Goal: Task Accomplishment & Management: Complete application form

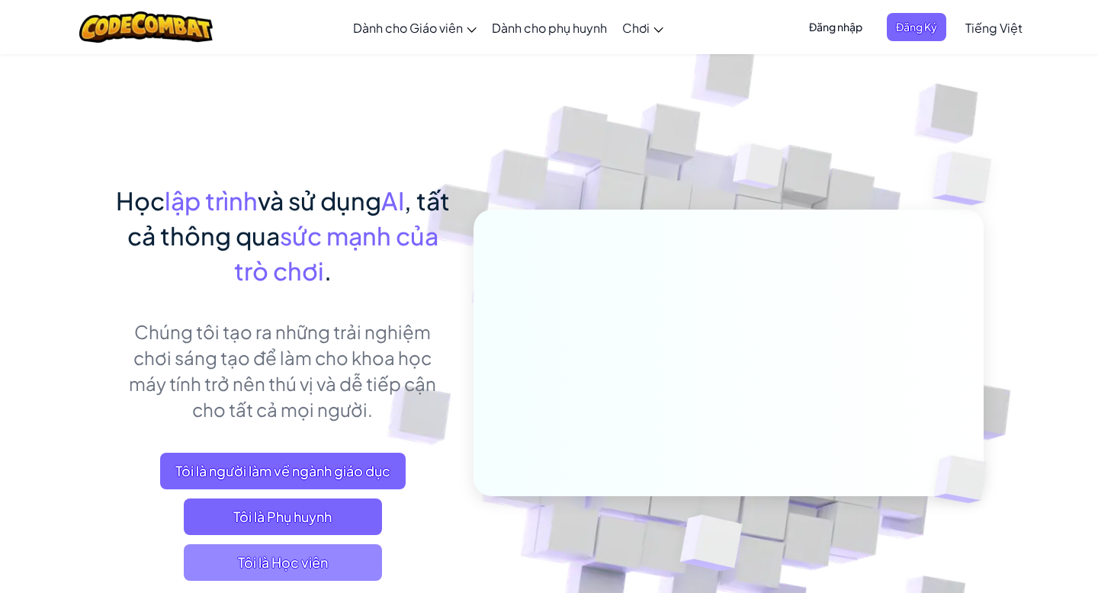
click at [307, 564] on span "Tôi là Học viên" at bounding box center [283, 563] width 198 height 37
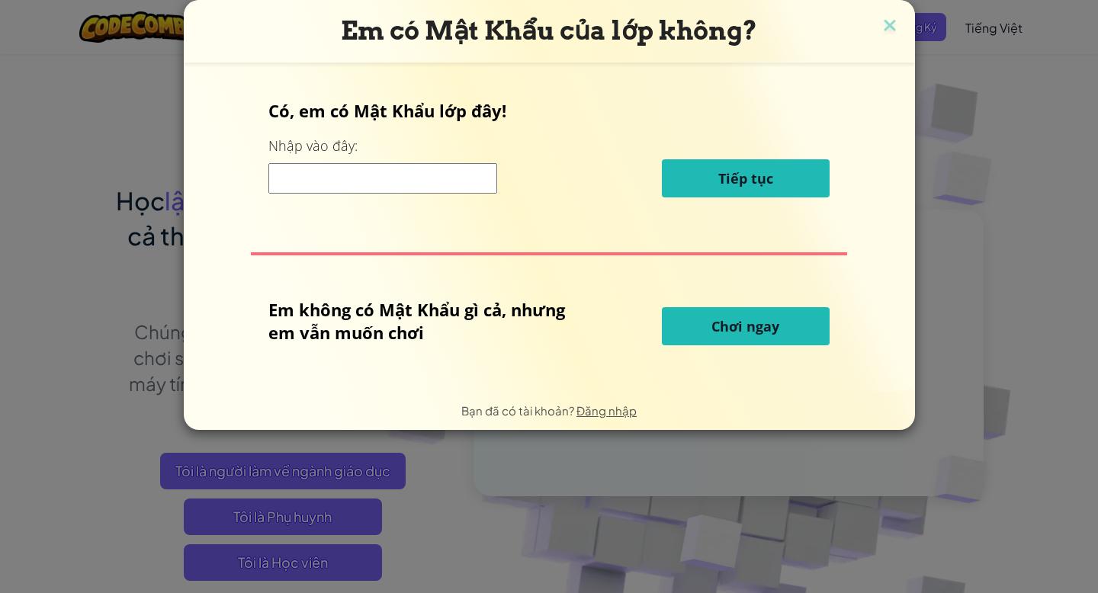
click at [451, 185] on input at bounding box center [383, 178] width 229 height 31
type input "m"
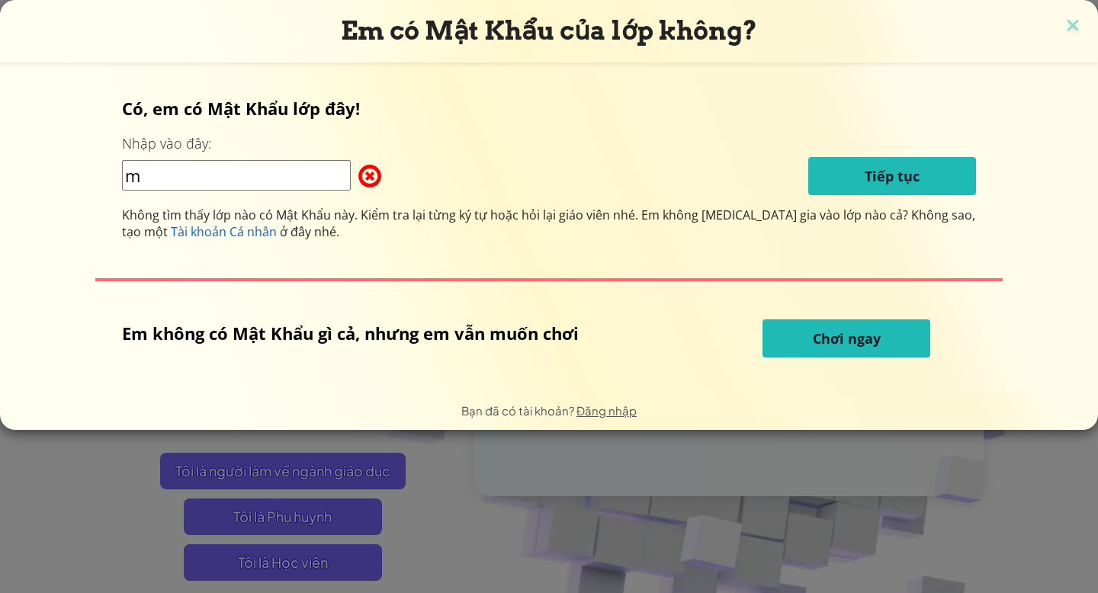
click at [247, 188] on input "m" at bounding box center [236, 175] width 229 height 31
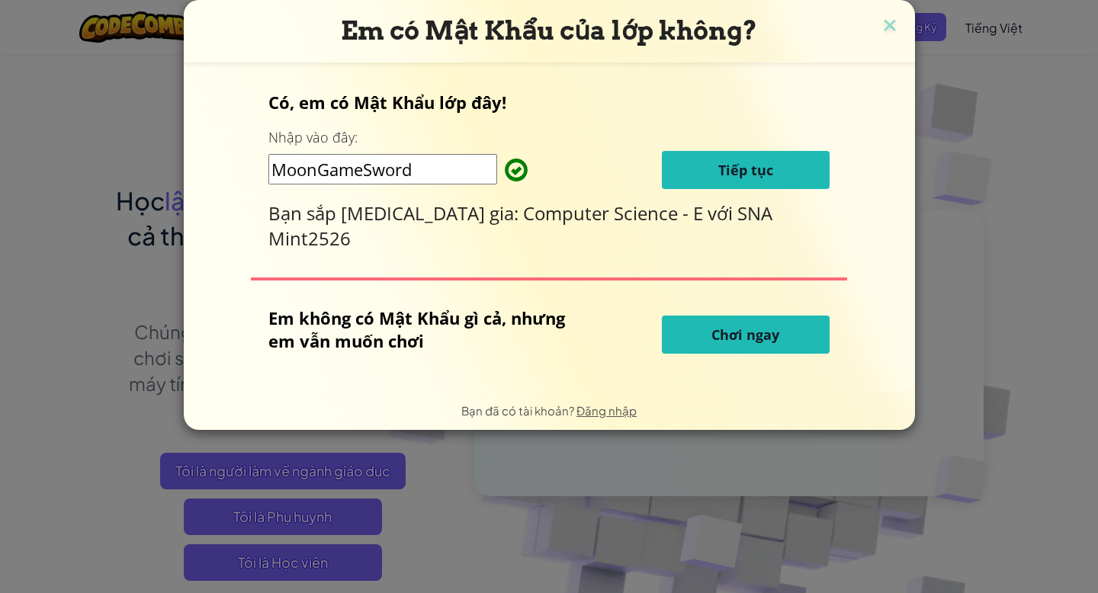
type input "MoonGameSword"
click at [783, 185] on button "Tiếp tục" at bounding box center [746, 170] width 168 height 38
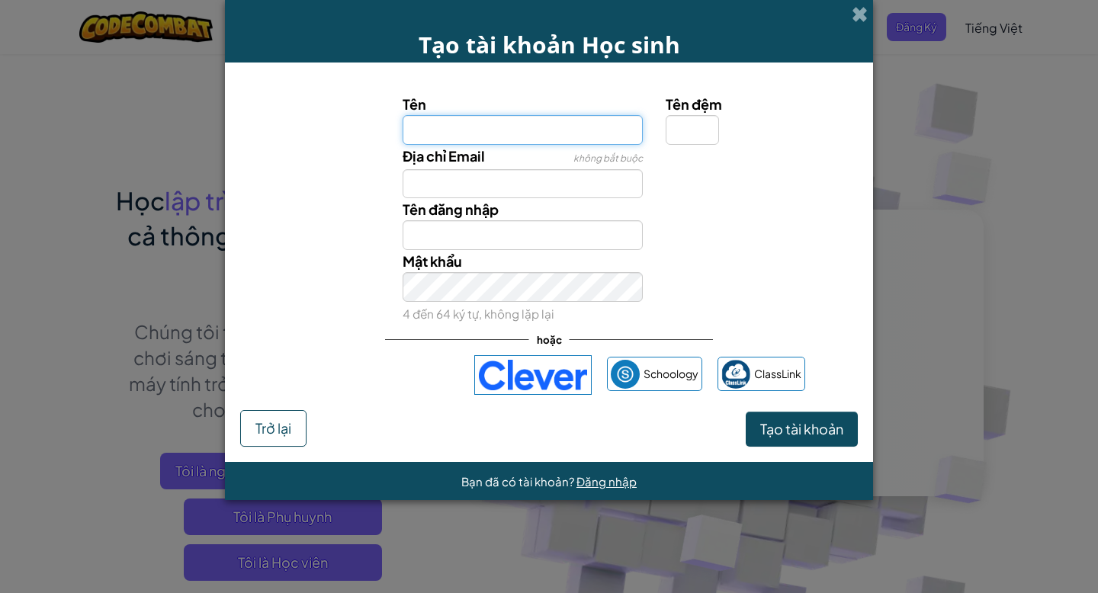
click at [489, 130] on input "Tên" at bounding box center [523, 130] width 241 height 30
type input "k"
type input "Nghi"
click at [689, 136] on input "Tên đệm" at bounding box center [692, 130] width 53 height 30
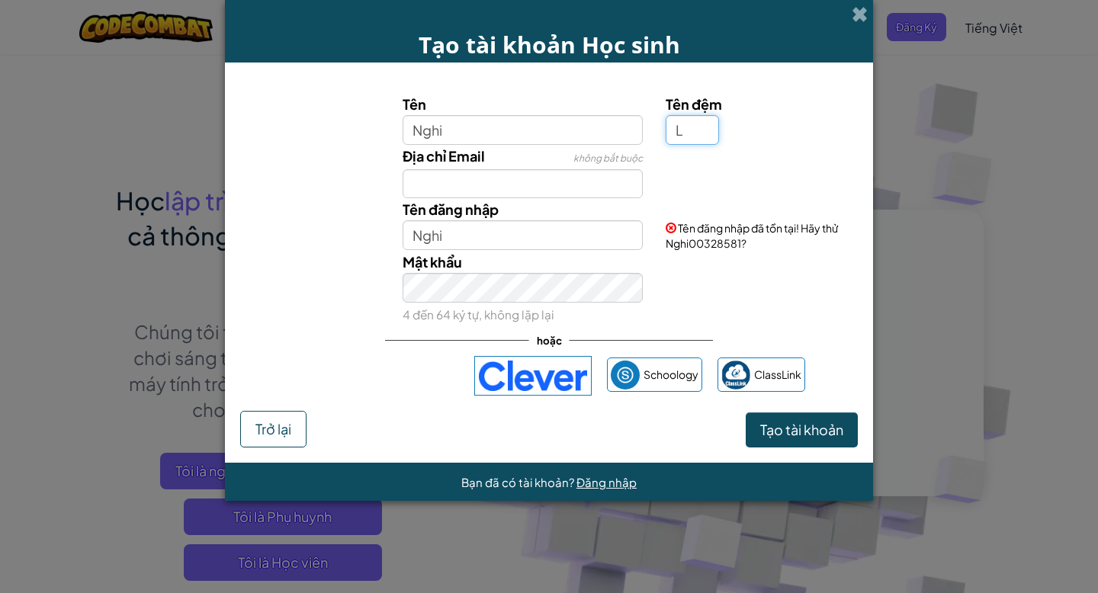
type input "L"
type input "NghiL"
click at [472, 173] on input "Địa chỉ Email" at bounding box center [523, 184] width 241 height 30
type input "nluu2708@gmail.com"
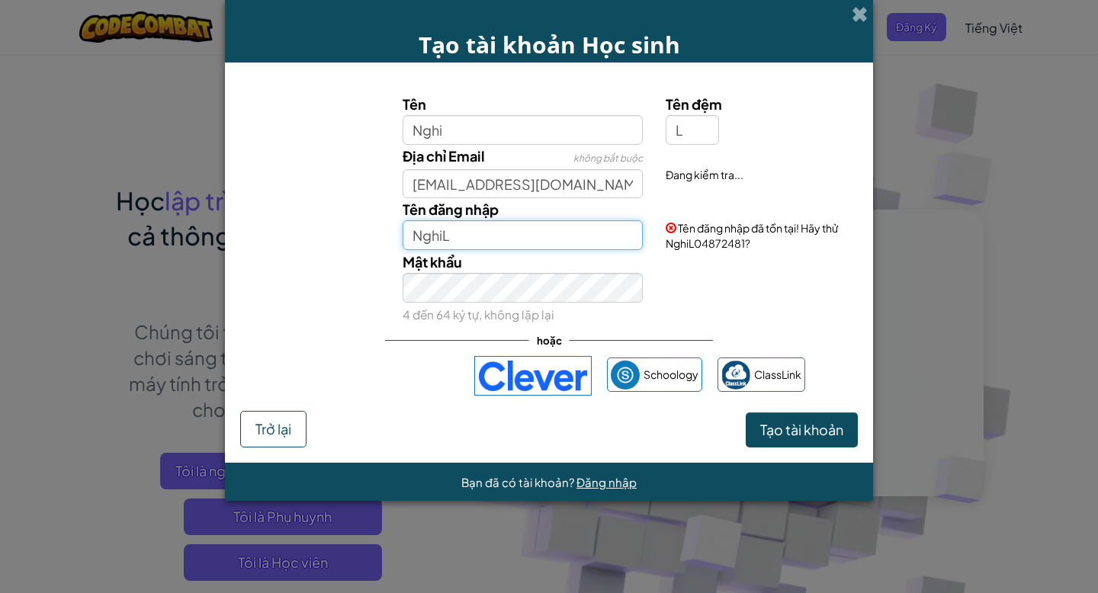
click at [439, 249] on input "NghiL" at bounding box center [523, 235] width 241 height 30
type input "NghiLuu"
click at [691, 136] on input "L" at bounding box center [692, 130] width 53 height 30
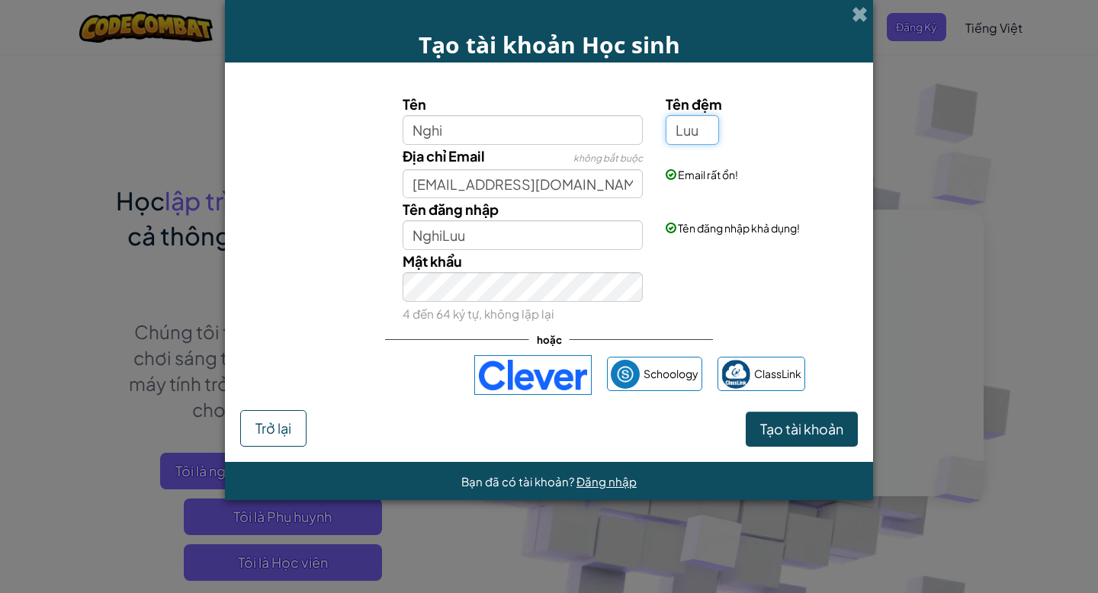
type input "L"
click at [809, 430] on span "Tạo tài khoản" at bounding box center [802, 429] width 83 height 18
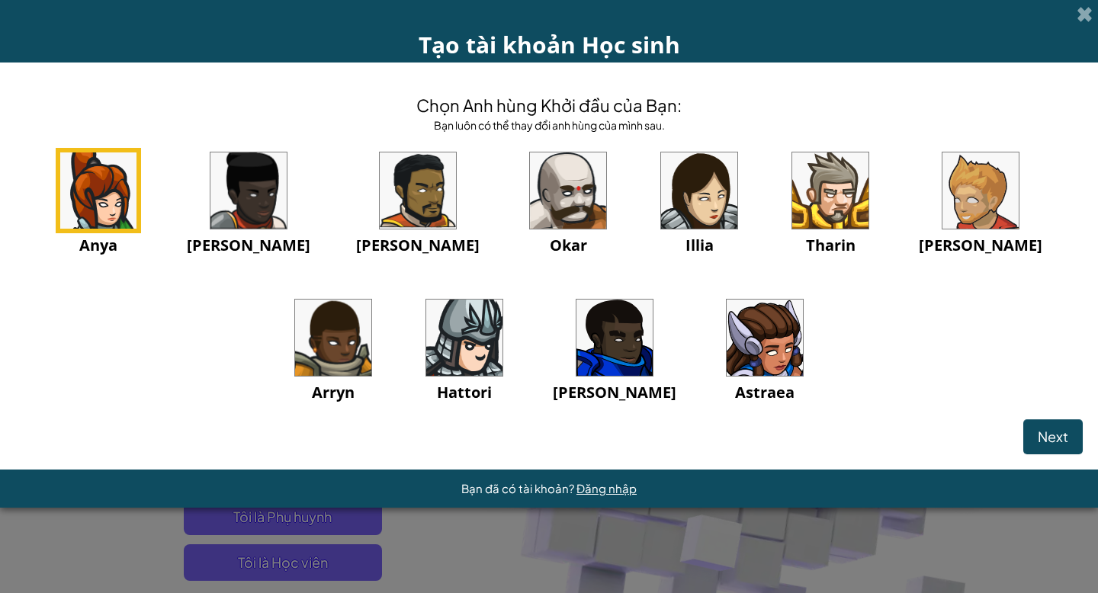
click at [727, 366] on img at bounding box center [765, 338] width 76 height 76
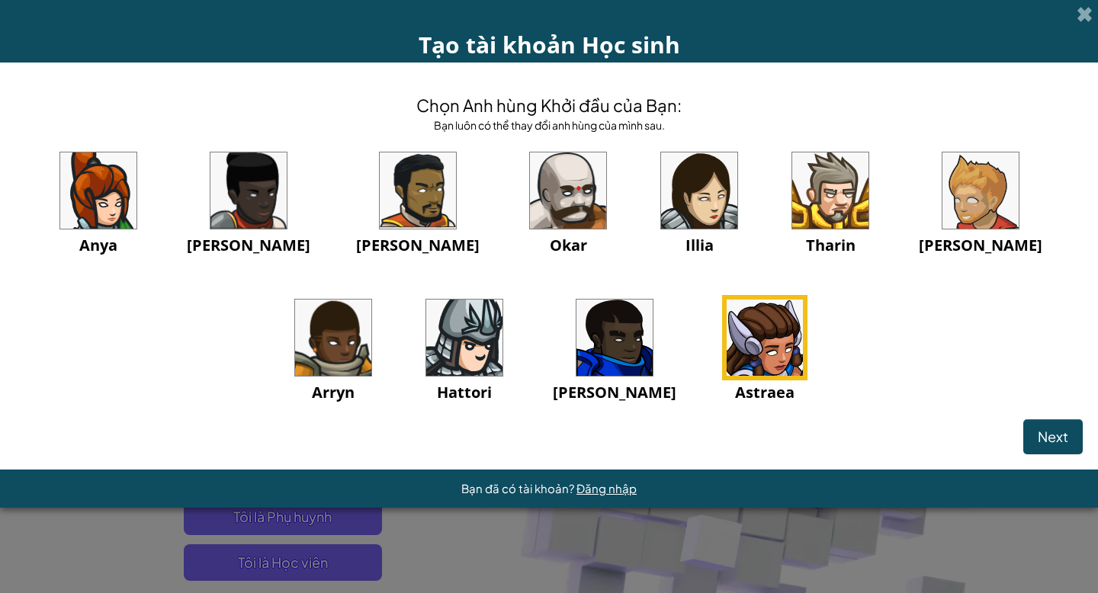
click at [100, 184] on img at bounding box center [98, 191] width 76 height 76
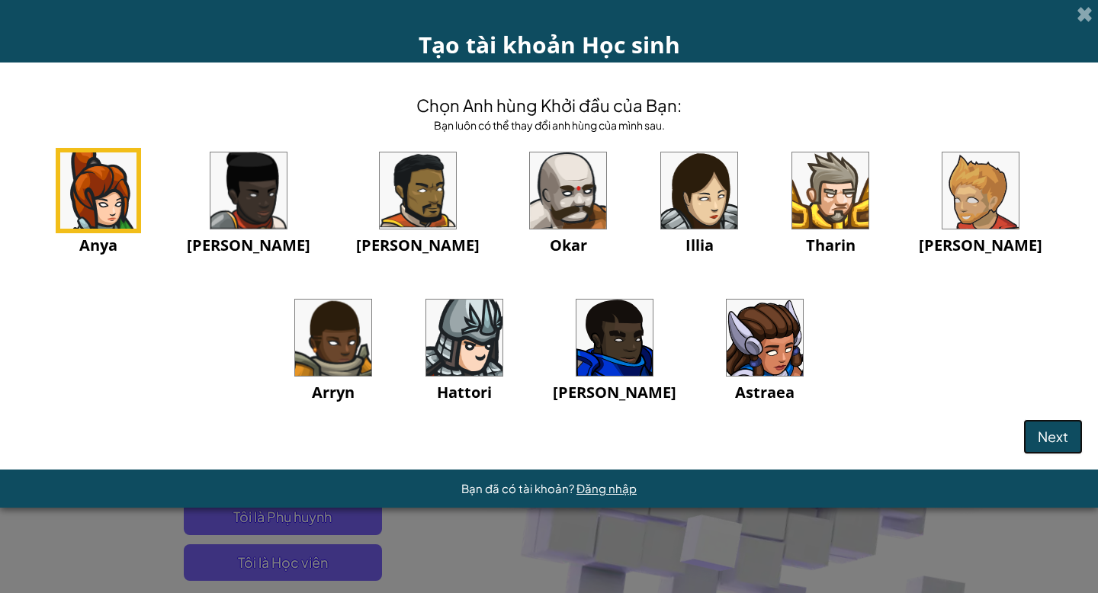
click at [1042, 434] on span "Next" at bounding box center [1053, 437] width 31 height 18
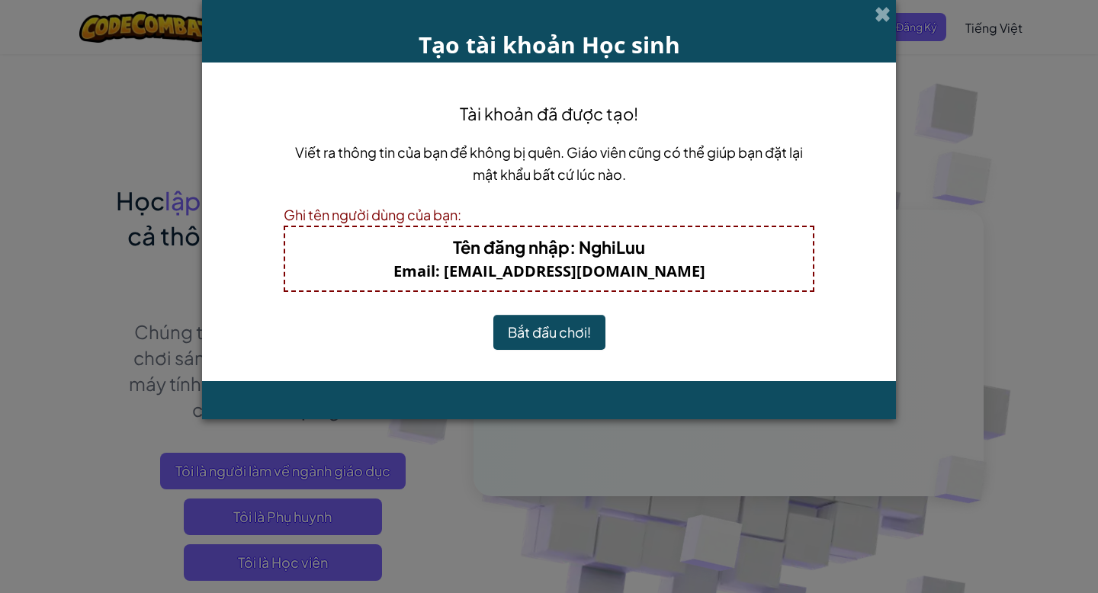
click at [546, 338] on button "Bắt đầu chơi!" at bounding box center [550, 332] width 112 height 35
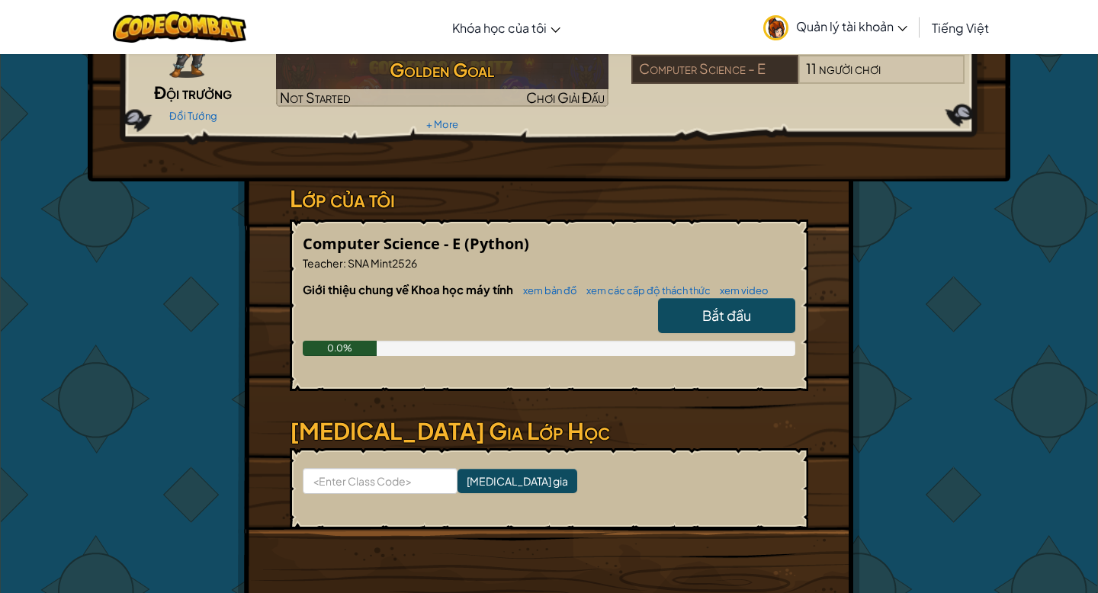
scroll to position [135, 0]
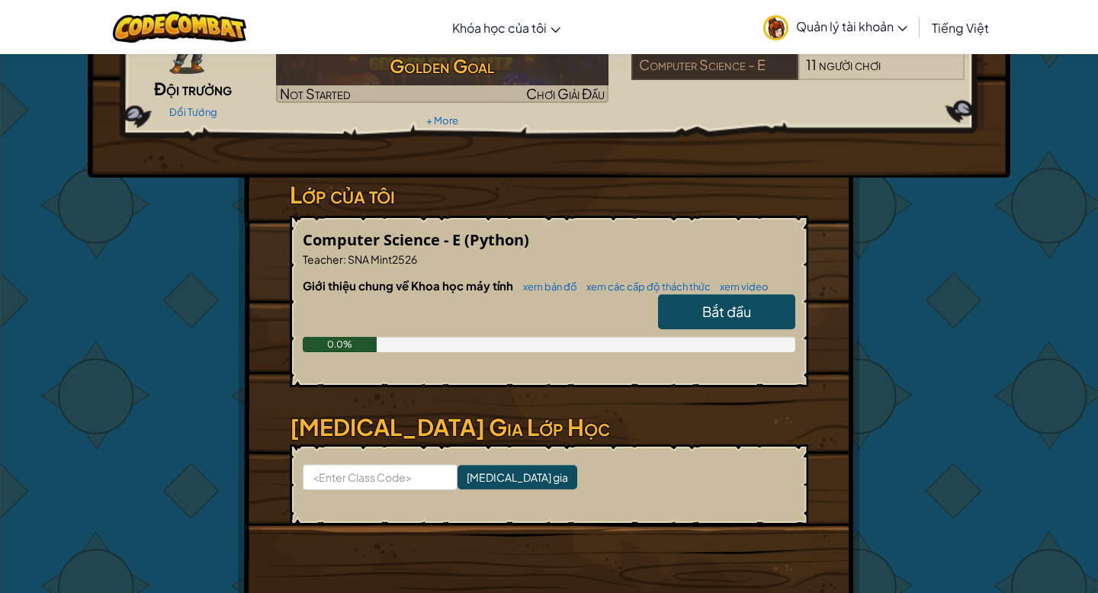
click at [726, 317] on span "Bắt đầu" at bounding box center [727, 312] width 49 height 18
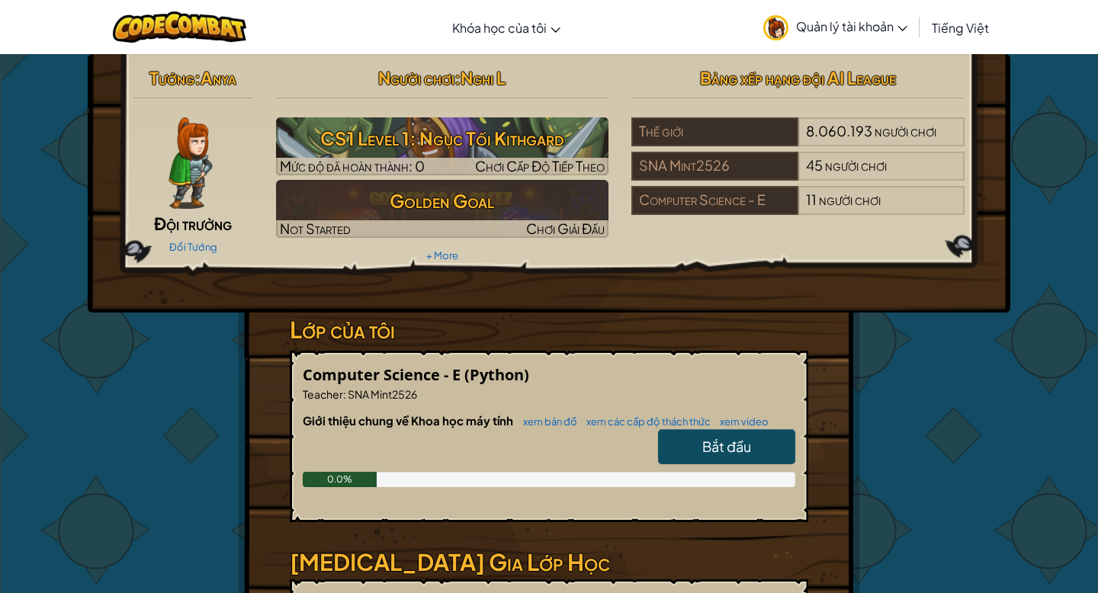
click at [703, 441] on span "Bắt đầu" at bounding box center [727, 447] width 49 height 18
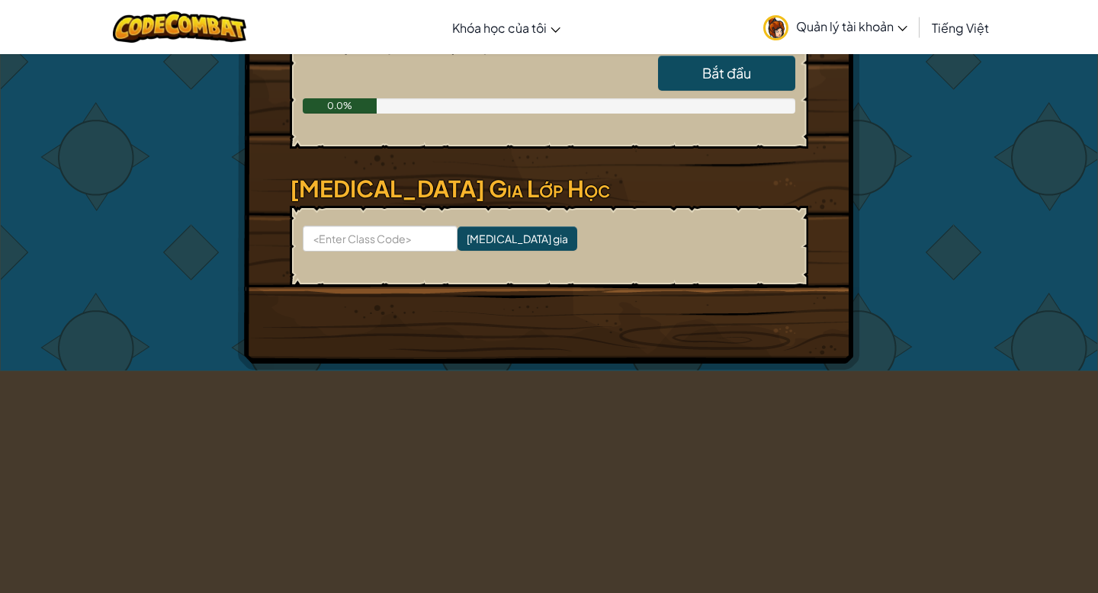
scroll to position [381, 0]
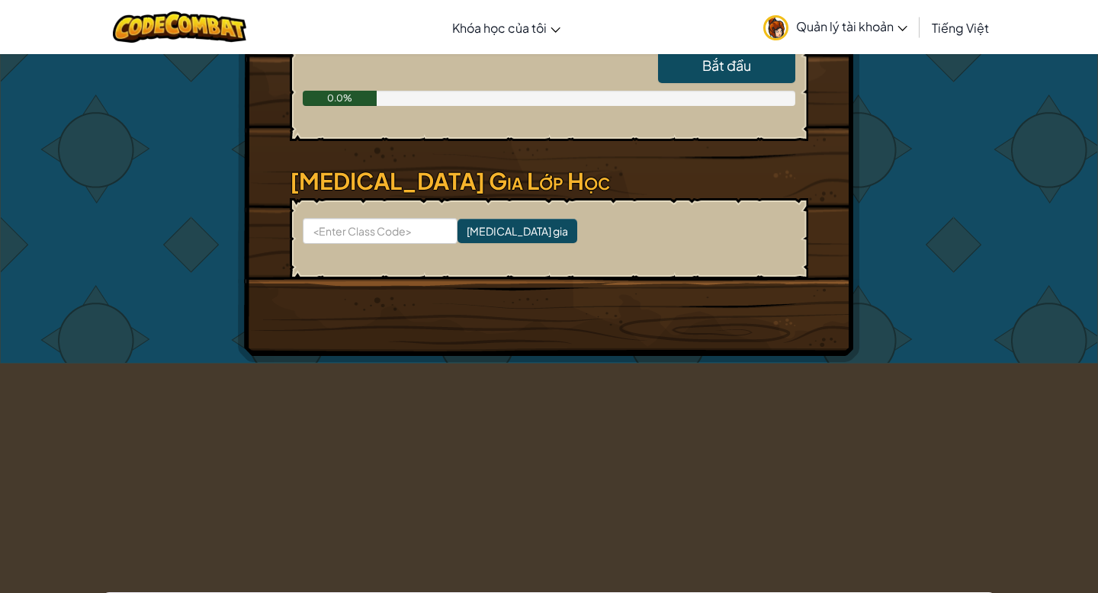
select select "vi"
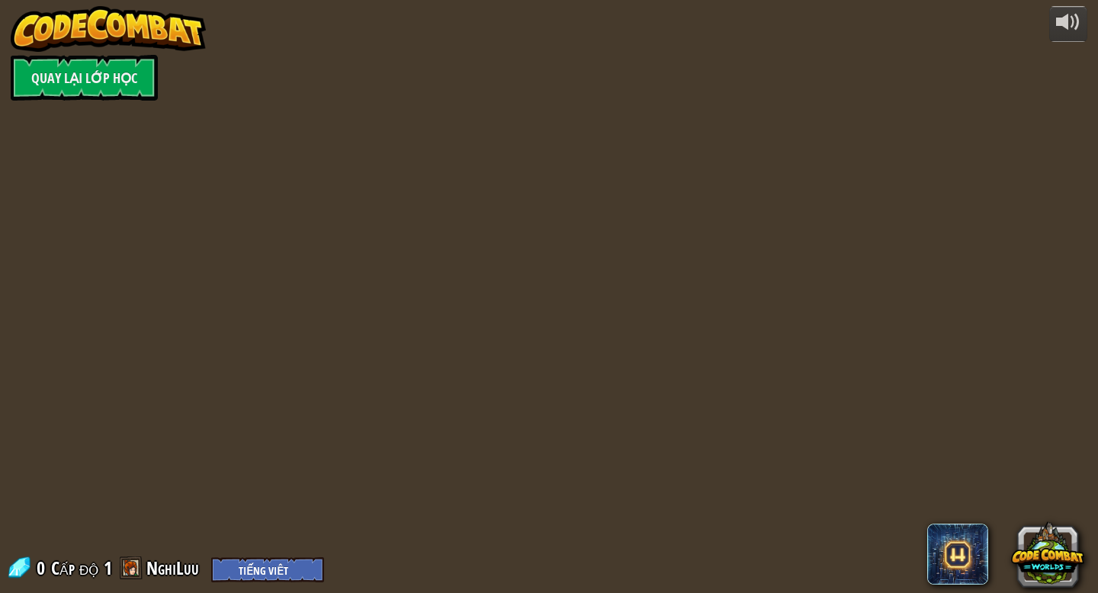
scroll to position [0, 0]
select select "vi"
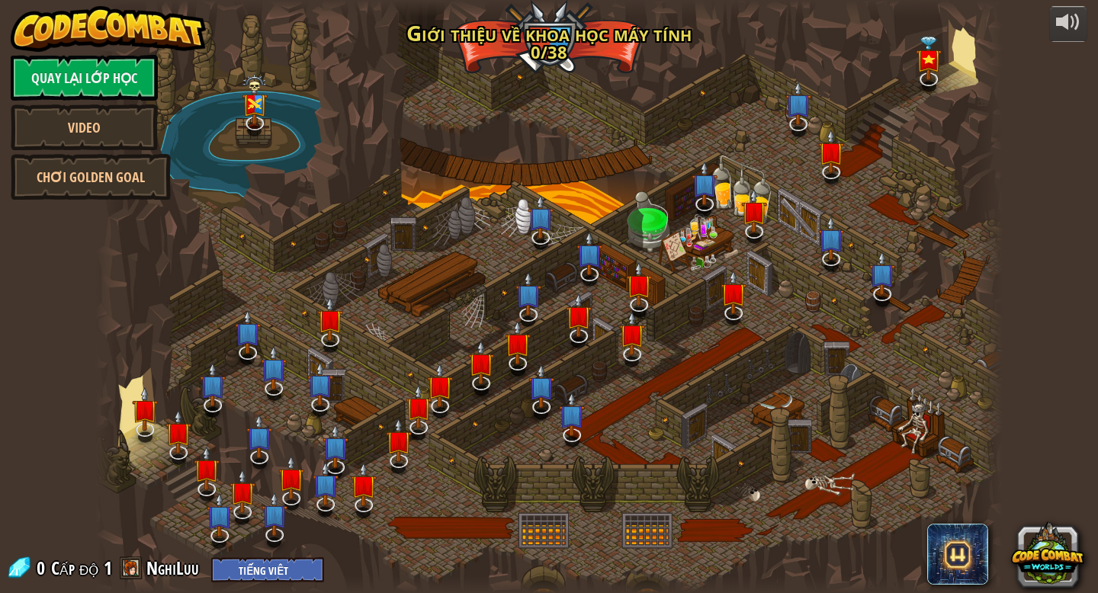
select select "vi"
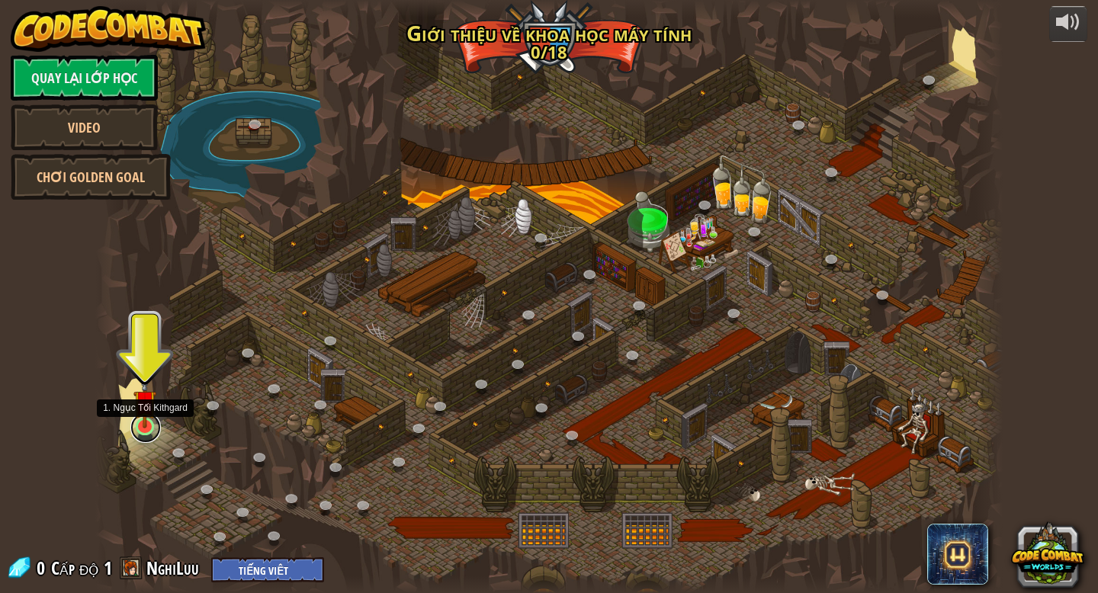
click at [140, 432] on link at bounding box center [145, 428] width 31 height 31
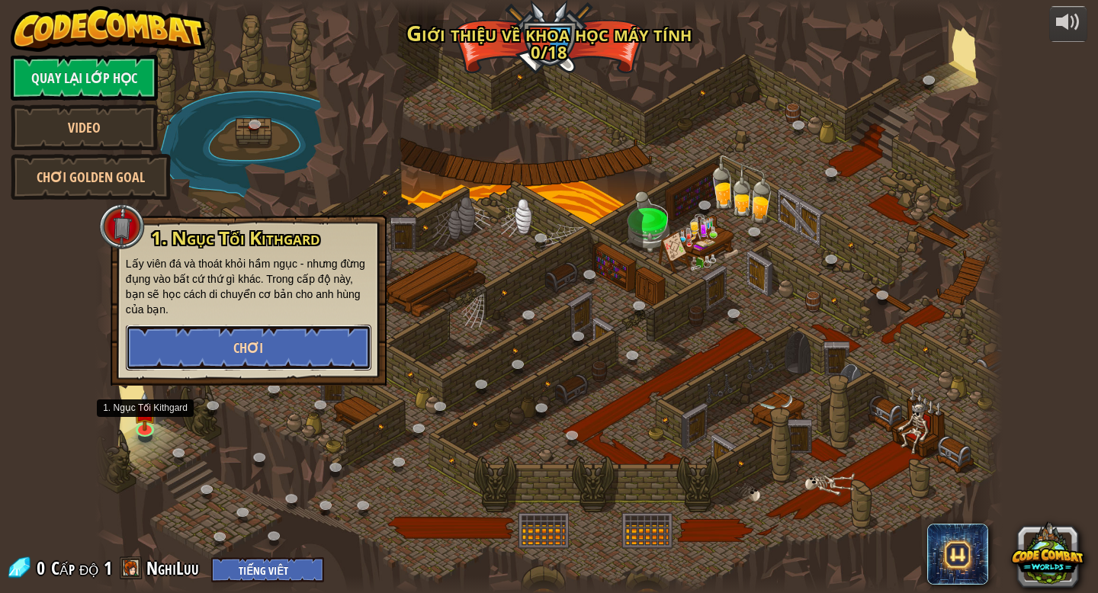
click at [266, 353] on button "Chơi" at bounding box center [249, 348] width 246 height 46
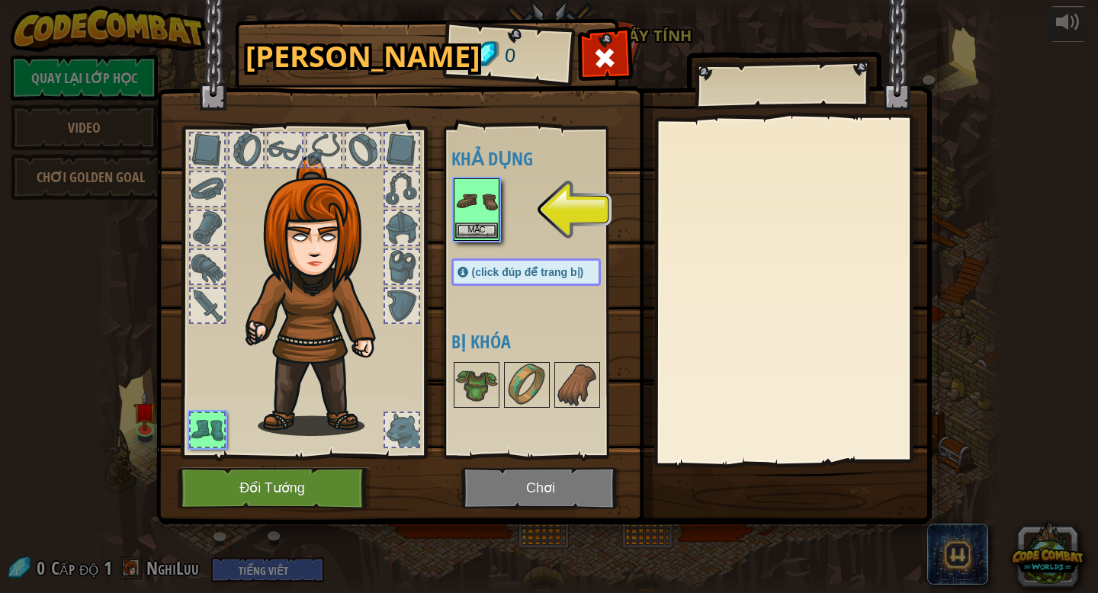
click at [484, 204] on img at bounding box center [476, 201] width 43 height 43
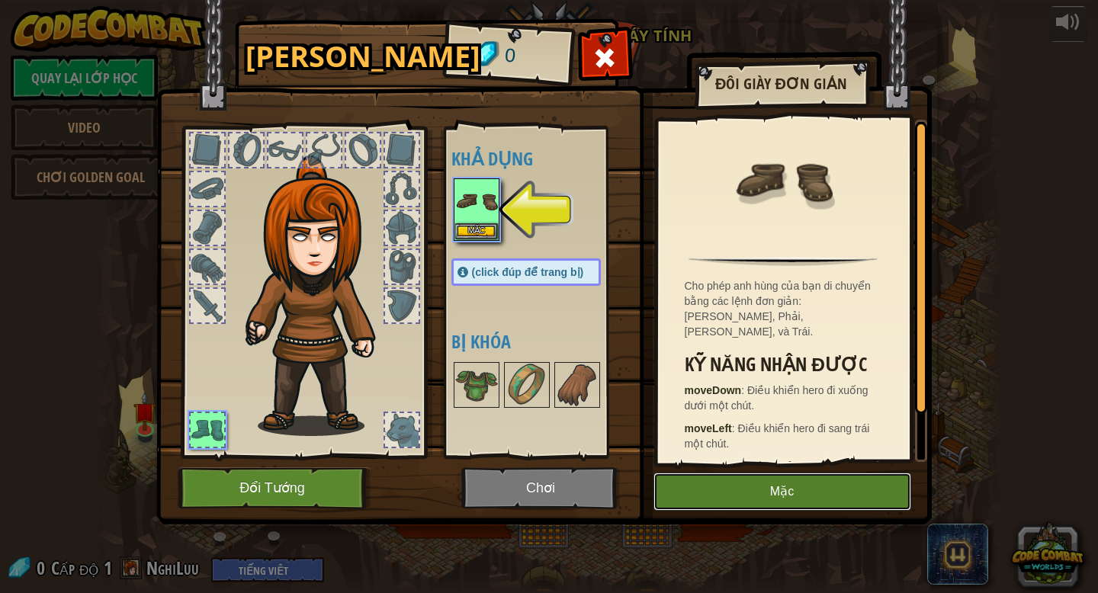
click at [818, 491] on button "Mặc" at bounding box center [783, 492] width 258 height 38
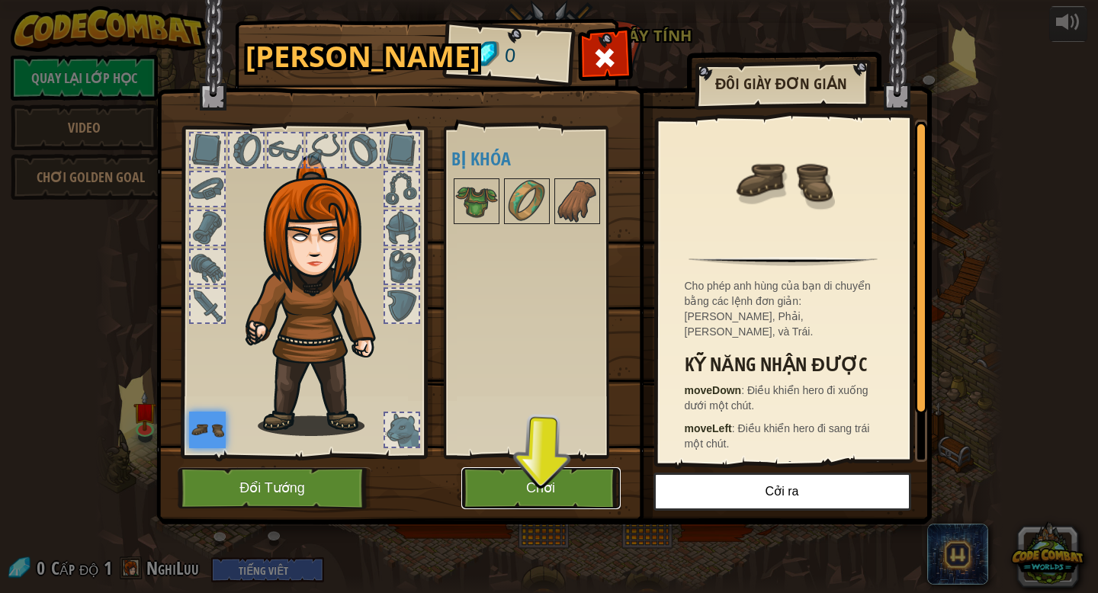
click at [579, 469] on button "Chơi" at bounding box center [540, 489] width 159 height 42
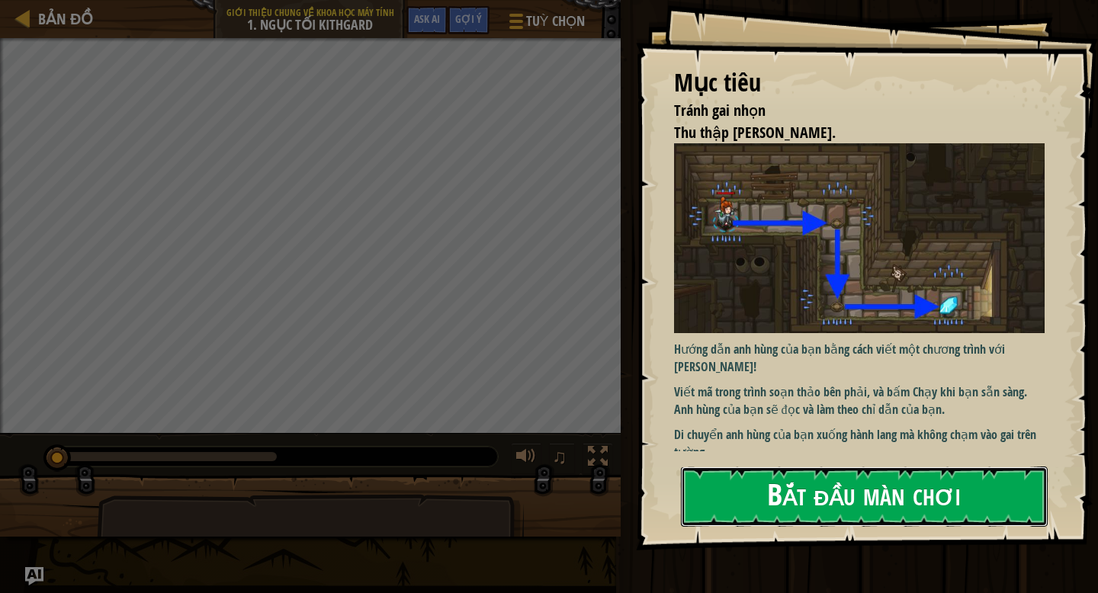
click at [880, 476] on button "Bắt đầu màn chơi" at bounding box center [864, 497] width 367 height 60
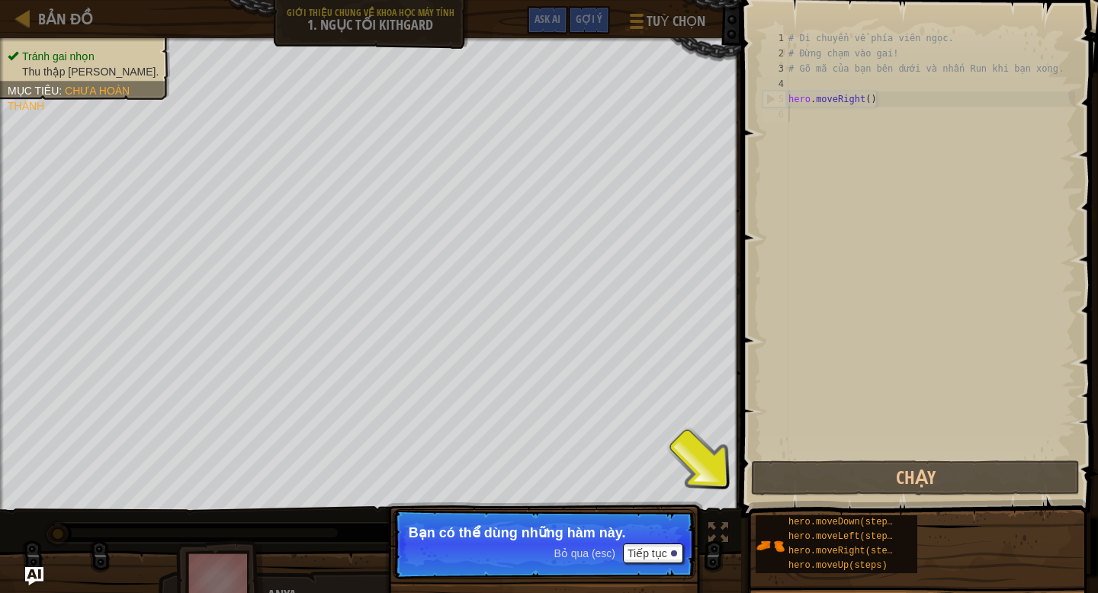
click at [722, 533] on div "Tránh gai nhọn Thu thập viên ngọc. Mục tiêu : Chưa hoàn thành ♫ Anya 11 x: 7 y:…" at bounding box center [549, 325] width 1098 height 575
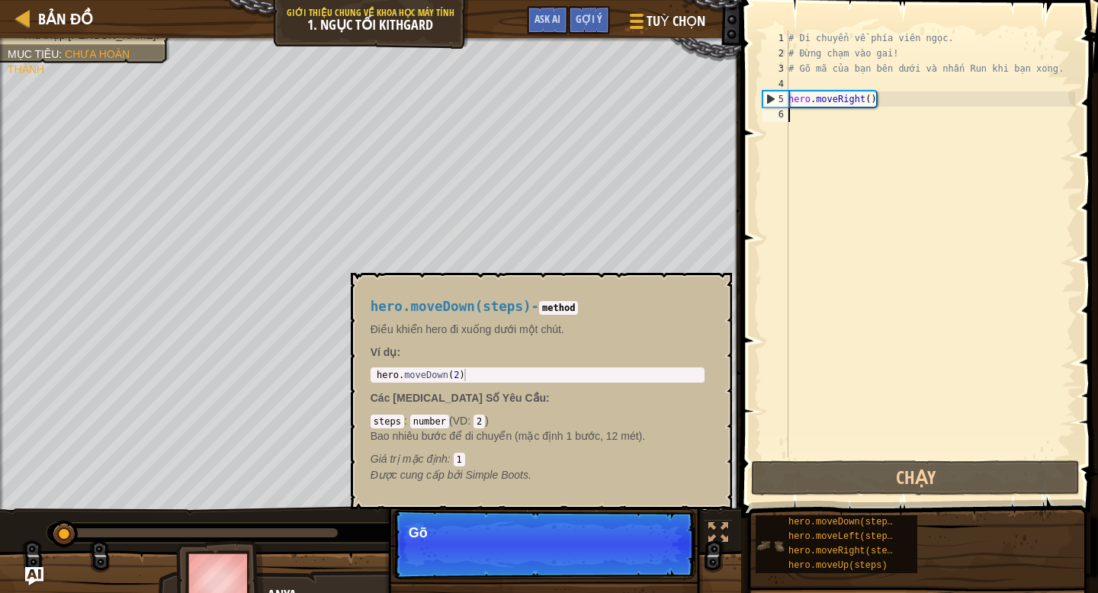
scroll to position [7, 0]
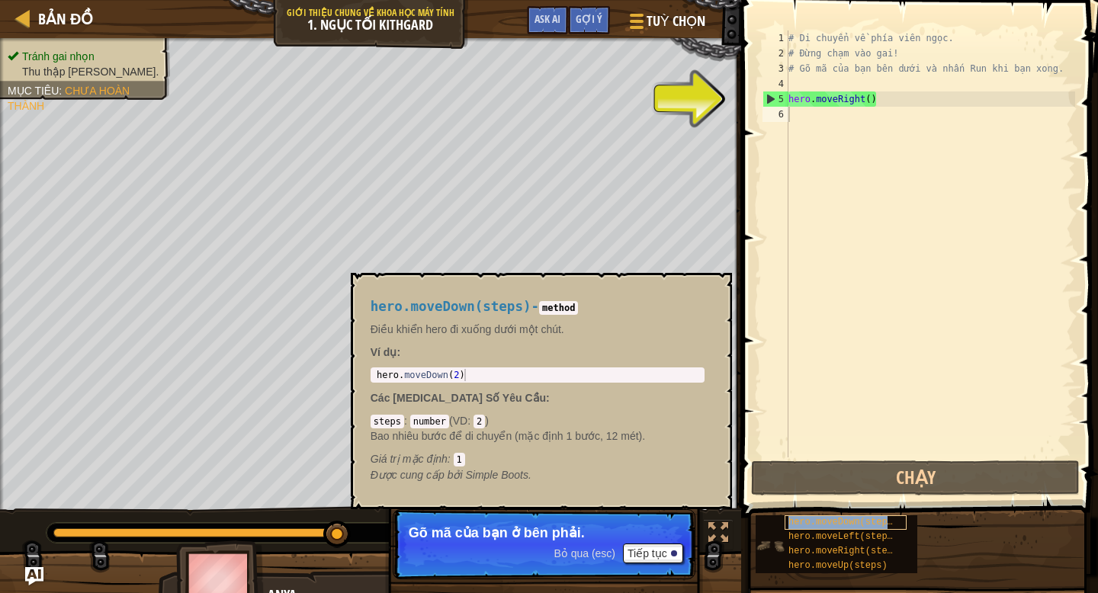
click at [851, 521] on span "hero.moveDown(steps)" at bounding box center [844, 522] width 110 height 11
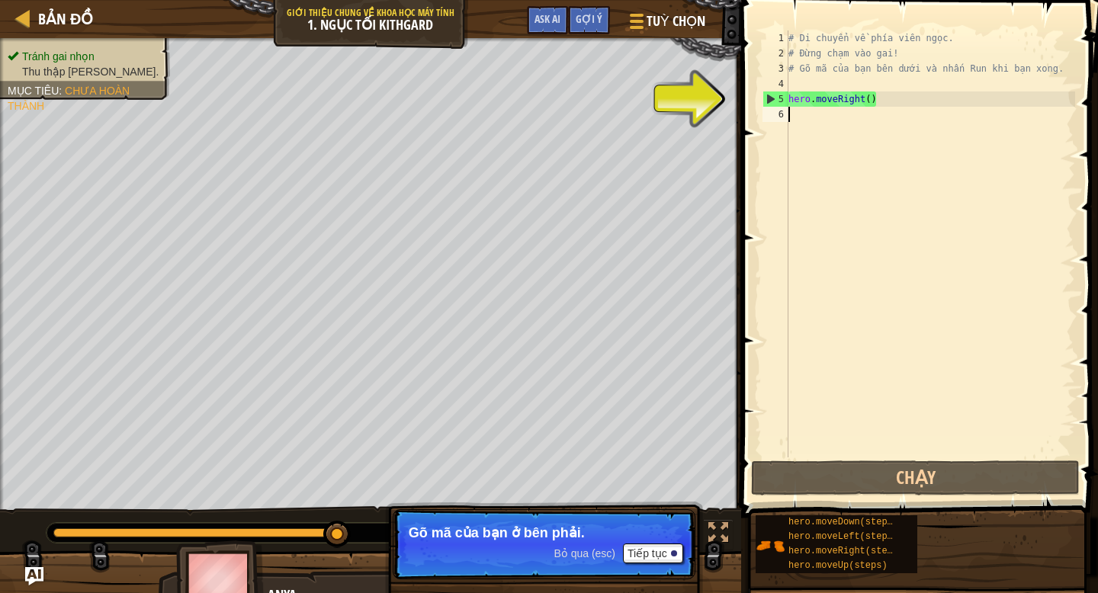
click at [801, 120] on div "# Di chuyển về phía viên ngọc. # Đừng chạm vào gai! # Gõ mã của bạn bên dưới và…" at bounding box center [931, 260] width 290 height 458
click at [821, 102] on div "# Di chuyển về phía viên ngọc. # Đừng chạm vào gai! # Gõ mã của bạn bên dưới và…" at bounding box center [931, 260] width 290 height 458
type textarea "hero.moveRight()"
click at [816, 130] on div "# Di chuyển về phía viên ngọc. # Đừng chạm vào gai! # Gõ mã của bạn bên dưới và…" at bounding box center [931, 260] width 290 height 458
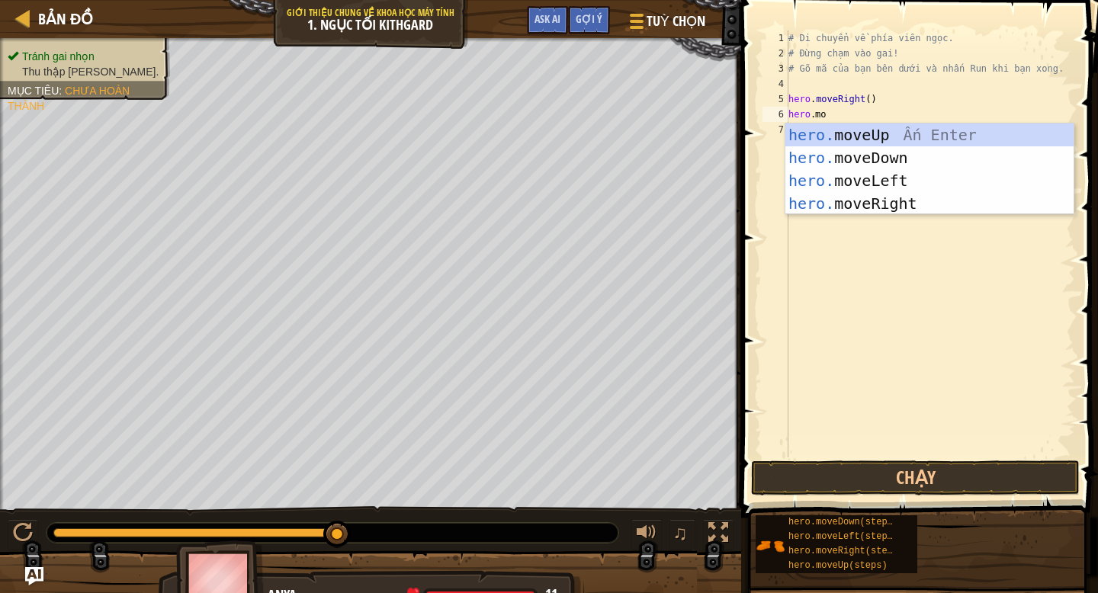
type textarea "mov"
click at [837, 160] on div "hero. moveUp Ấn Enter hero. moveDown Ấn Enter hero. moveLeft Ấn Enter hero. mov…" at bounding box center [930, 192] width 288 height 137
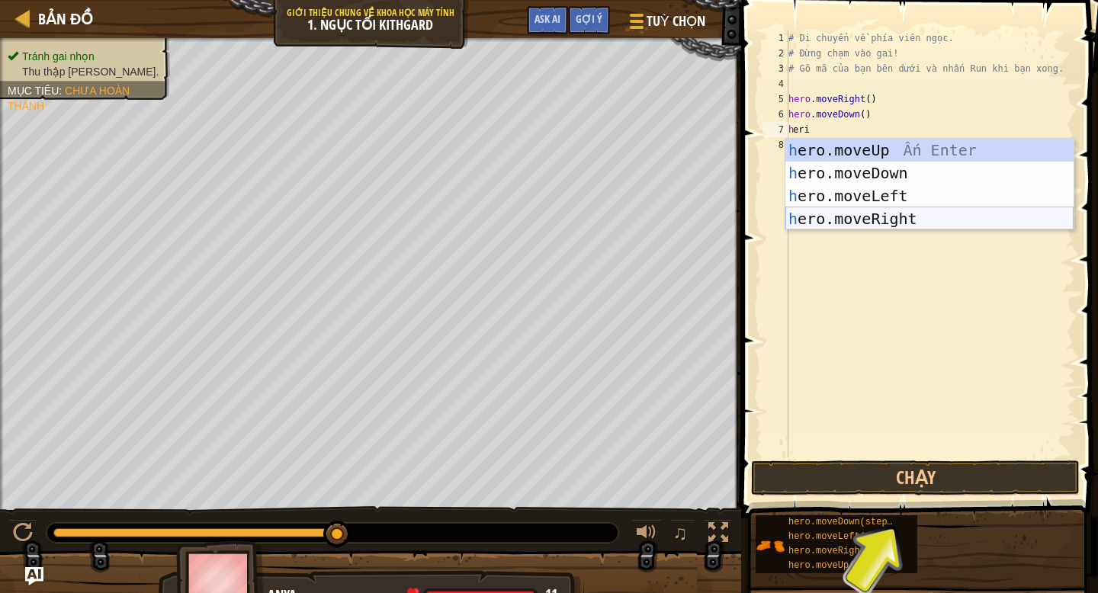
click at [883, 0] on body "Bản đồ Giới thiệu chung về Khoa học máy tính 1. Ngục Tối Kithgard Tuỳ chọn Xong…" at bounding box center [549, 0] width 1098 height 0
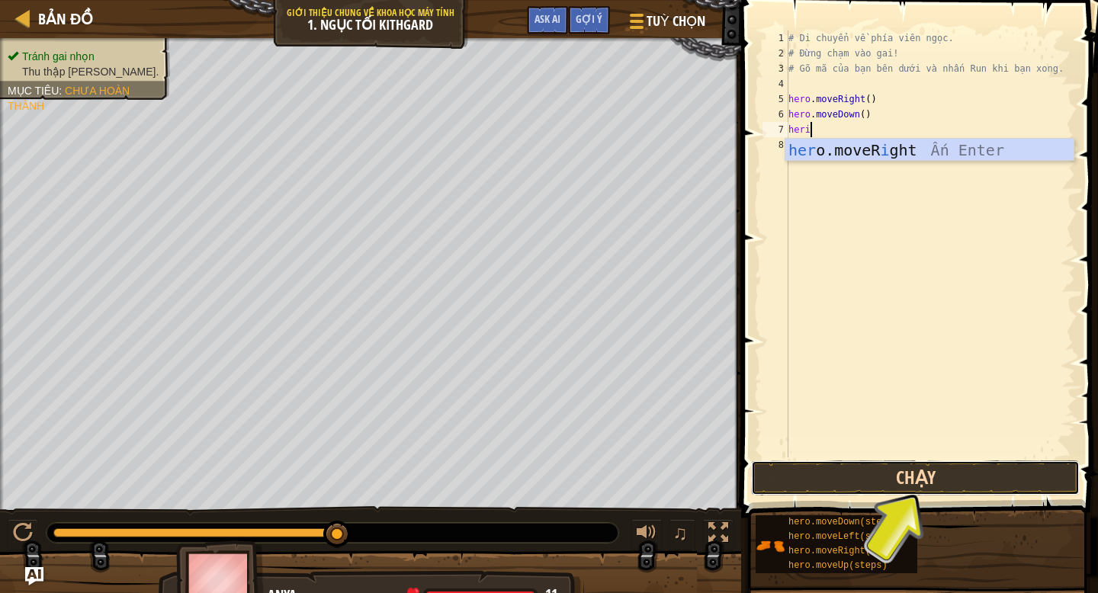
click at [894, 487] on button "Chạy" at bounding box center [915, 478] width 329 height 35
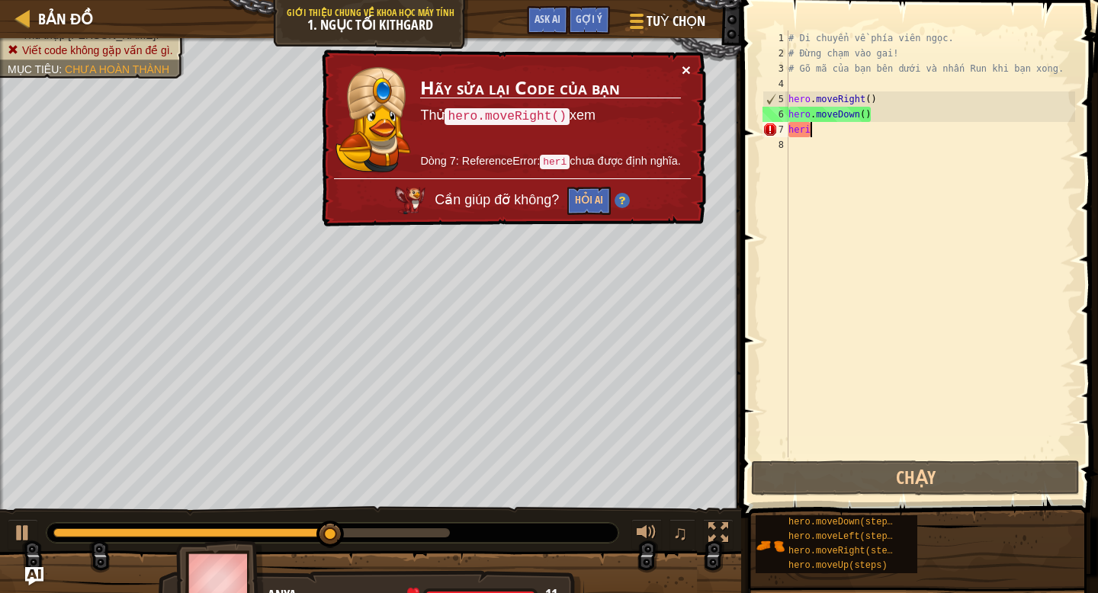
click at [686, 70] on button "×" at bounding box center [686, 70] width 9 height 16
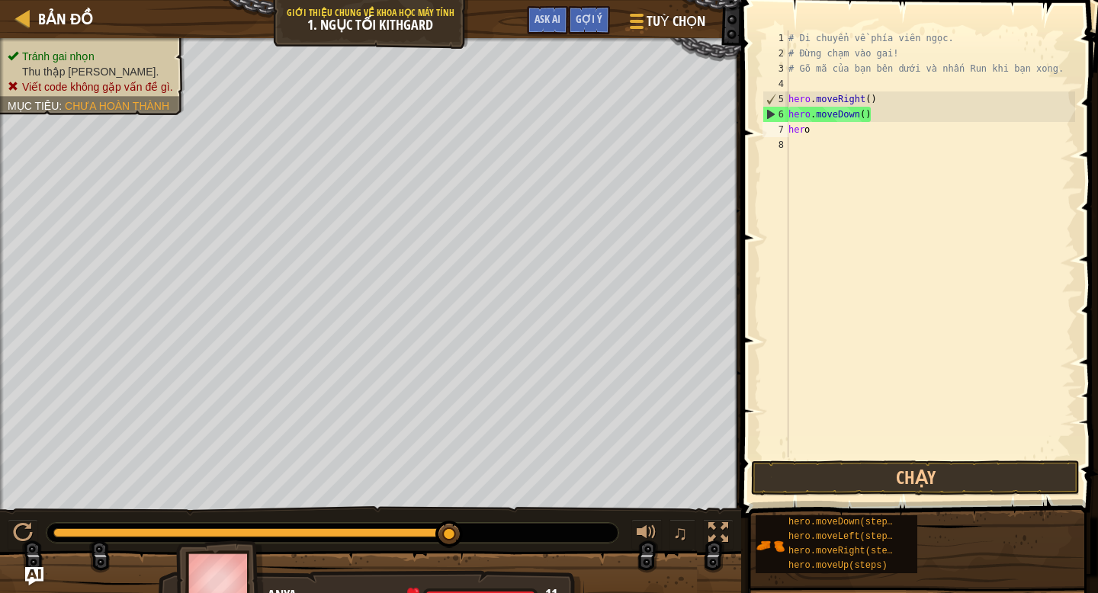
type textarea "o."
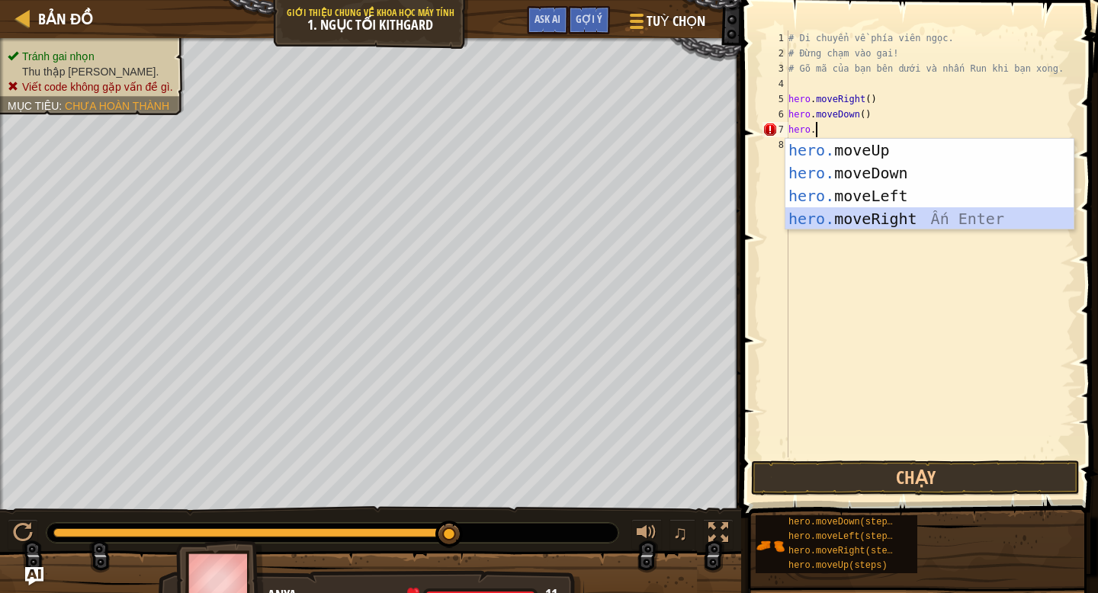
click at [857, 221] on div "hero. moveUp Ấn Enter hero. moveDown Ấn Enter hero. moveLeft Ấn Enter hero. mov…" at bounding box center [930, 207] width 288 height 137
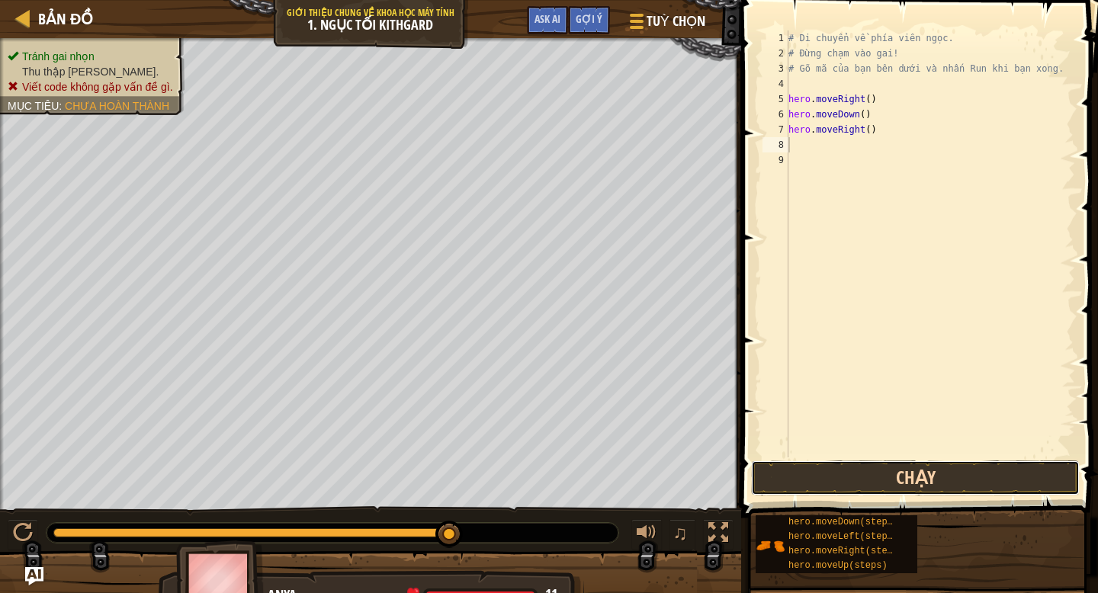
click at [886, 470] on button "Chạy" at bounding box center [915, 478] width 329 height 35
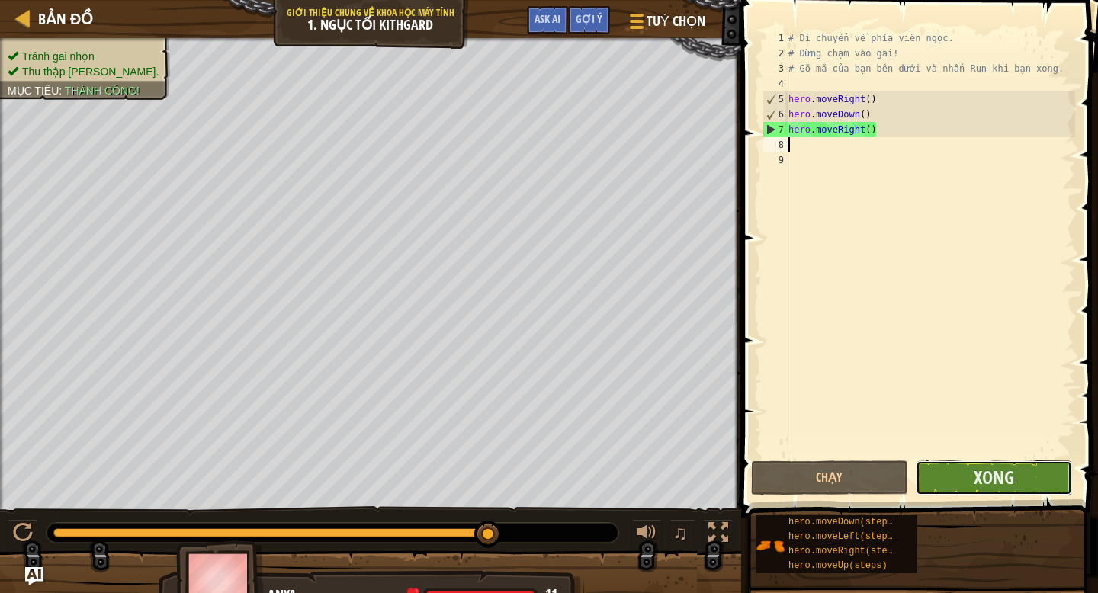
click at [964, 474] on button "Xong" at bounding box center [994, 478] width 156 height 35
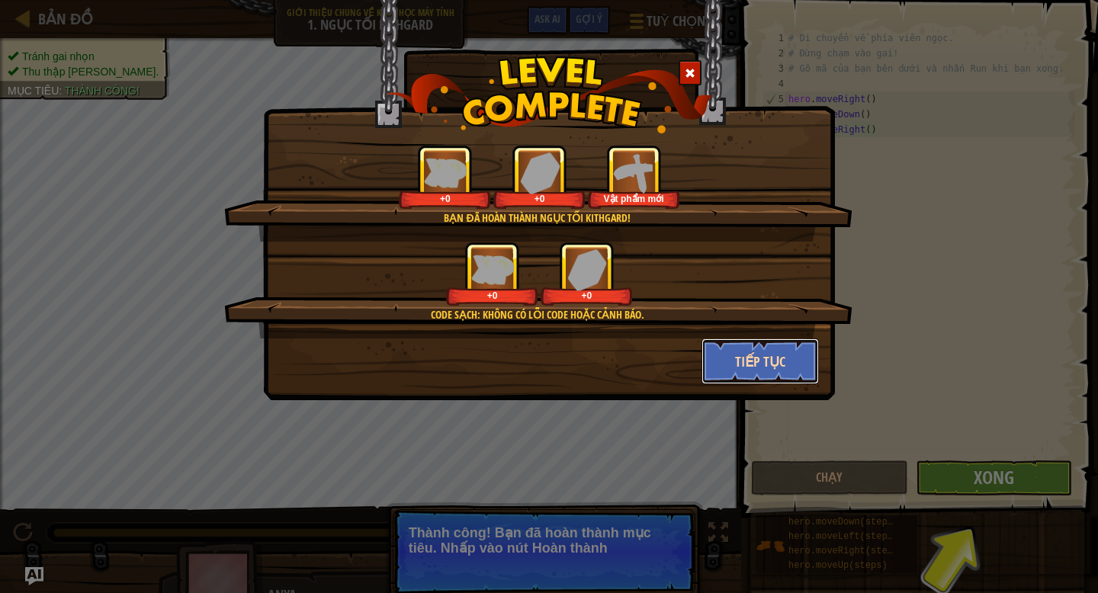
click at [778, 349] on button "Tiếp tục" at bounding box center [761, 362] width 118 height 46
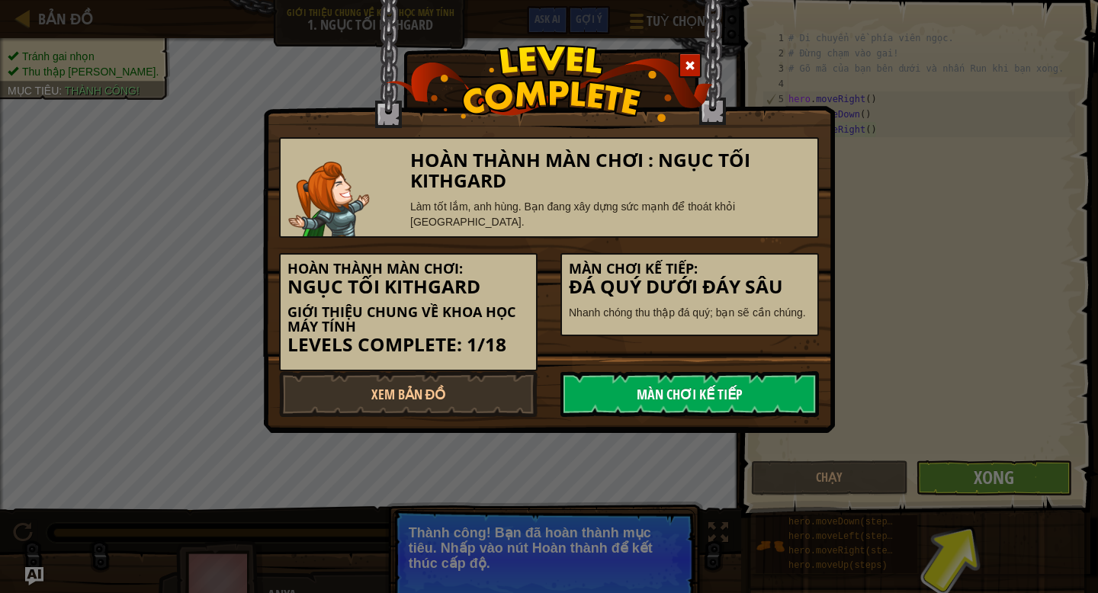
click at [722, 371] on link "Màn chơi kế tiếp" at bounding box center [690, 394] width 259 height 46
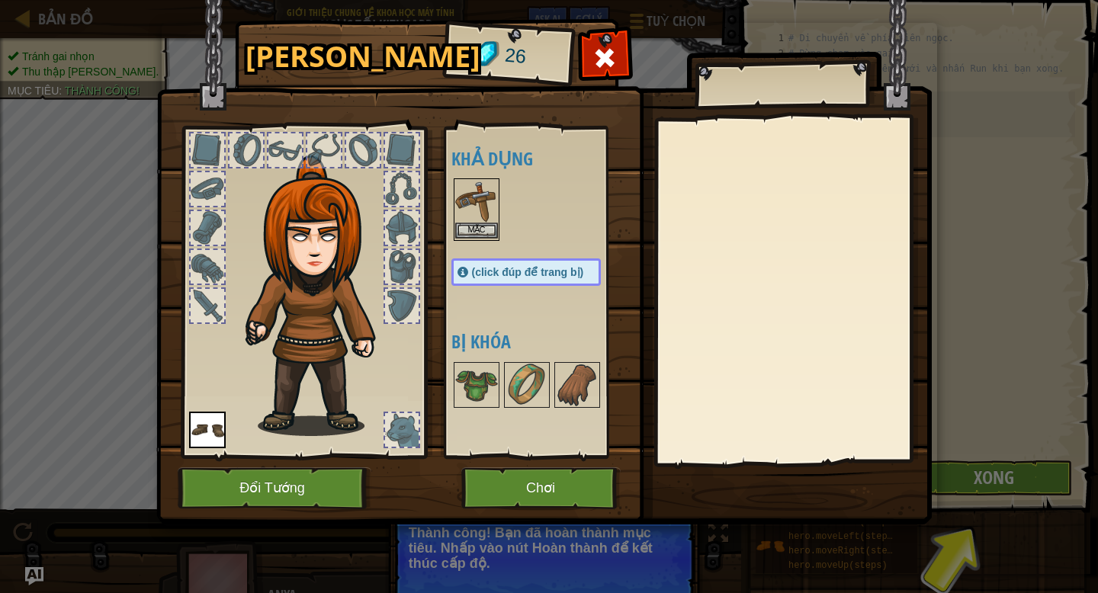
click at [470, 206] on img at bounding box center [476, 201] width 43 height 43
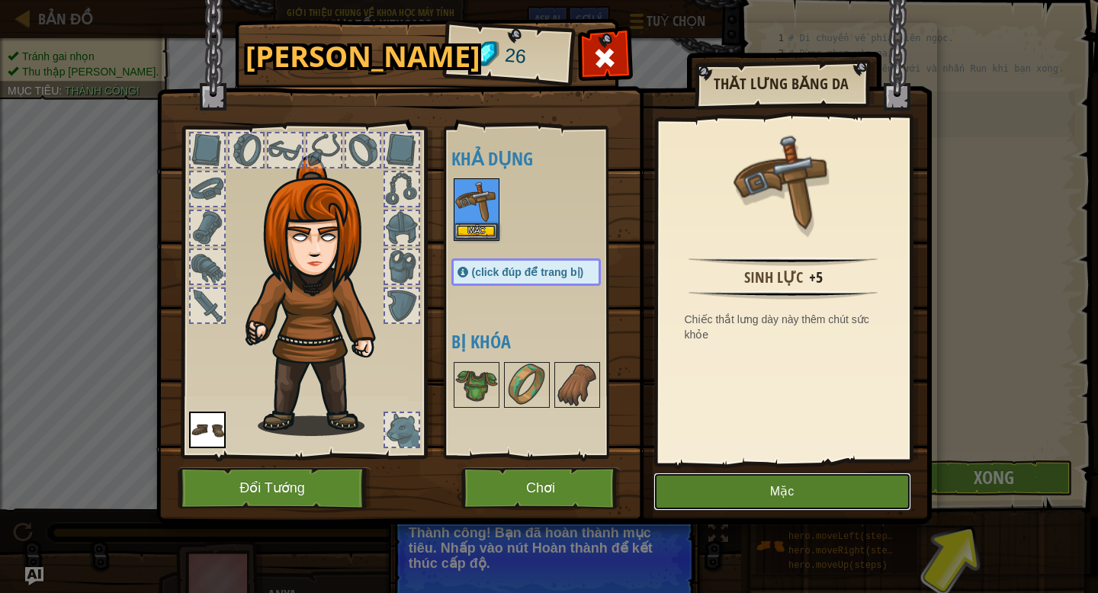
click at [841, 484] on button "Mặc" at bounding box center [783, 492] width 258 height 38
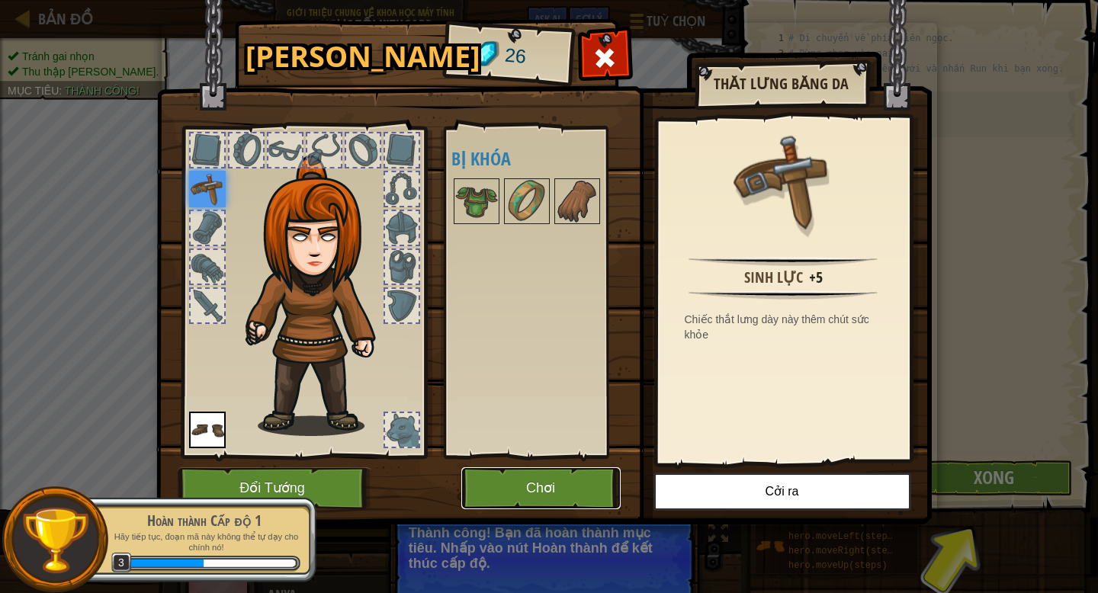
click at [542, 500] on button "Chơi" at bounding box center [540, 489] width 159 height 42
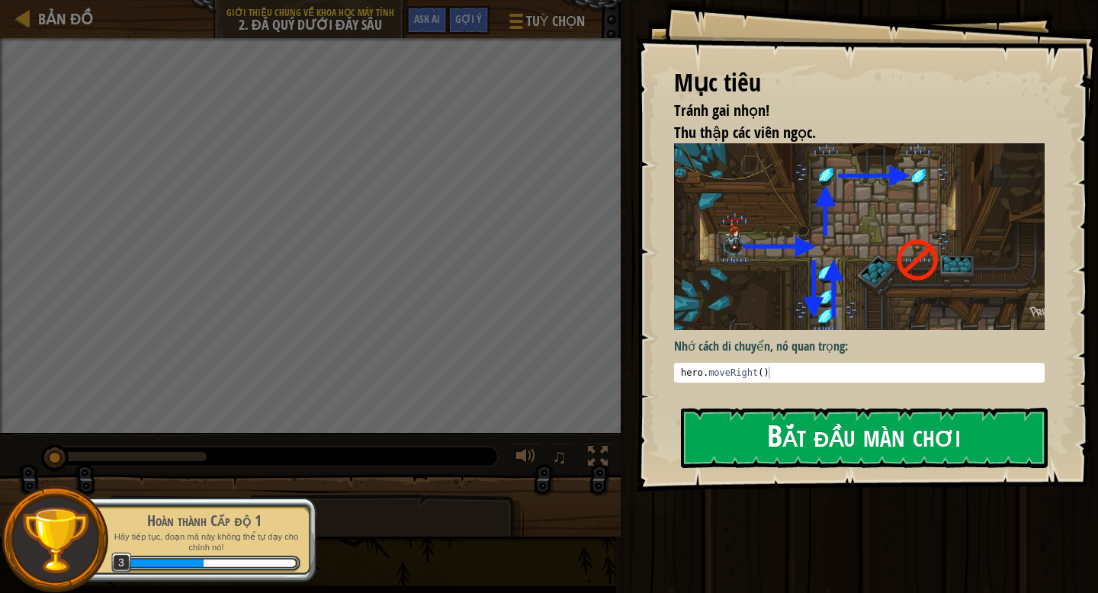
click at [787, 408] on button "Bắt đầu màn chơi" at bounding box center [864, 438] width 367 height 60
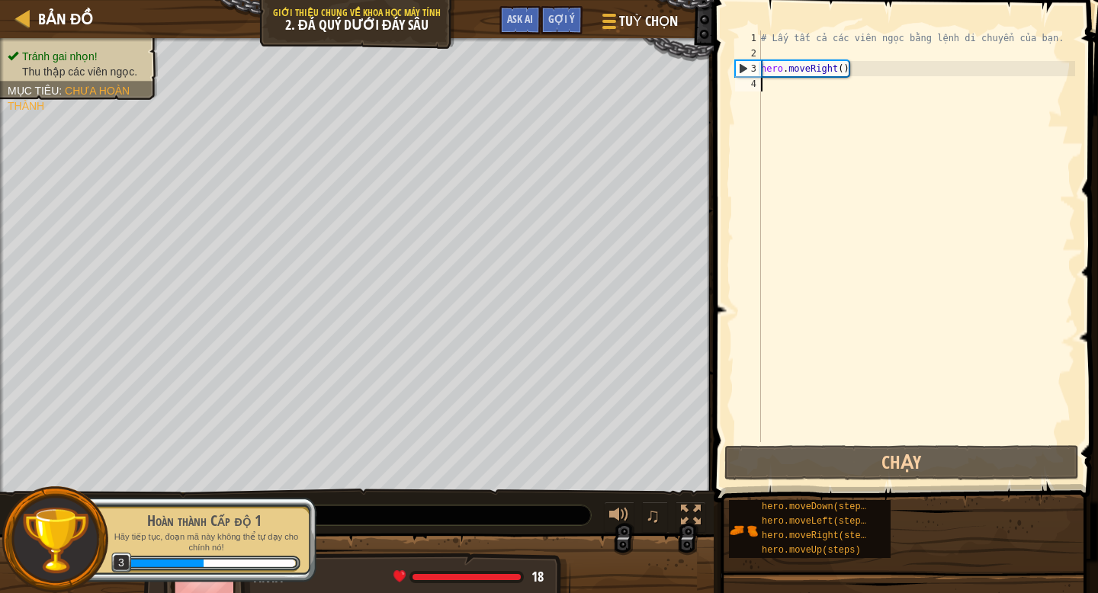
click at [819, 96] on div "# Lấy tất cả các viên ngọc bằng lệnh di chuyển của bạn. hero . moveRight ( )" at bounding box center [916, 252] width 317 height 442
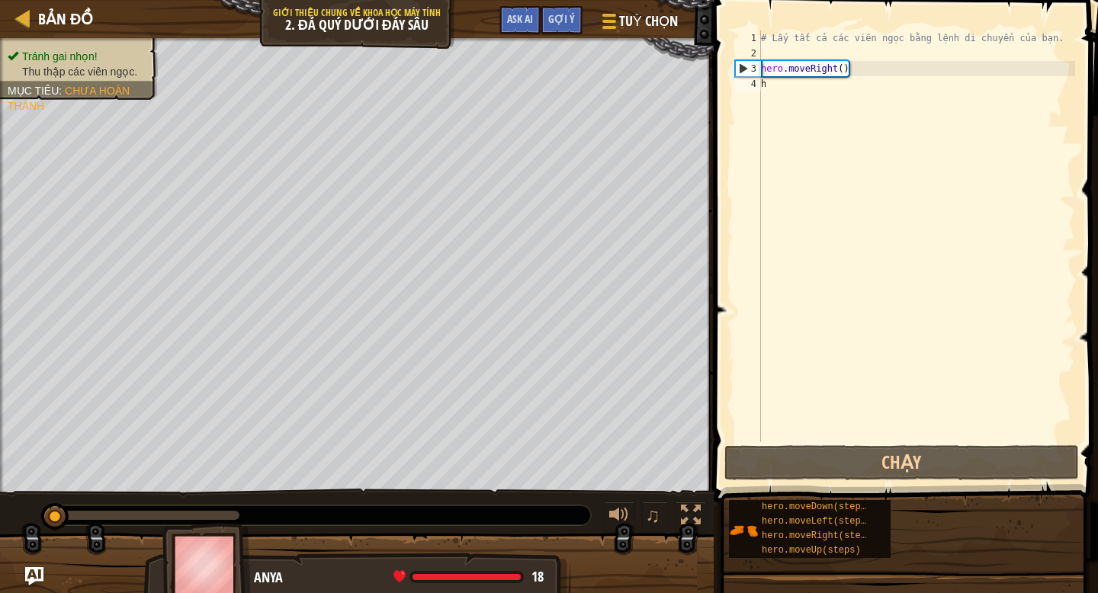
scroll to position [0, 1]
type textarea "hero."
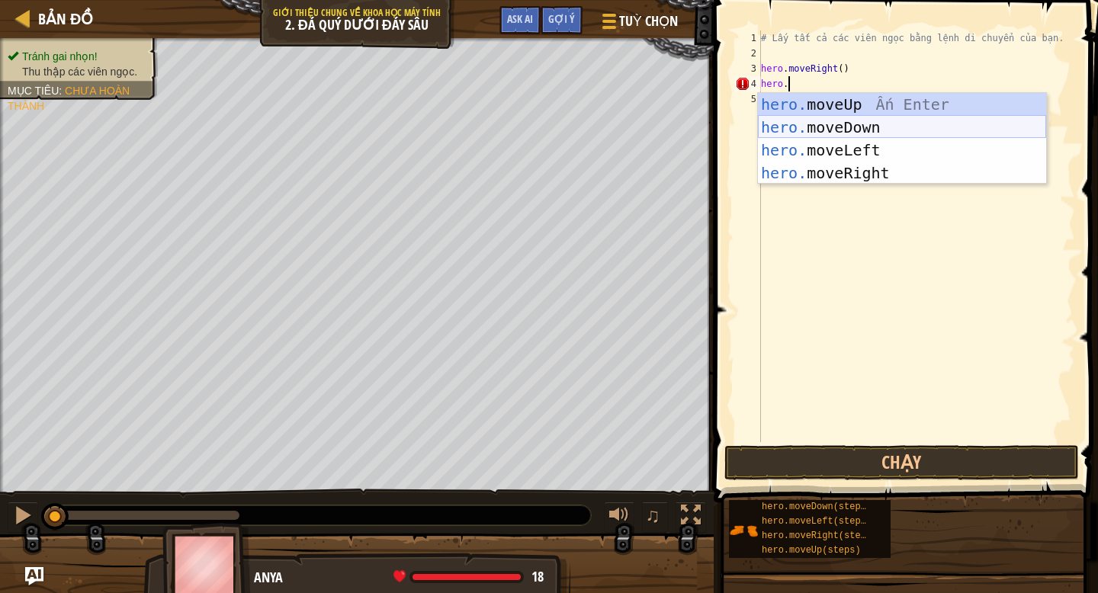
click at [875, 133] on div "hero. moveUp Ấn Enter hero. moveDown Ấn Enter hero. moveLeft Ấn Enter hero. mov…" at bounding box center [902, 161] width 288 height 137
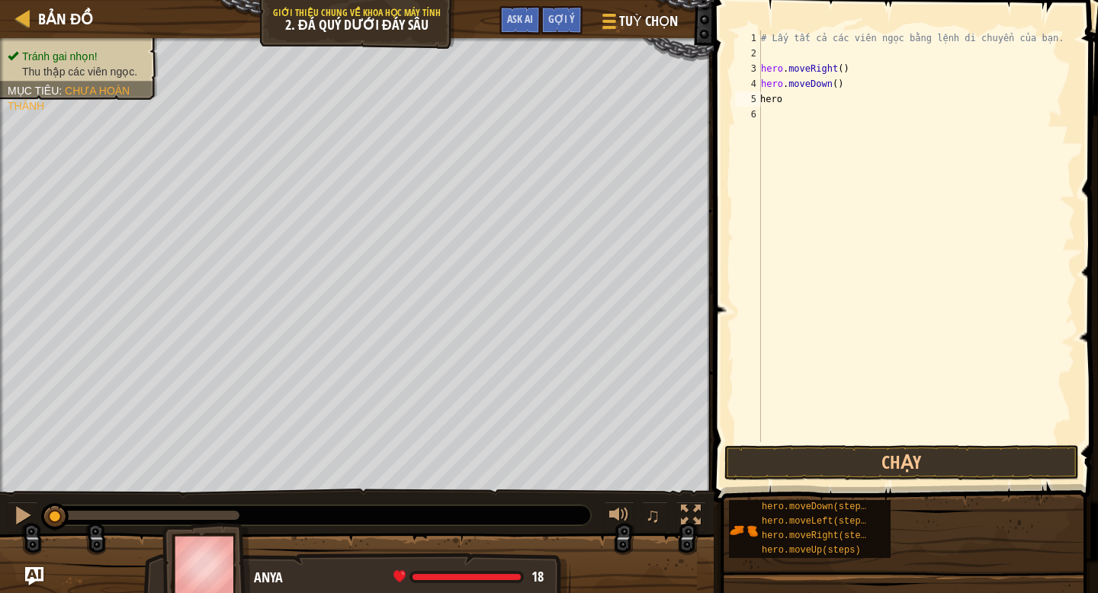
type textarea "hero."
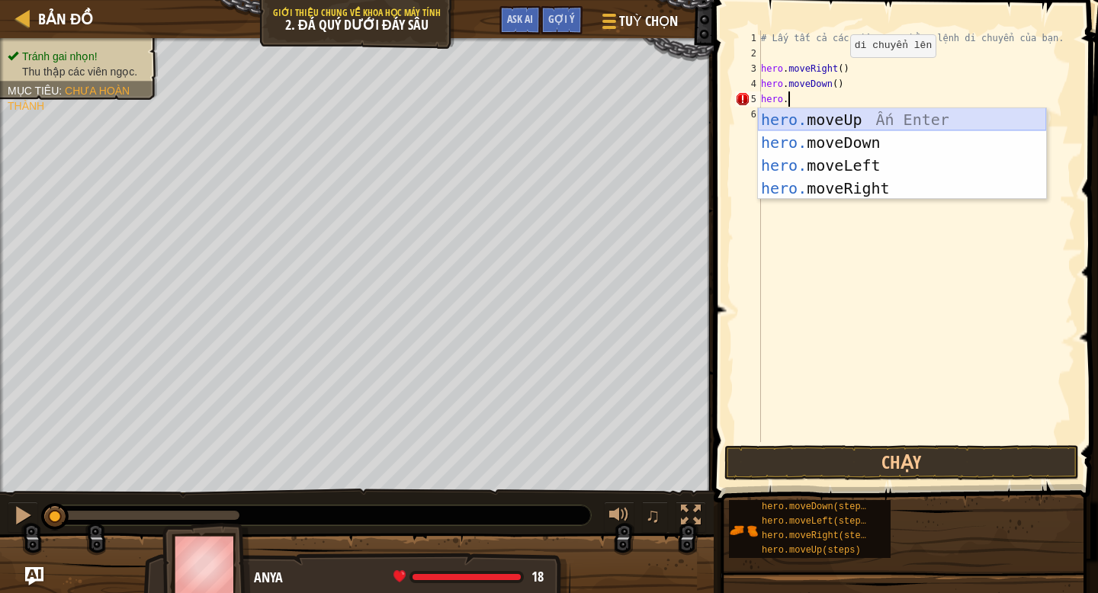
click at [889, 121] on div "hero. moveUp Ấn Enter hero. moveDown Ấn Enter hero. moveLeft Ấn Enter hero. mov…" at bounding box center [902, 176] width 288 height 137
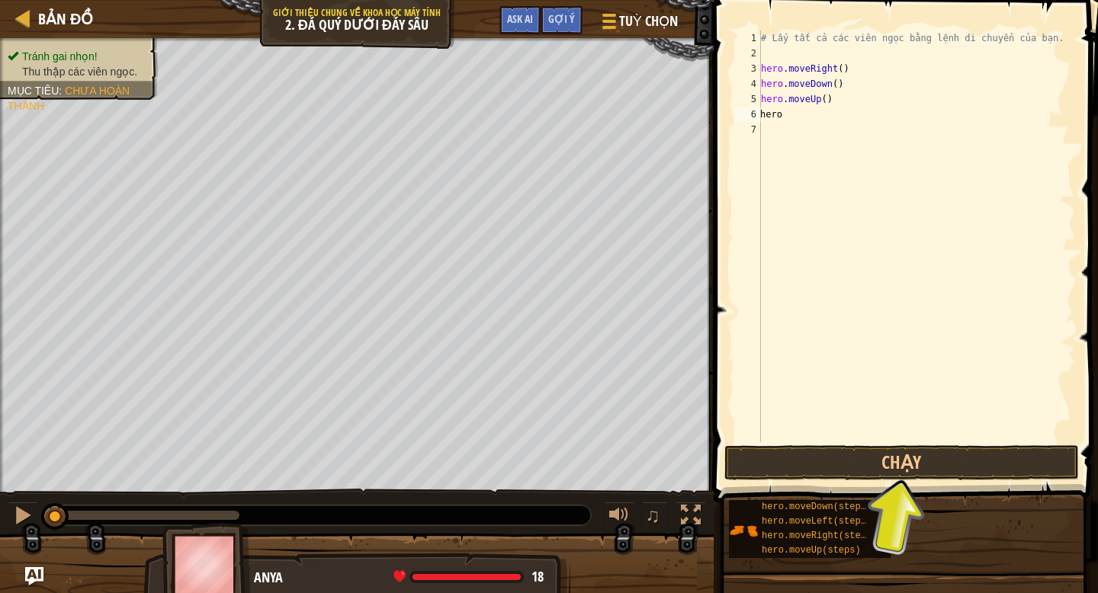
type textarea "hero."
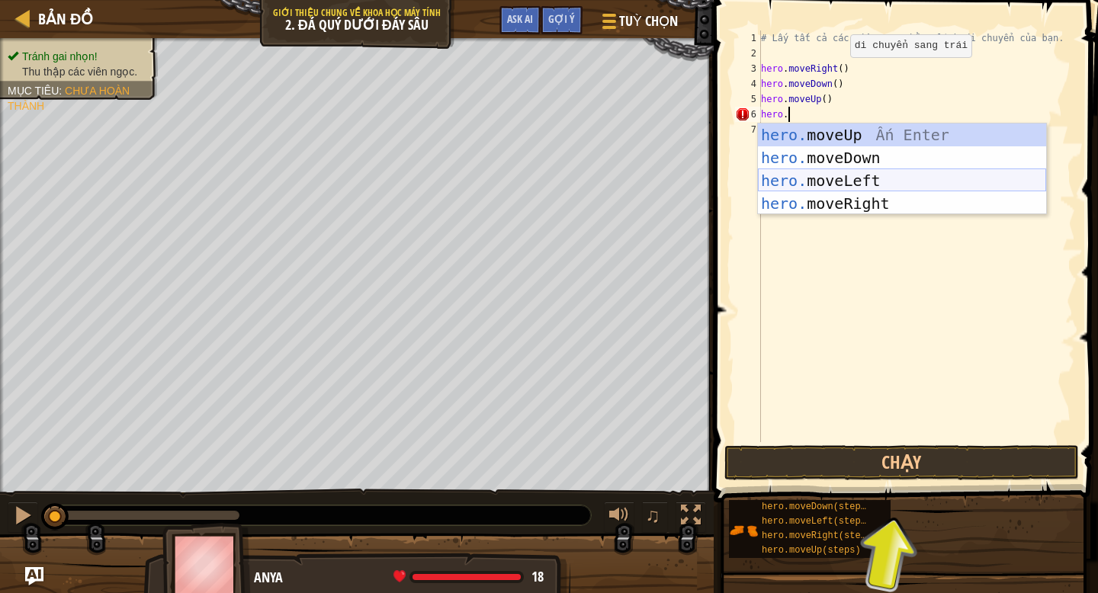
click at [914, 179] on div "hero. moveUp Ấn Enter hero. moveDown Ấn Enter hero. moveLeft Ấn Enter hero. mov…" at bounding box center [902, 192] width 288 height 137
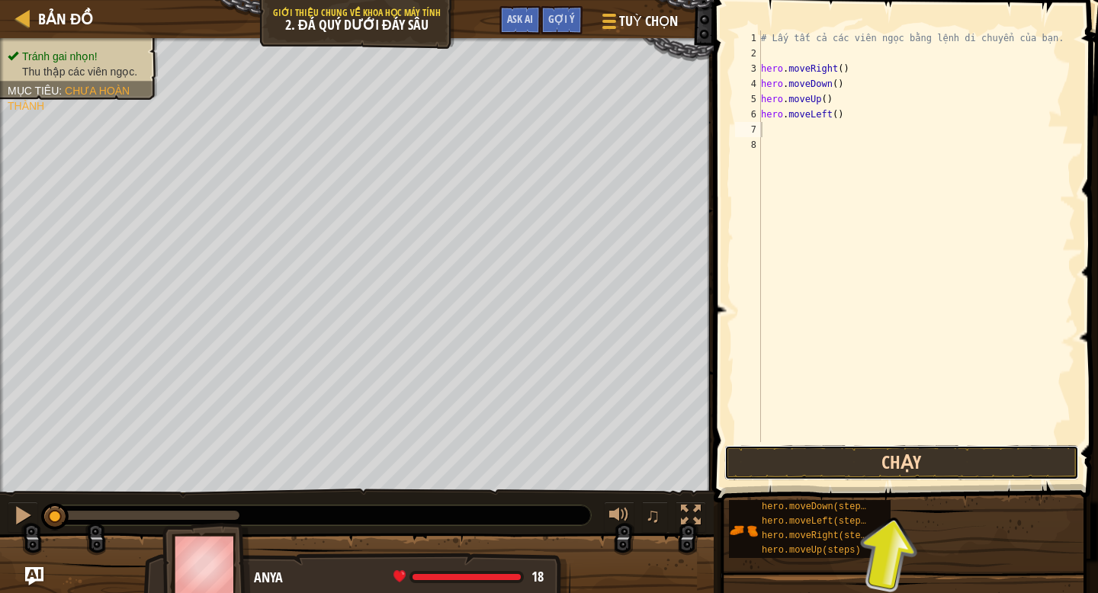
click at [839, 452] on button "Chạy" at bounding box center [902, 462] width 355 height 35
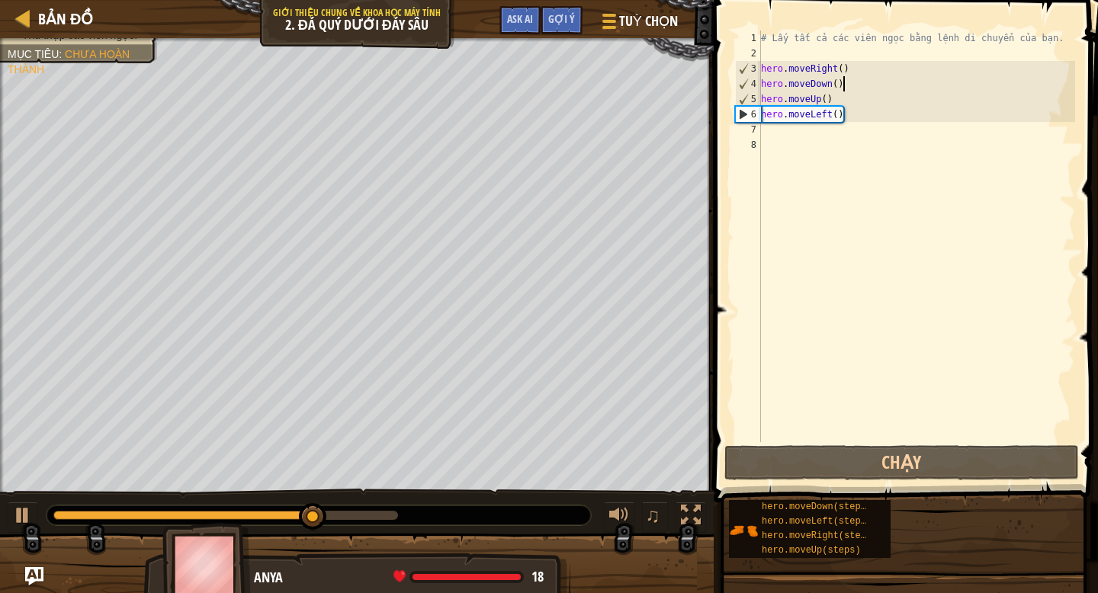
click at [850, 83] on div "# Lấy tất cả các viên ngọc bằng lệnh di chuyển của bạn. hero . moveRight ( ) he…" at bounding box center [916, 252] width 317 height 442
type textarea "hero.moveDown()"
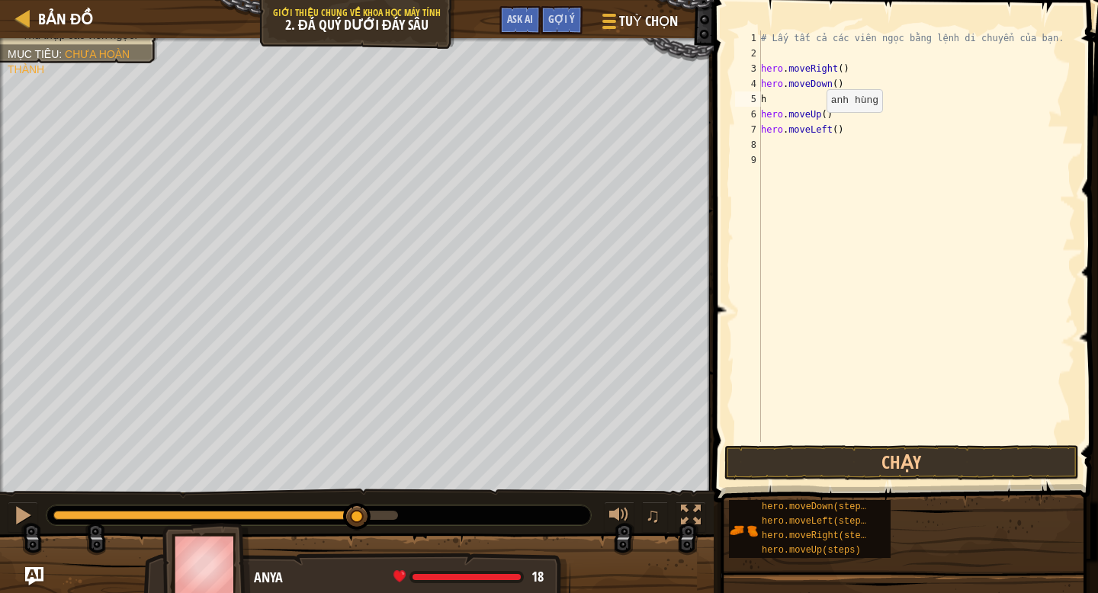
scroll to position [0, 1]
type textarea "hero."
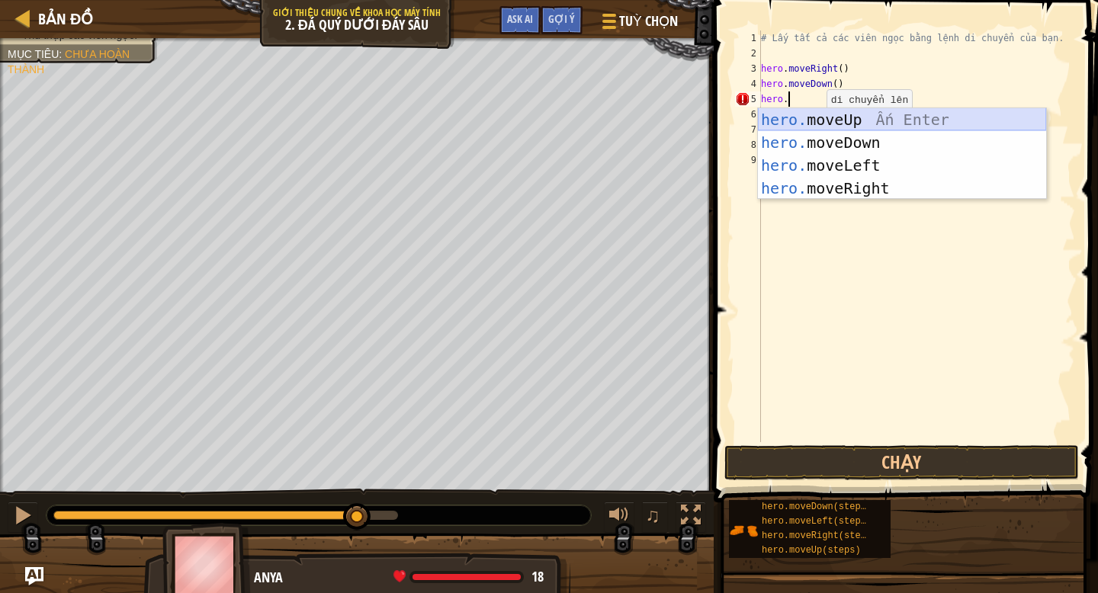
click at [873, 119] on div "hero. moveUp Ấn Enter hero. moveDown Ấn Enter hero. moveLeft Ấn Enter hero. mov…" at bounding box center [902, 176] width 288 height 137
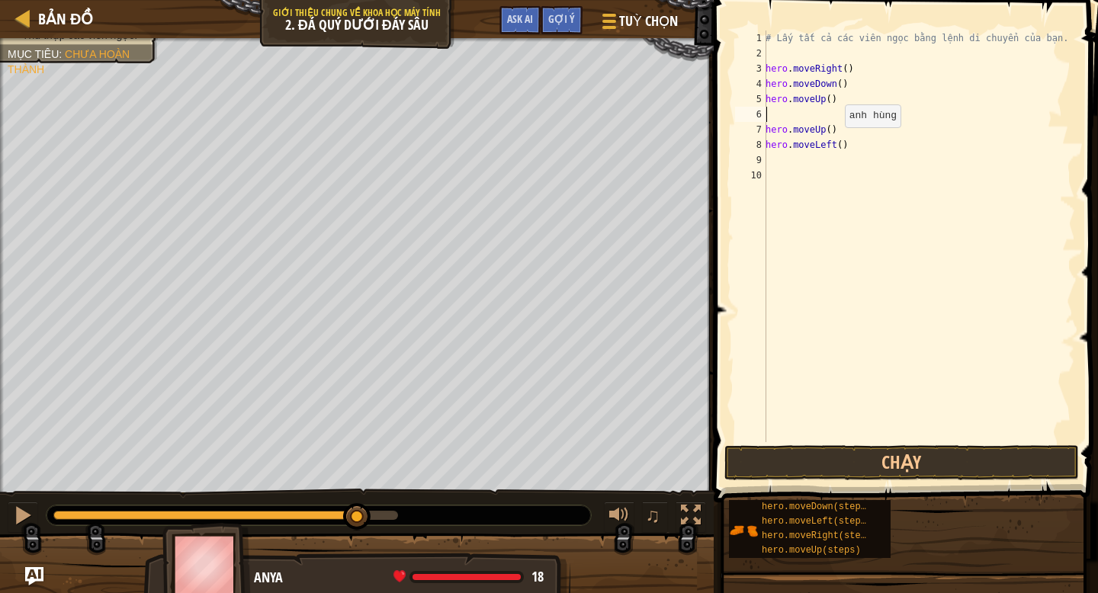
click at [836, 142] on div "# Lấy tất cả các viên ngọc bằng lệnh di chuyển của bạn. hero . moveRight ( ) he…" at bounding box center [919, 252] width 313 height 442
click at [831, 146] on div "# Lấy tất cả các viên ngọc bằng lệnh di chuyển của bạn. hero . moveRight ( ) he…" at bounding box center [919, 252] width 313 height 442
click at [884, 465] on button "Chạy" at bounding box center [902, 462] width 355 height 35
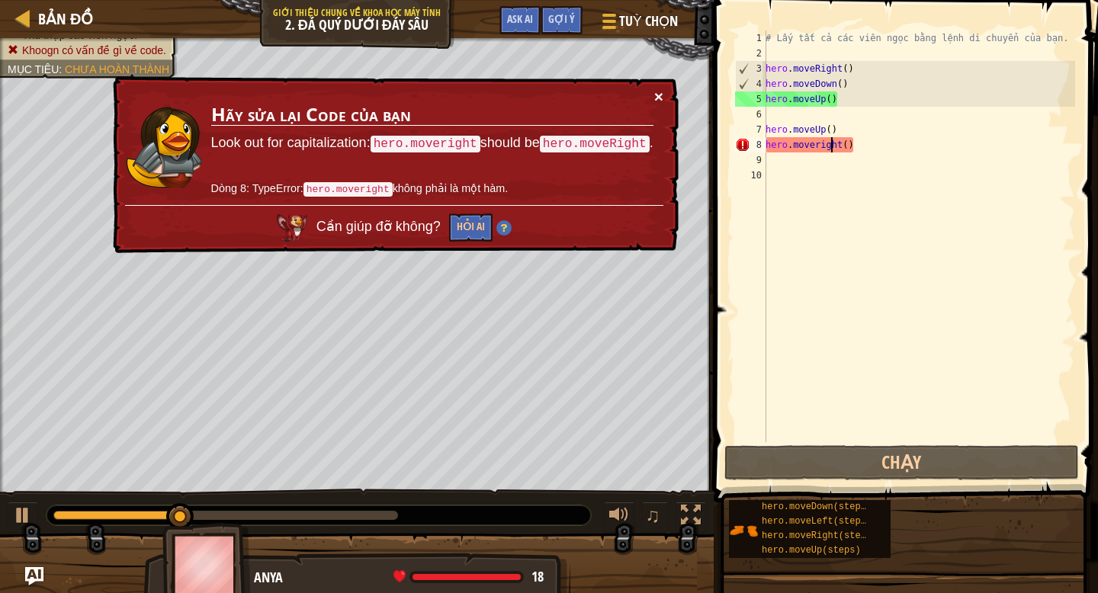
click at [660, 98] on button "×" at bounding box center [658, 96] width 9 height 16
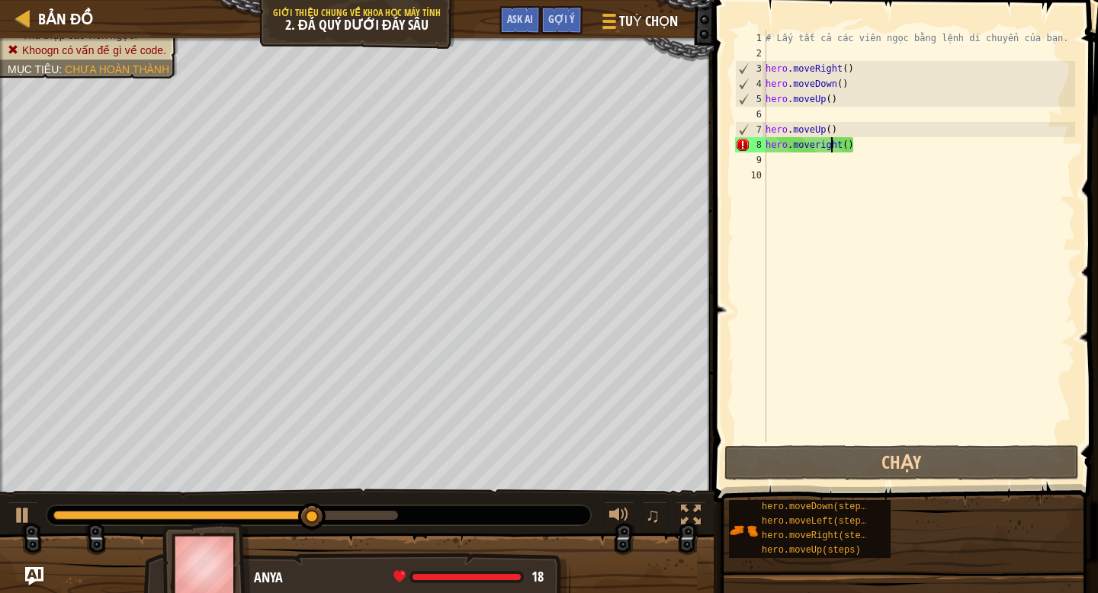
click at [863, 150] on div "# Lấy tất cả các viên ngọc bằng lệnh di chuyển của bạn. hero . moveRight ( ) he…" at bounding box center [919, 252] width 313 height 442
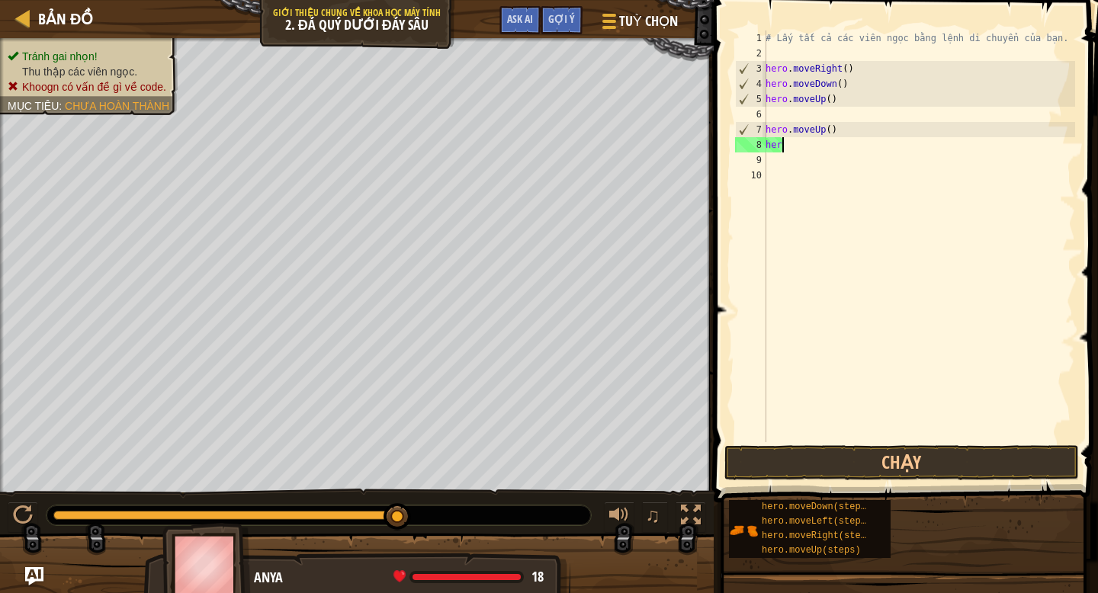
scroll to position [0, 0]
type textarea "h"
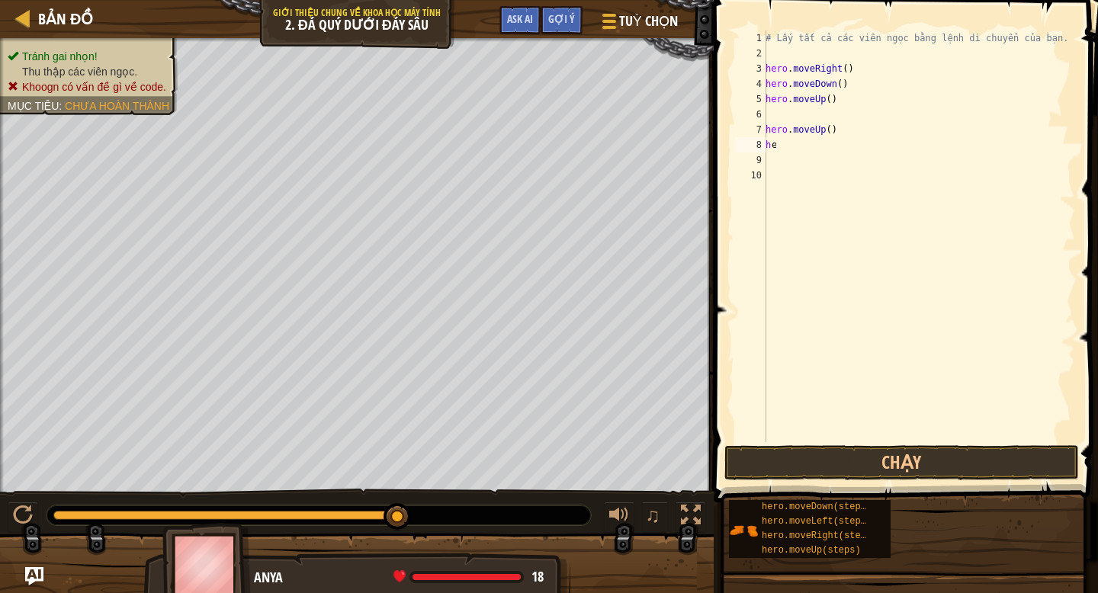
scroll to position [0, 1]
type textarea "ero."
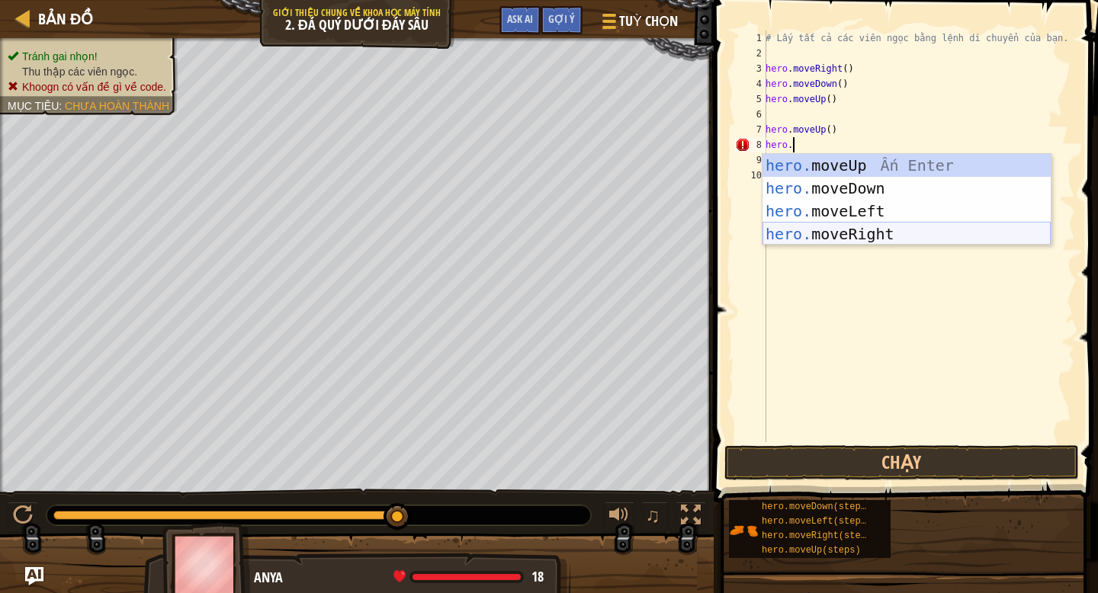
click at [929, 226] on div "hero. moveUp Ấn Enter hero. moveDown Ấn Enter hero. moveLeft Ấn Enter hero. mov…" at bounding box center [907, 222] width 288 height 137
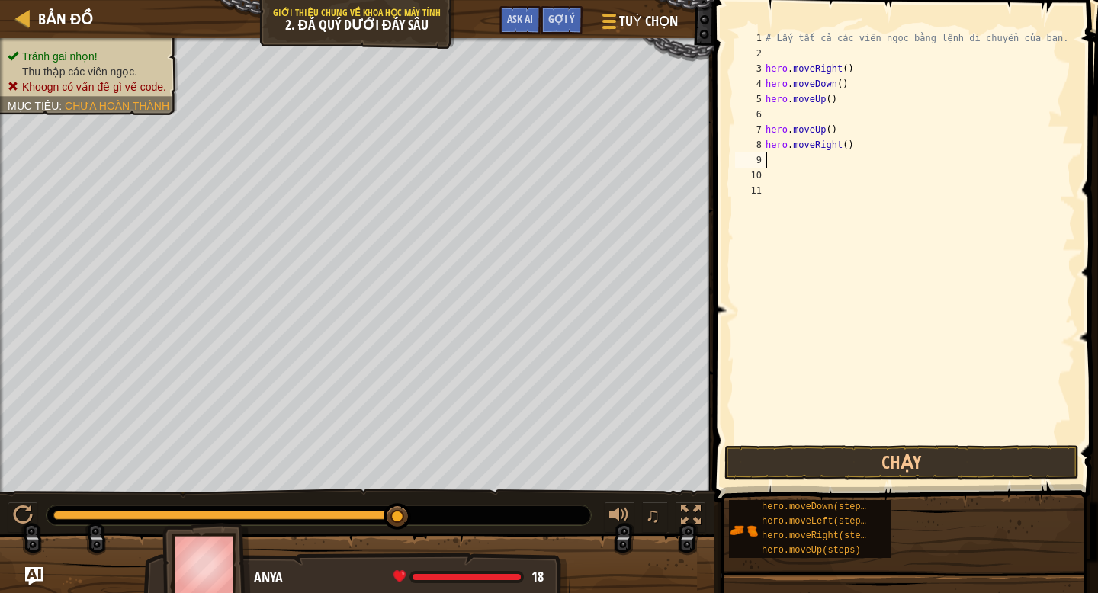
scroll to position [0, 0]
click at [862, 452] on button "Chạy" at bounding box center [902, 462] width 355 height 35
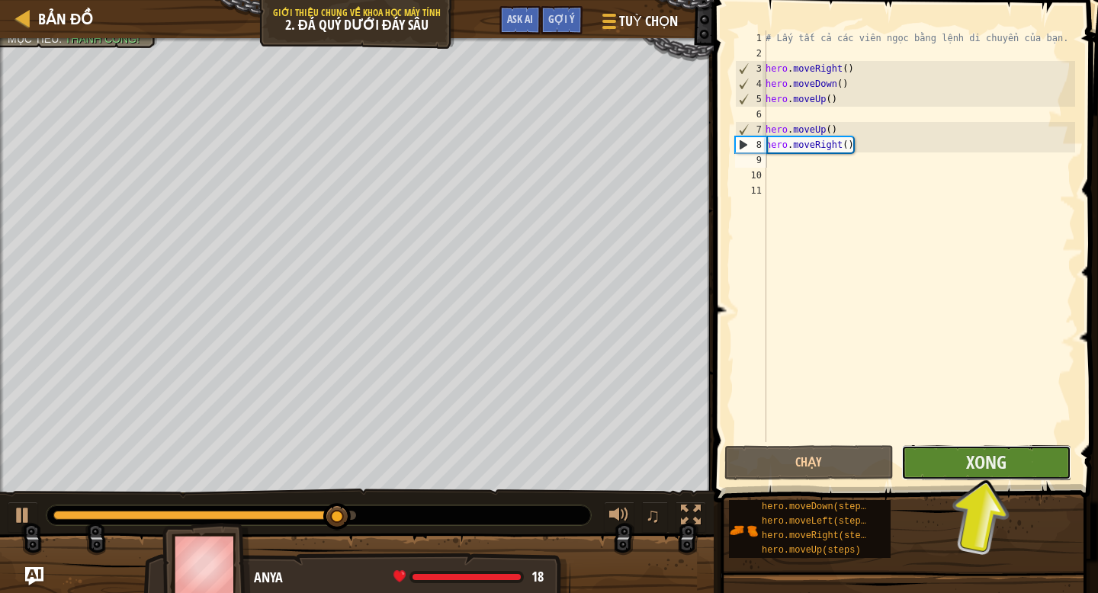
click at [1044, 467] on button "Xong" at bounding box center [987, 462] width 170 height 35
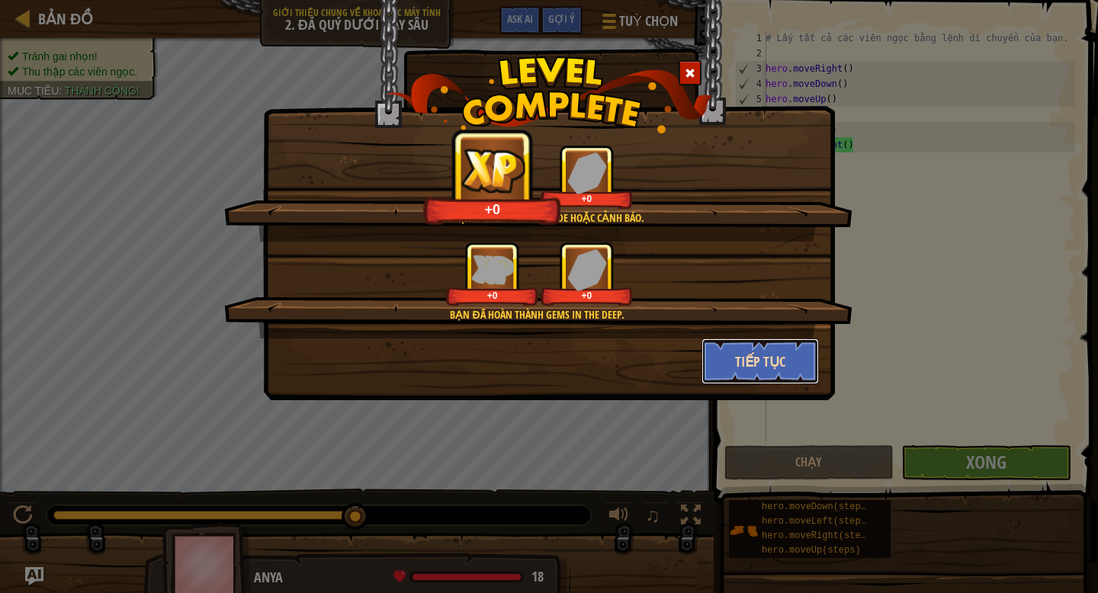
click at [754, 355] on button "Tiếp tục" at bounding box center [761, 362] width 118 height 46
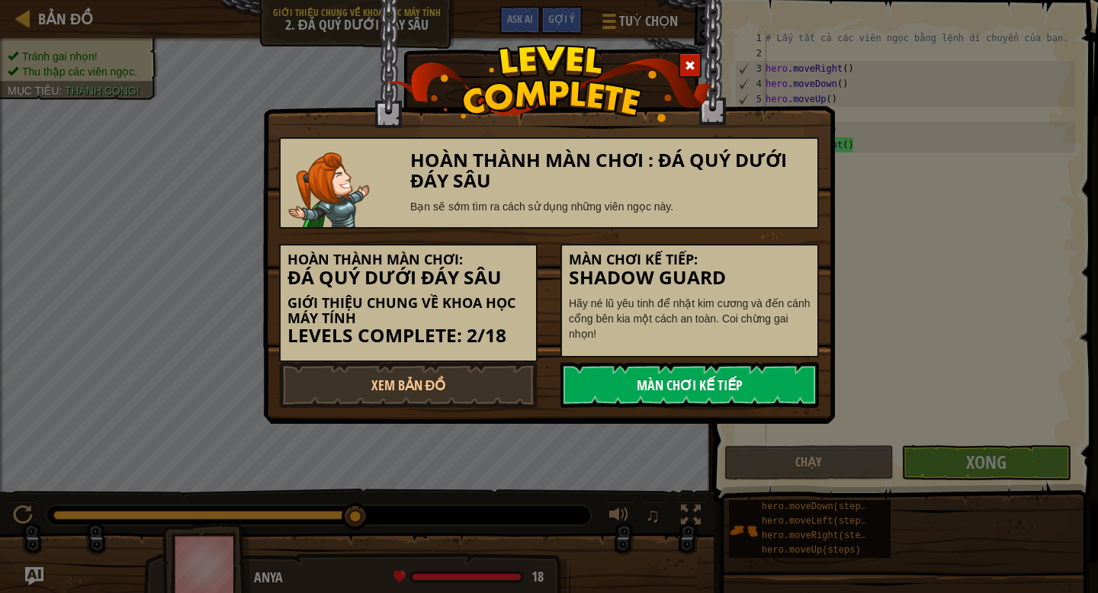
click at [751, 384] on link "Màn chơi kế tiếp" at bounding box center [690, 385] width 259 height 46
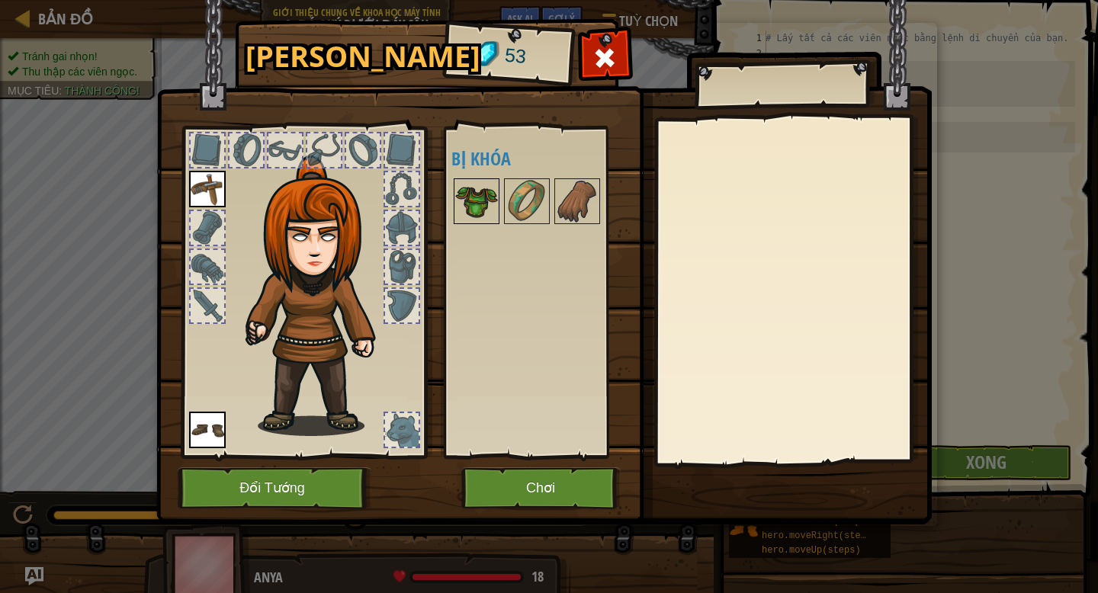
click at [496, 203] on img at bounding box center [476, 201] width 43 height 43
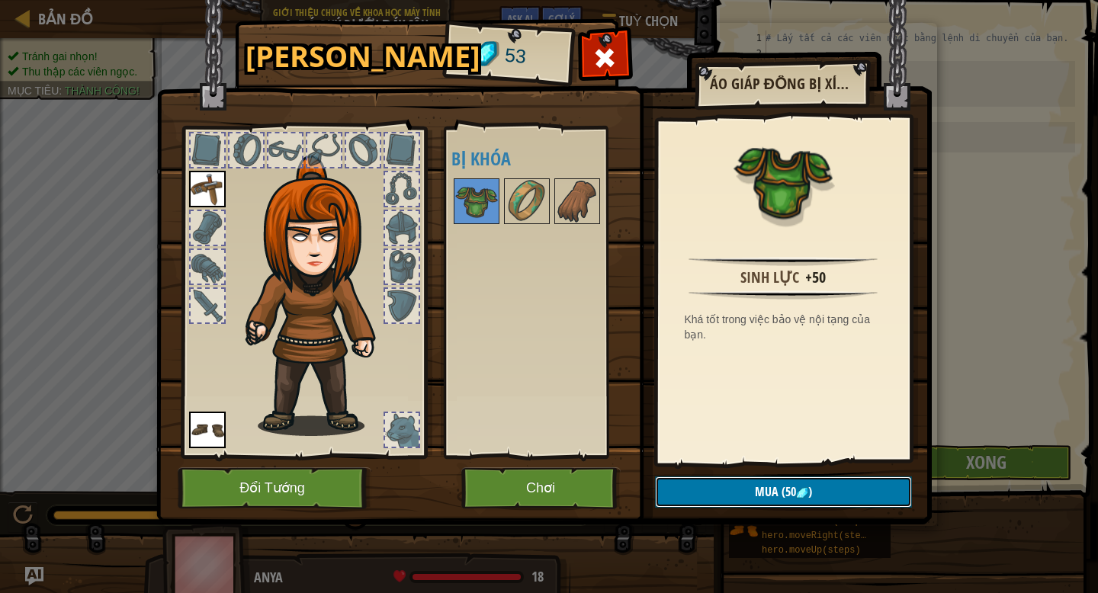
click at [705, 494] on button "Mua (50 )" at bounding box center [783, 492] width 257 height 31
click at [728, 494] on button "Xác nhận" at bounding box center [783, 492] width 257 height 31
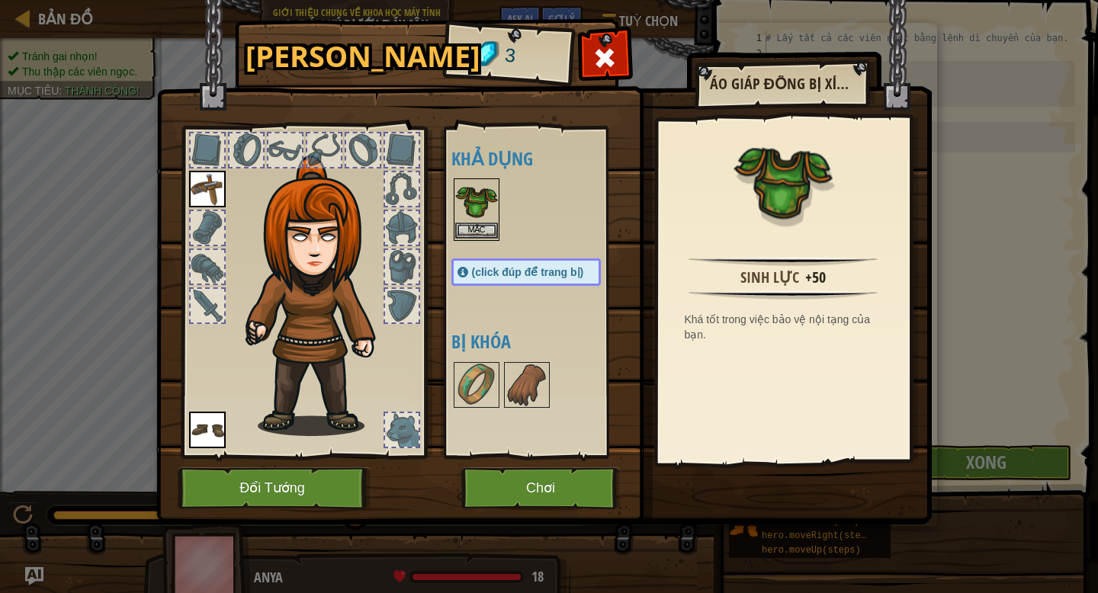
click at [476, 197] on img at bounding box center [476, 201] width 43 height 43
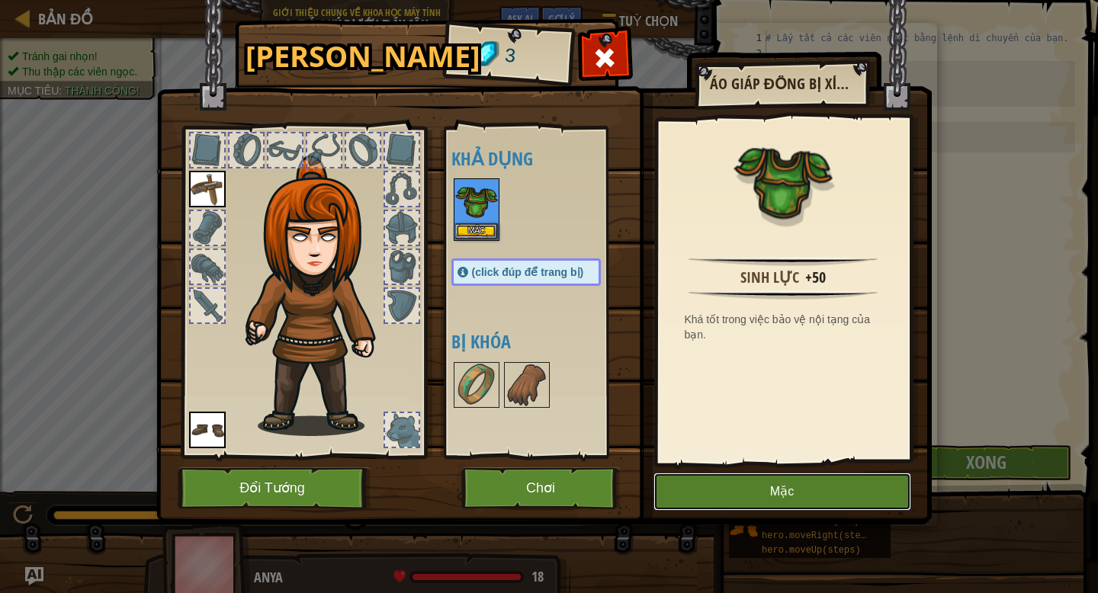
click at [751, 490] on button "Mặc" at bounding box center [783, 492] width 258 height 38
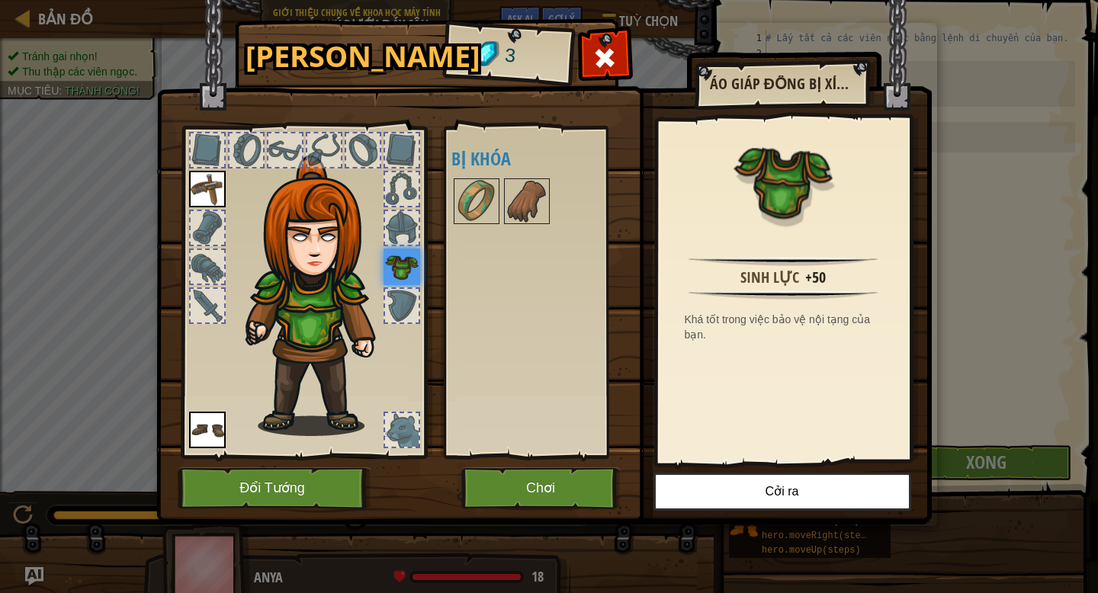
click at [532, 175] on div "Khả dụng [PERSON_NAME] (click đúp để trang bị) Bị khóa" at bounding box center [542, 292] width 180 height 318
click at [526, 191] on img at bounding box center [527, 201] width 43 height 43
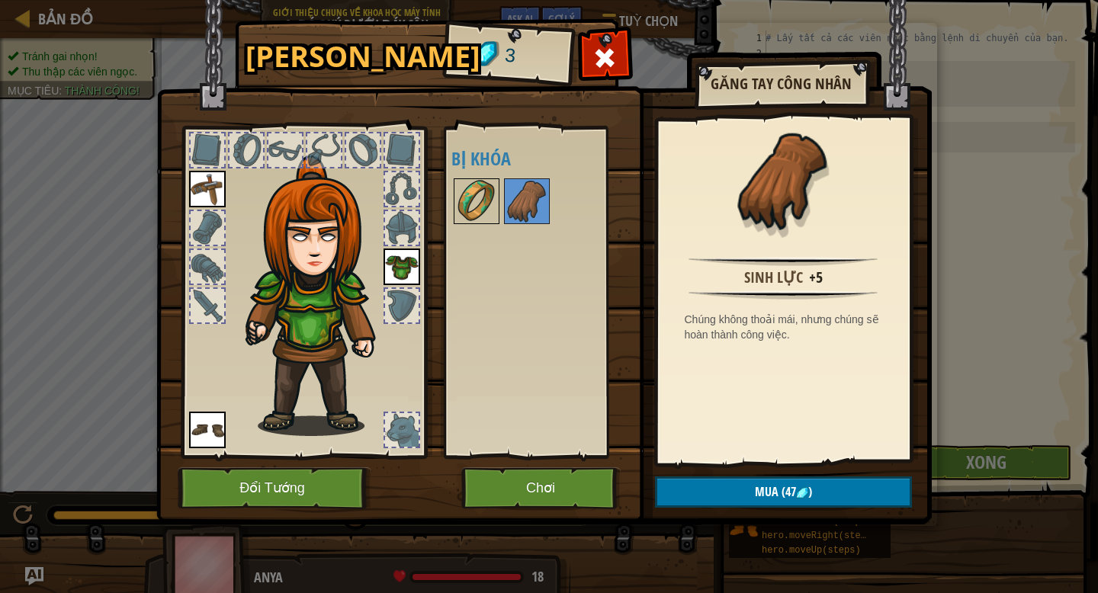
click at [481, 200] on img at bounding box center [476, 201] width 43 height 43
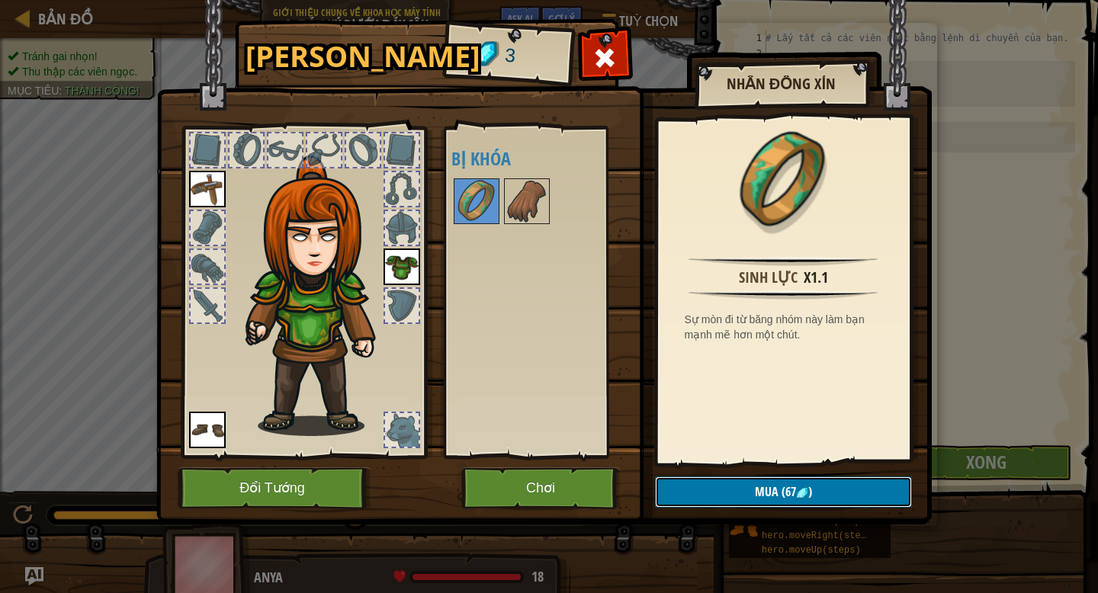
click at [758, 490] on span "Mua" at bounding box center [767, 492] width 24 height 17
click at [731, 495] on button "Mua (67 )" at bounding box center [783, 492] width 257 height 31
click at [538, 217] on img at bounding box center [527, 201] width 43 height 43
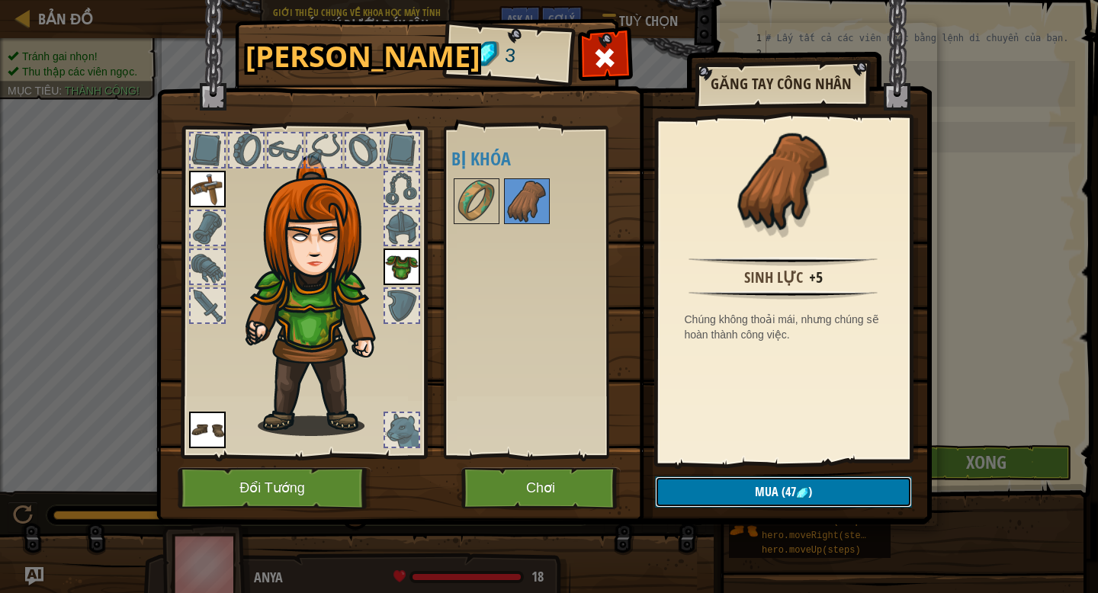
click at [837, 478] on button "Mua (47 )" at bounding box center [783, 492] width 257 height 31
click at [593, 481] on button "Chơi" at bounding box center [540, 489] width 159 height 42
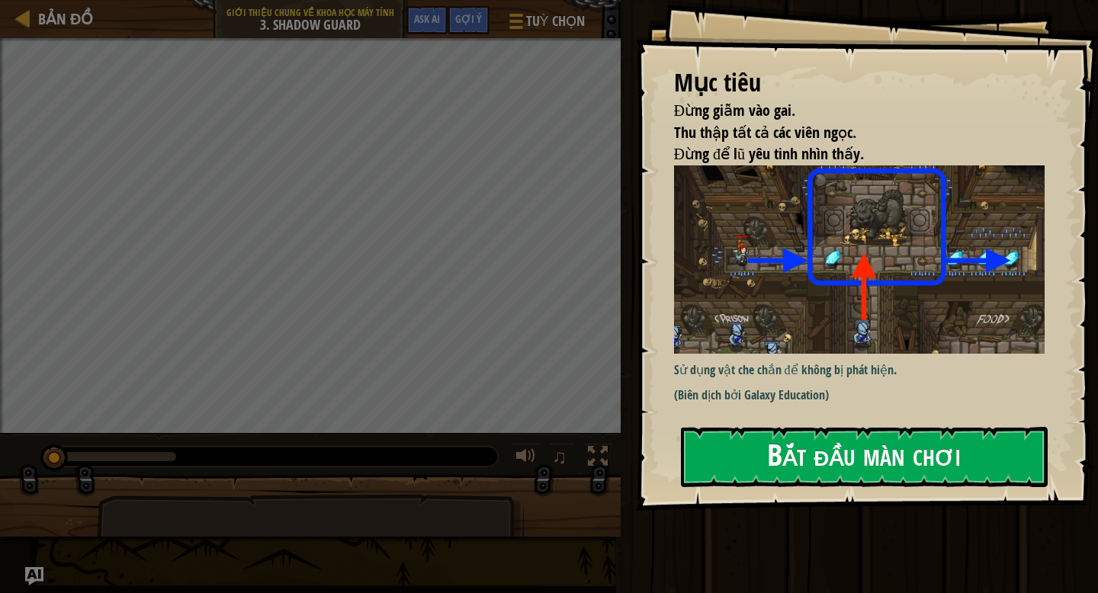
click at [809, 441] on button "Bắt đầu màn chơi" at bounding box center [864, 457] width 367 height 60
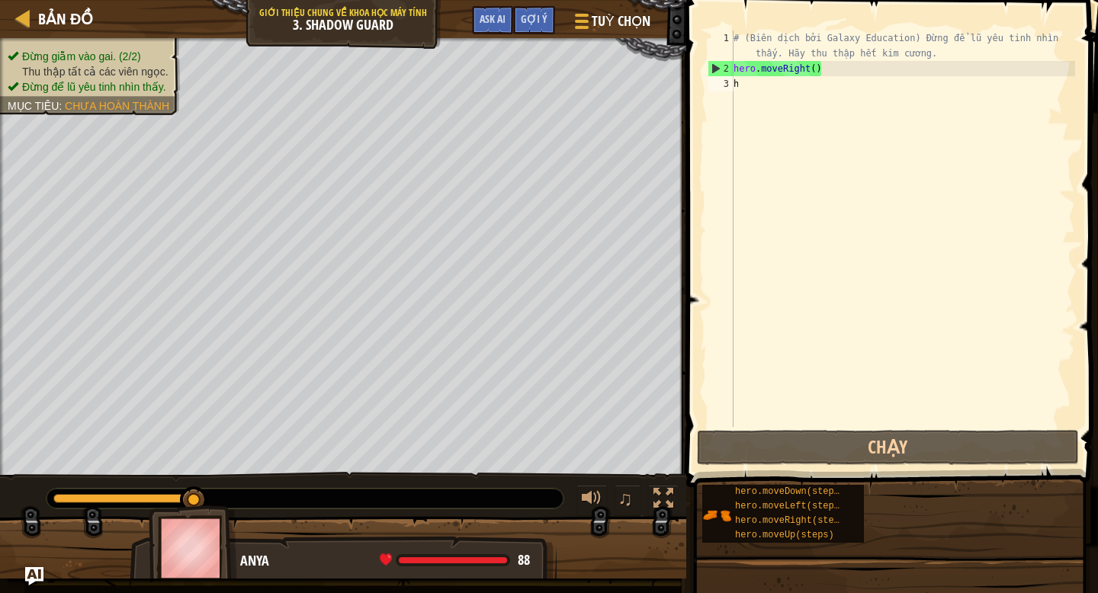
scroll to position [0, 1]
type textarea "hero."
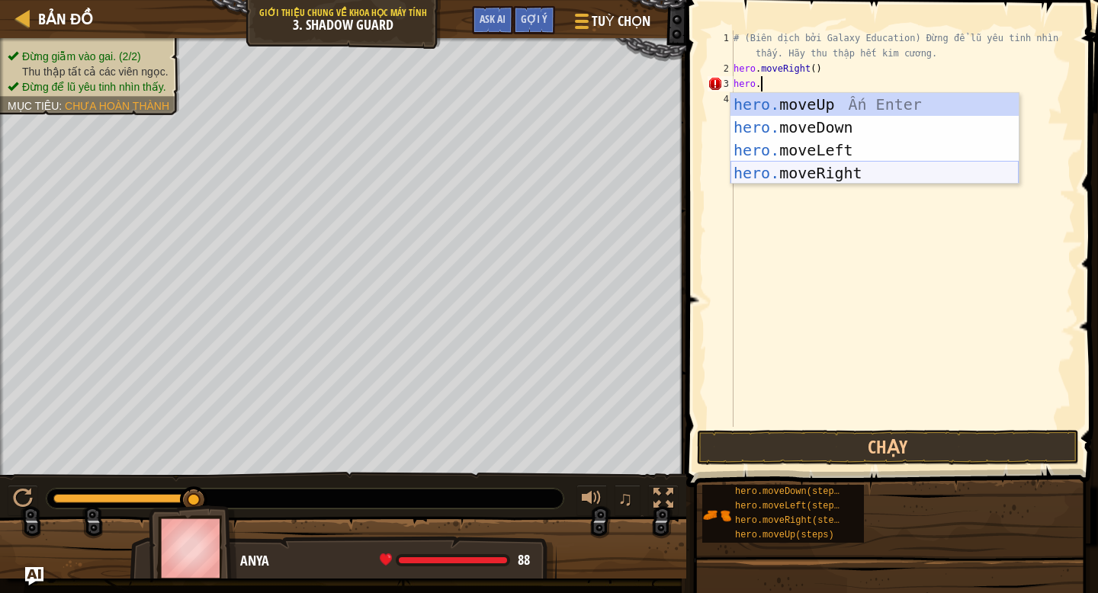
click at [858, 169] on div "hero. moveUp Ấn Enter hero. moveDown Ấn Enter hero. moveLeft Ấn Enter hero. mov…" at bounding box center [875, 161] width 288 height 137
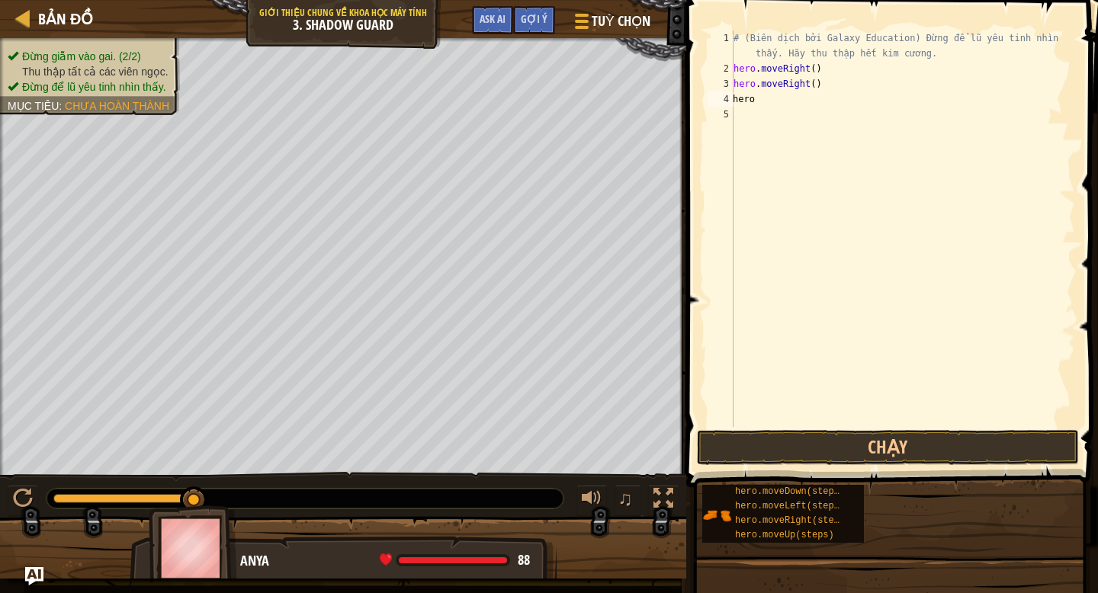
type textarea "hero."
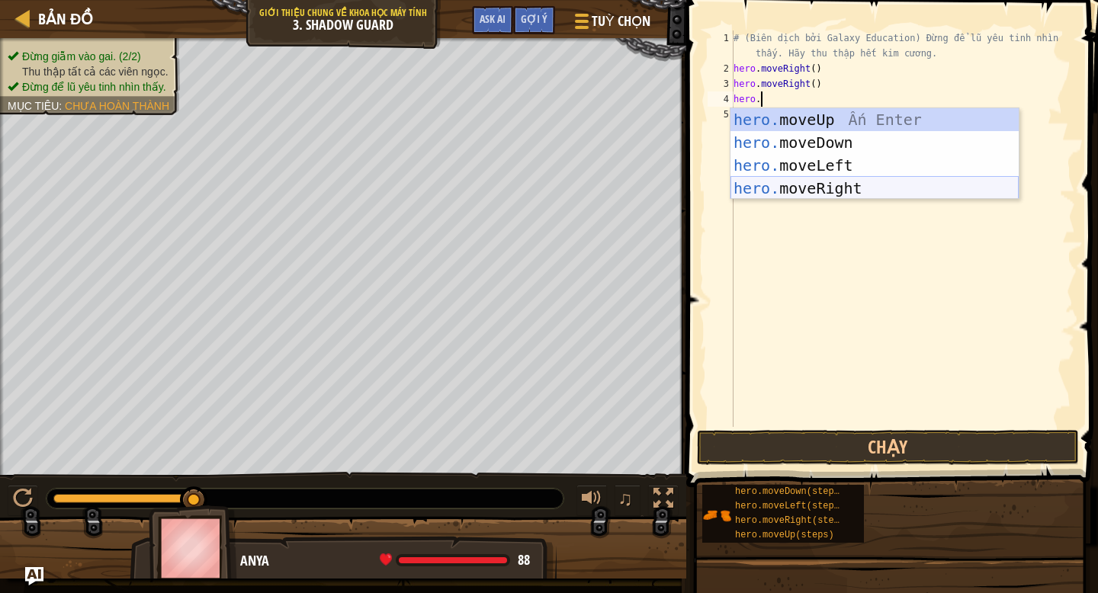
click at [869, 182] on div "hero. moveUp Ấn Enter hero. moveDown Ấn Enter hero. moveLeft Ấn Enter hero. mov…" at bounding box center [875, 176] width 288 height 137
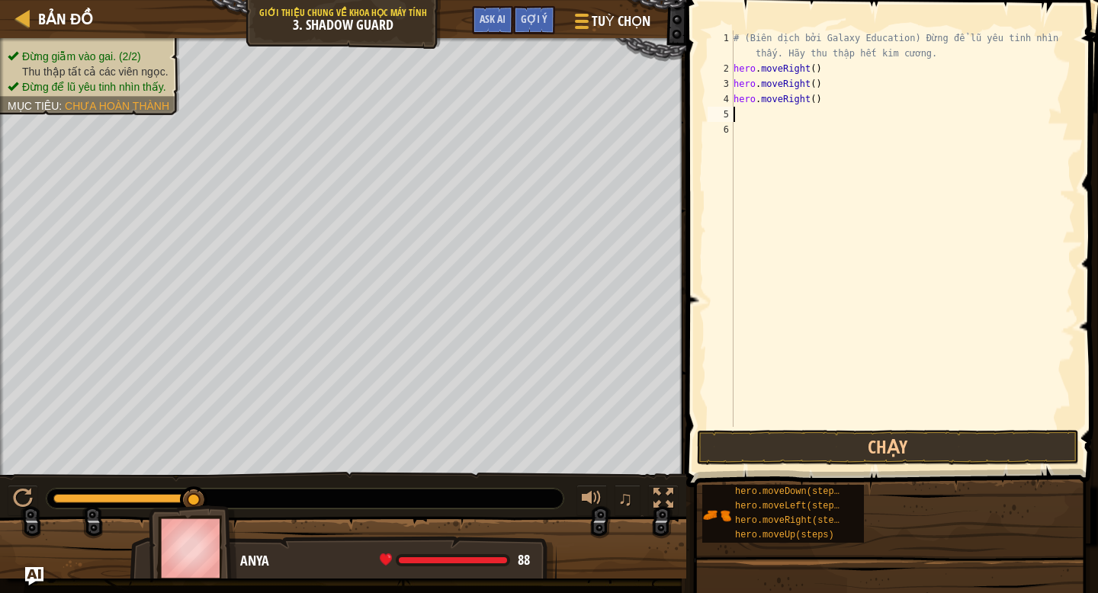
scroll to position [0, 0]
click at [863, 455] on button "Chạy" at bounding box center [888, 447] width 382 height 35
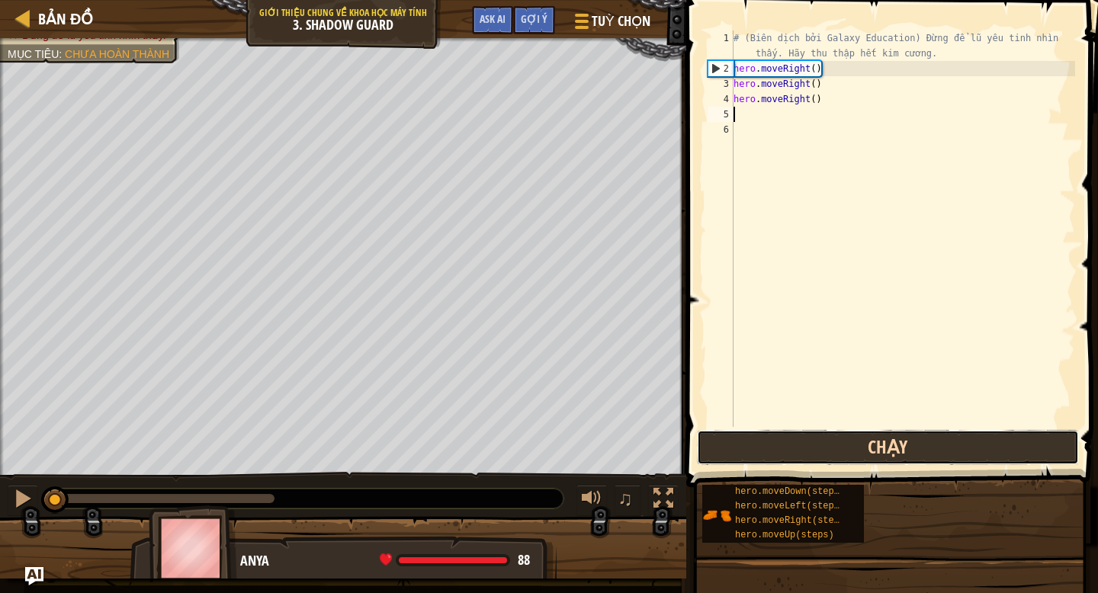
click at [871, 452] on button "Chạy" at bounding box center [888, 447] width 382 height 35
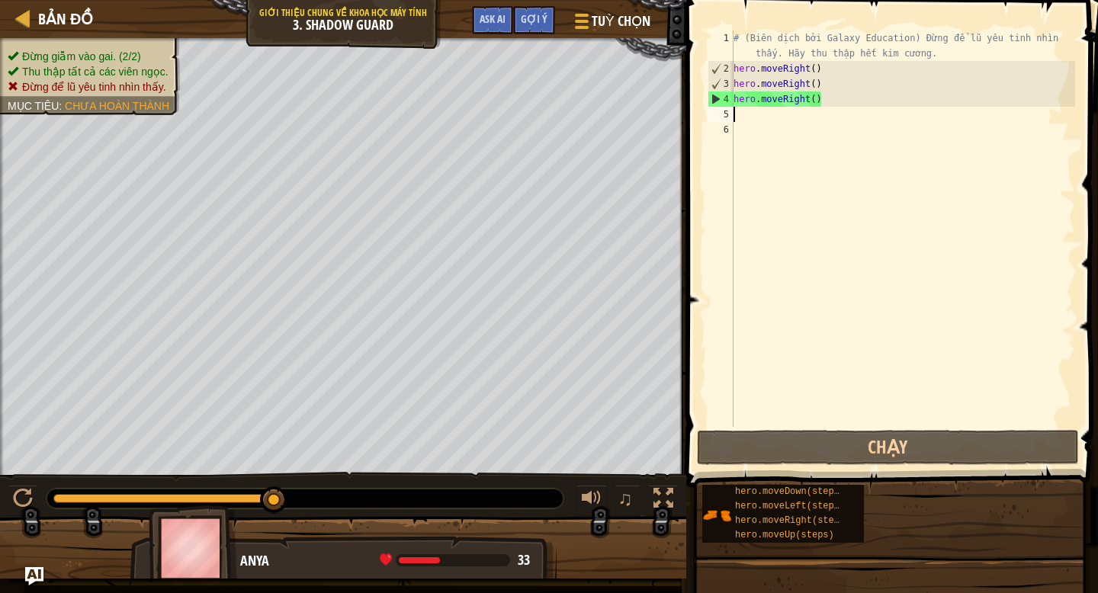
click at [833, 69] on div "# (Biên dịch bởi Galaxy Education) Đừng để lũ yêu tinh nhìn thấy. Hãy thu thập …" at bounding box center [903, 252] width 345 height 442
type textarea "hero.moveRight()"
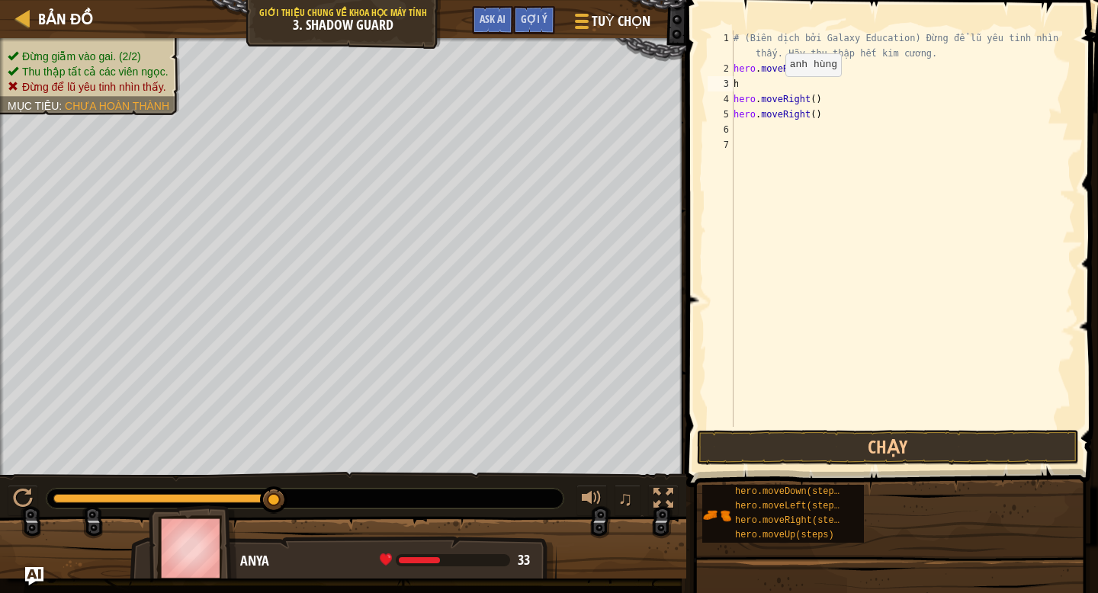
scroll to position [0, 1]
type textarea "hero."
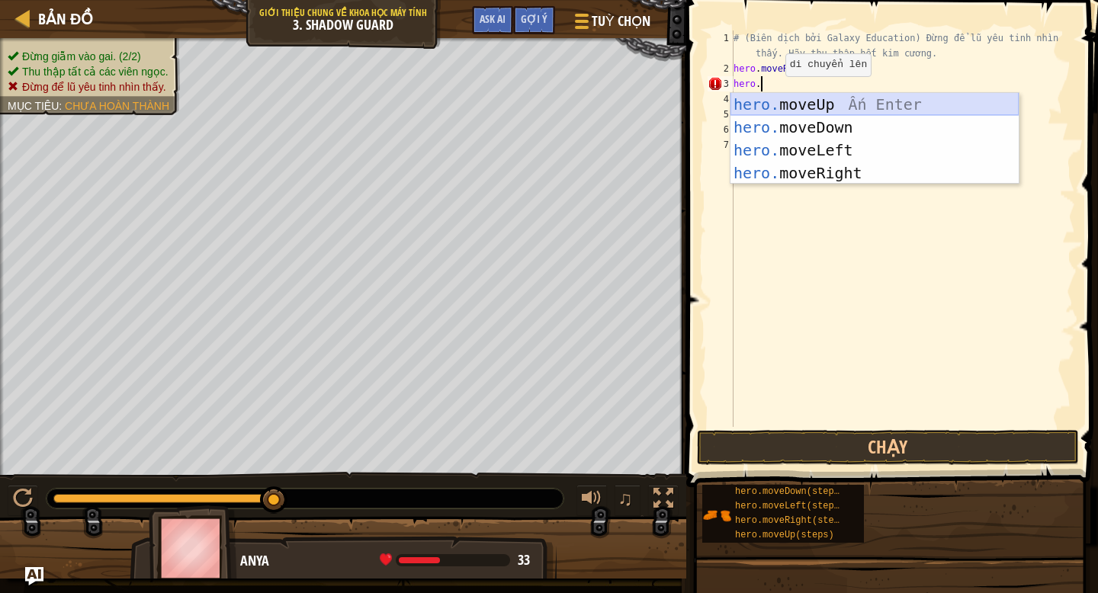
click at [818, 101] on div "hero. moveUp Ấn Enter hero. moveDown Ấn Enter hero. moveLeft Ấn Enter hero. mov…" at bounding box center [875, 161] width 288 height 137
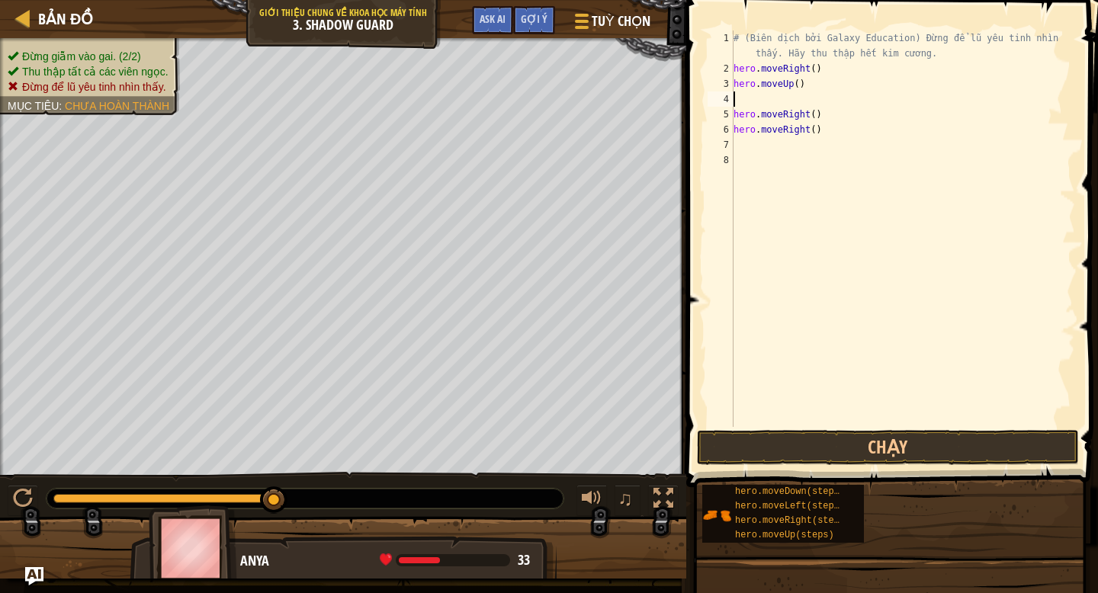
click at [828, 114] on div "# (Biên dịch bởi Galaxy Education) Đừng để lũ yêu tinh nhìn thấy. Hãy thu thập …" at bounding box center [903, 252] width 345 height 442
type textarea "hero.moveRight()"
type textarea "hero."
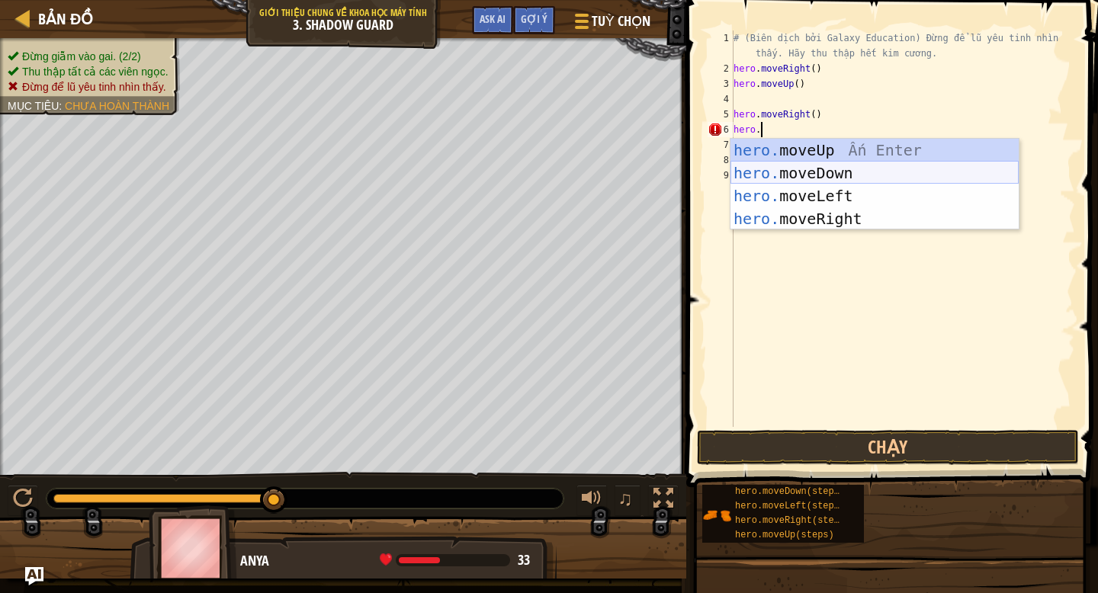
click at [854, 175] on div "hero. moveUp Ấn Enter hero. moveDown Ấn Enter hero. moveLeft Ấn Enter hero. mov…" at bounding box center [875, 207] width 288 height 137
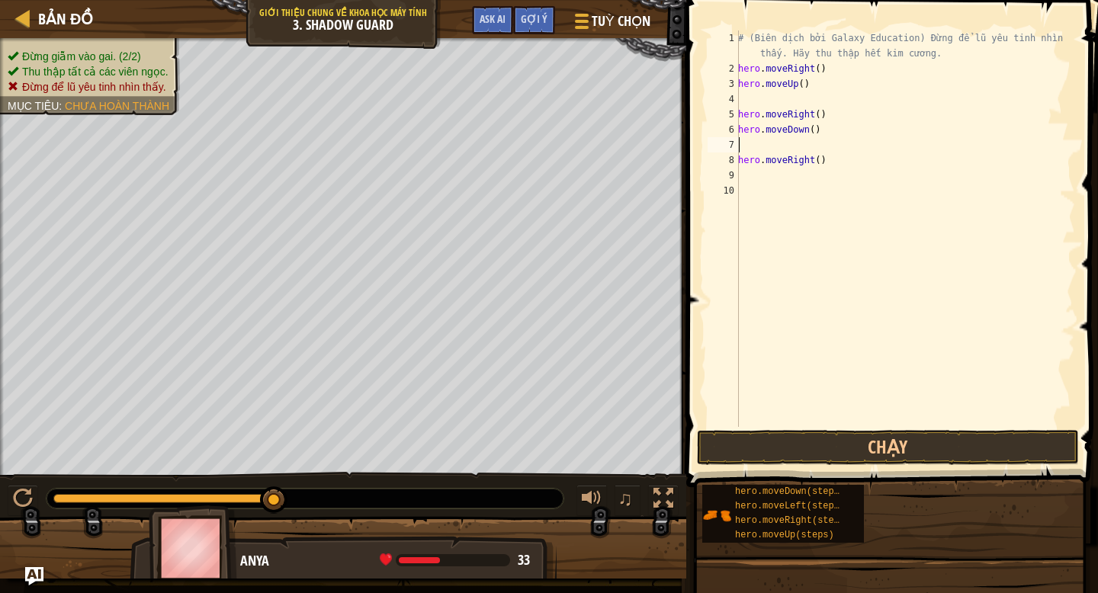
scroll to position [0, 0]
click at [850, 443] on button "Chạy" at bounding box center [888, 447] width 382 height 35
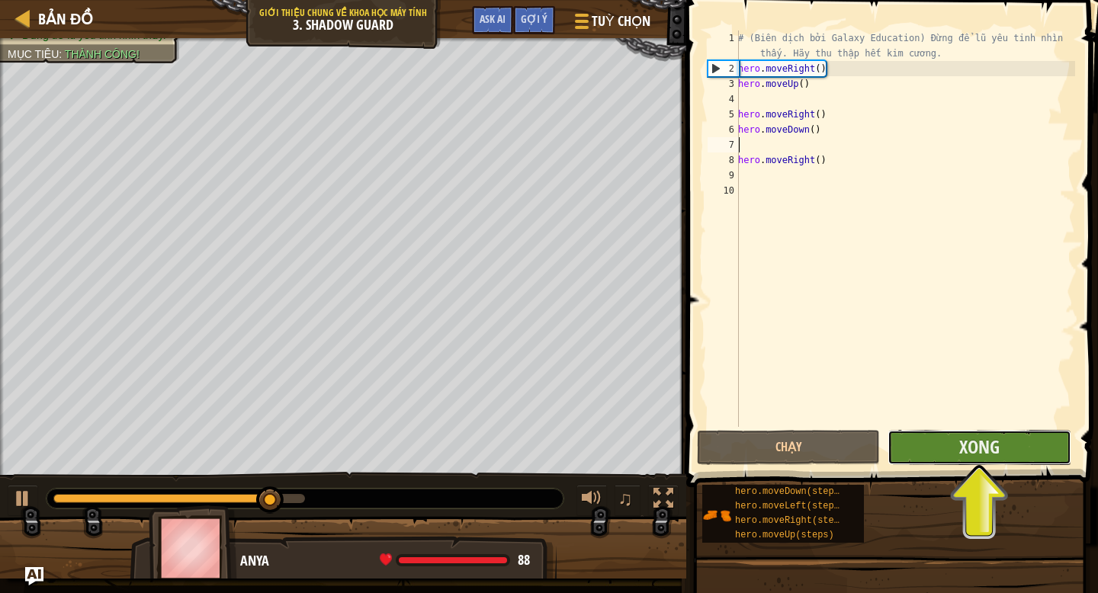
click at [925, 445] on button "Xong" at bounding box center [979, 447] width 183 height 35
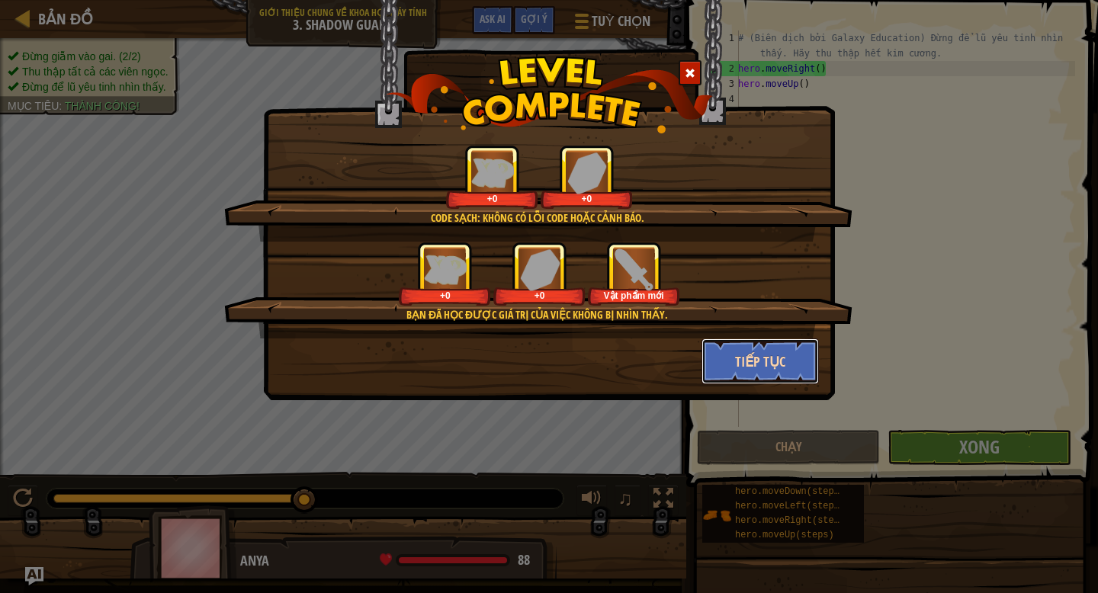
click at [780, 375] on button "Tiếp tục" at bounding box center [761, 362] width 118 height 46
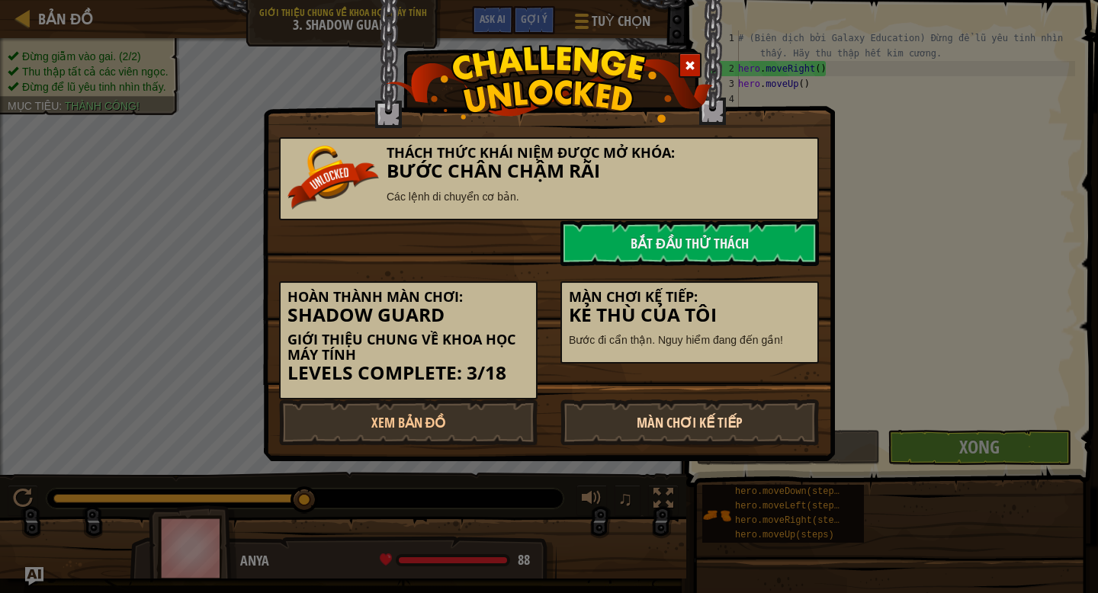
click at [754, 423] on link "Màn chơi kế tiếp" at bounding box center [690, 423] width 259 height 46
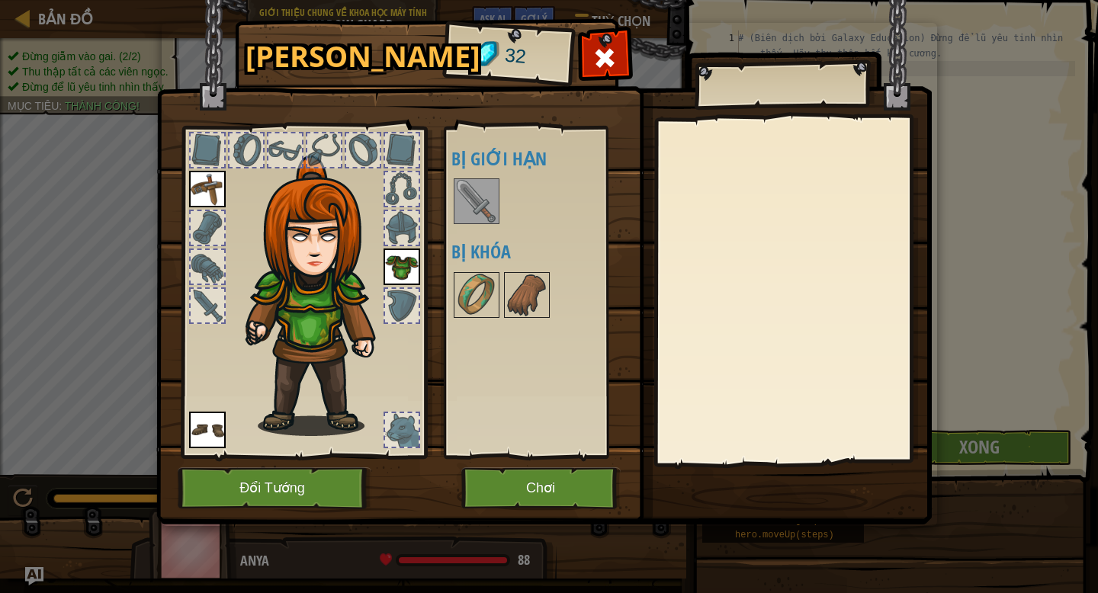
click at [484, 199] on img at bounding box center [476, 201] width 43 height 43
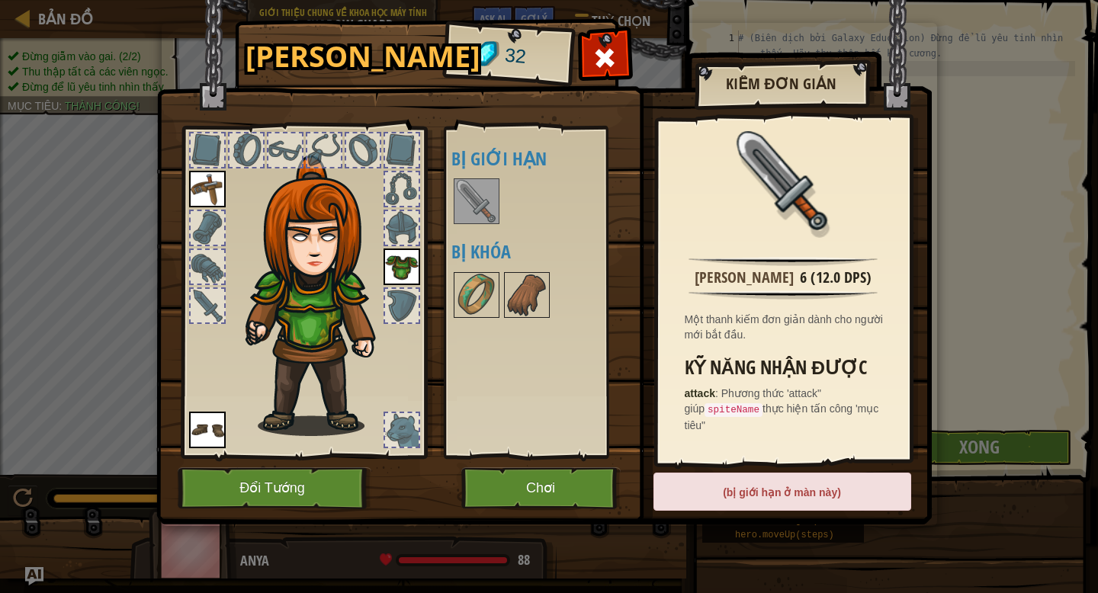
click at [192, 194] on img at bounding box center [207, 189] width 37 height 37
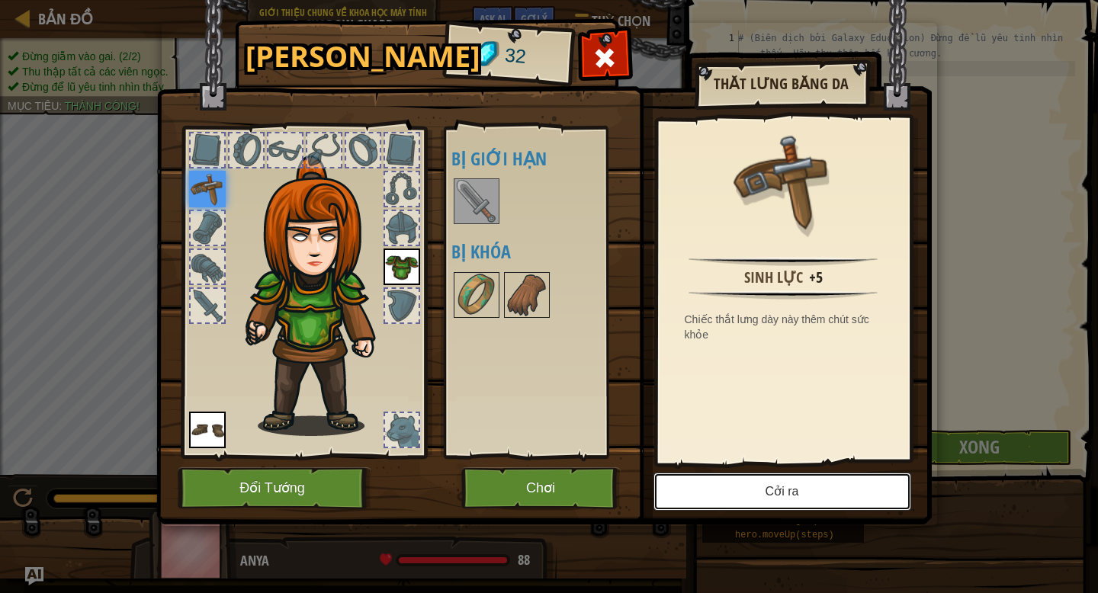
click at [751, 480] on button "Cởi ra" at bounding box center [783, 492] width 258 height 38
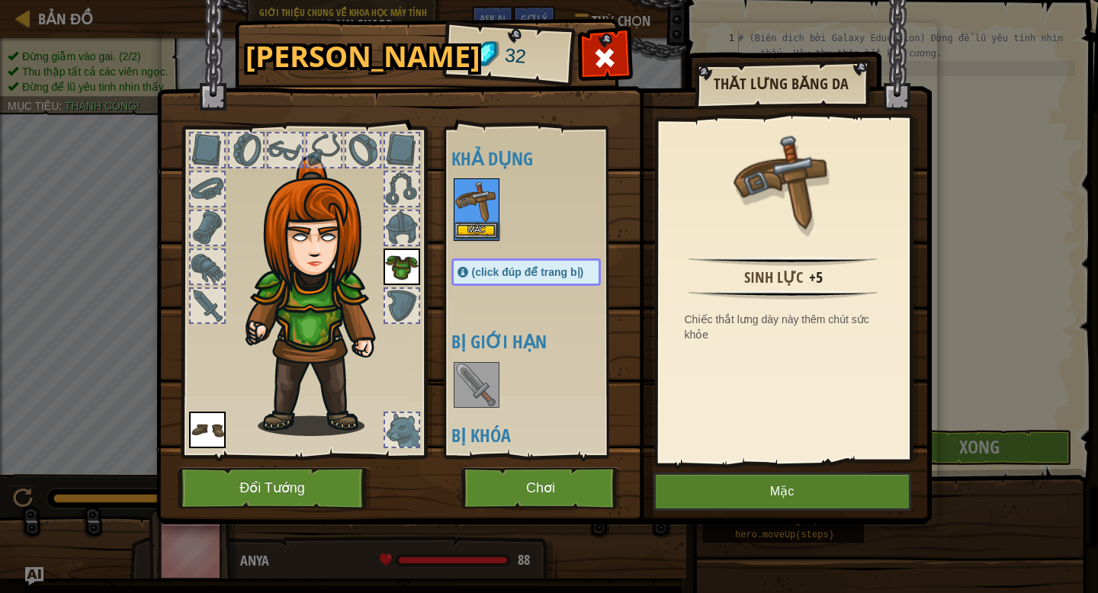
click at [472, 215] on img at bounding box center [476, 201] width 43 height 43
click at [783, 484] on button "Mặc" at bounding box center [783, 492] width 258 height 38
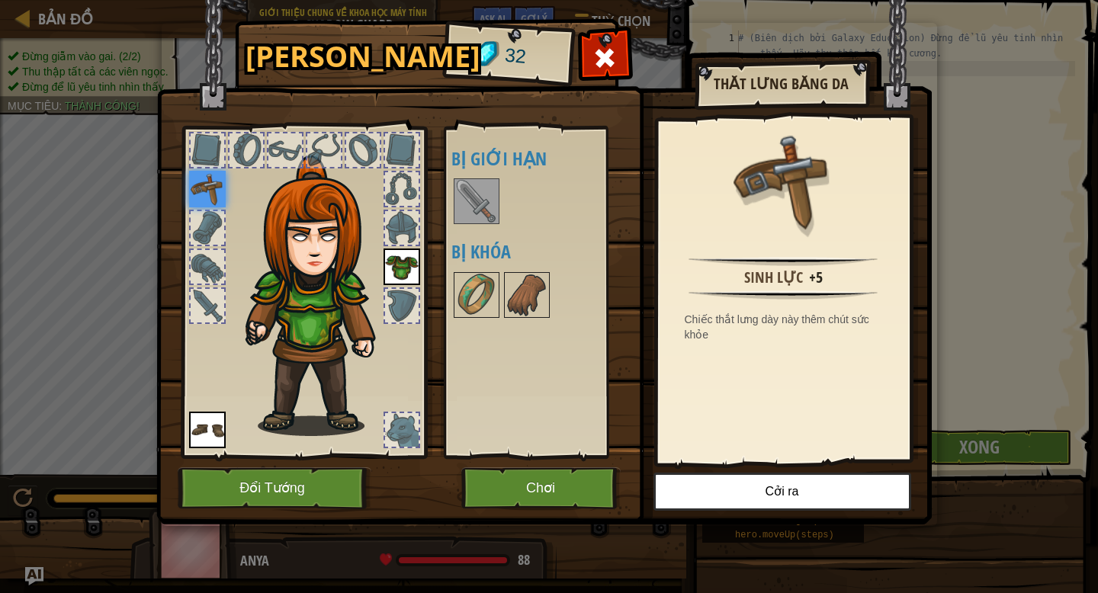
click at [465, 188] on img at bounding box center [476, 201] width 43 height 43
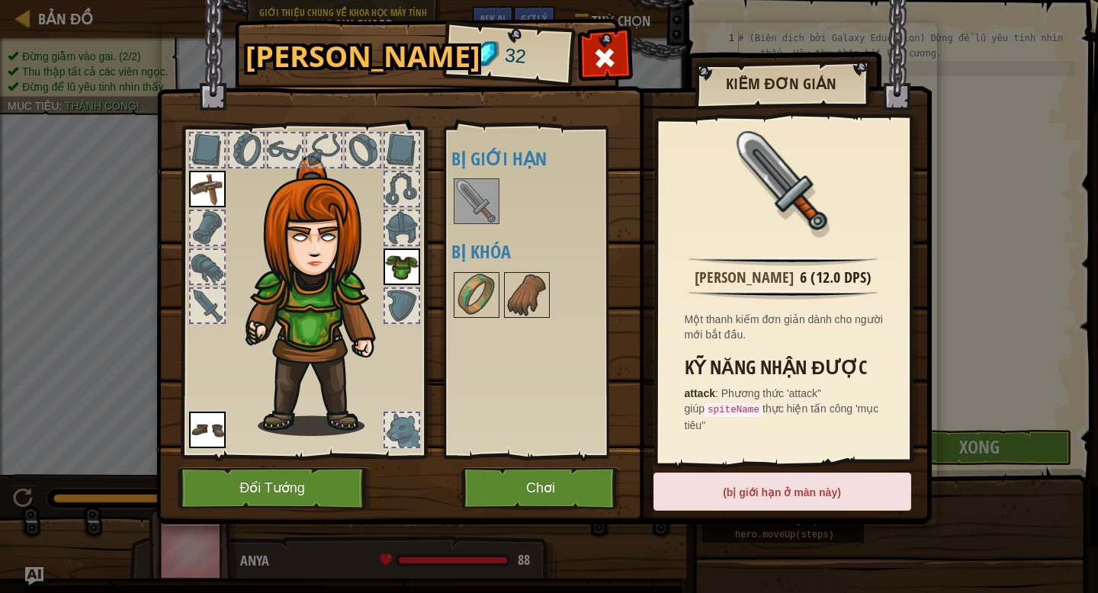
click at [465, 188] on img at bounding box center [476, 201] width 43 height 43
click at [783, 500] on div "(bị giới hạn ở màn này)" at bounding box center [783, 492] width 258 height 38
click at [475, 295] on img at bounding box center [476, 295] width 43 height 43
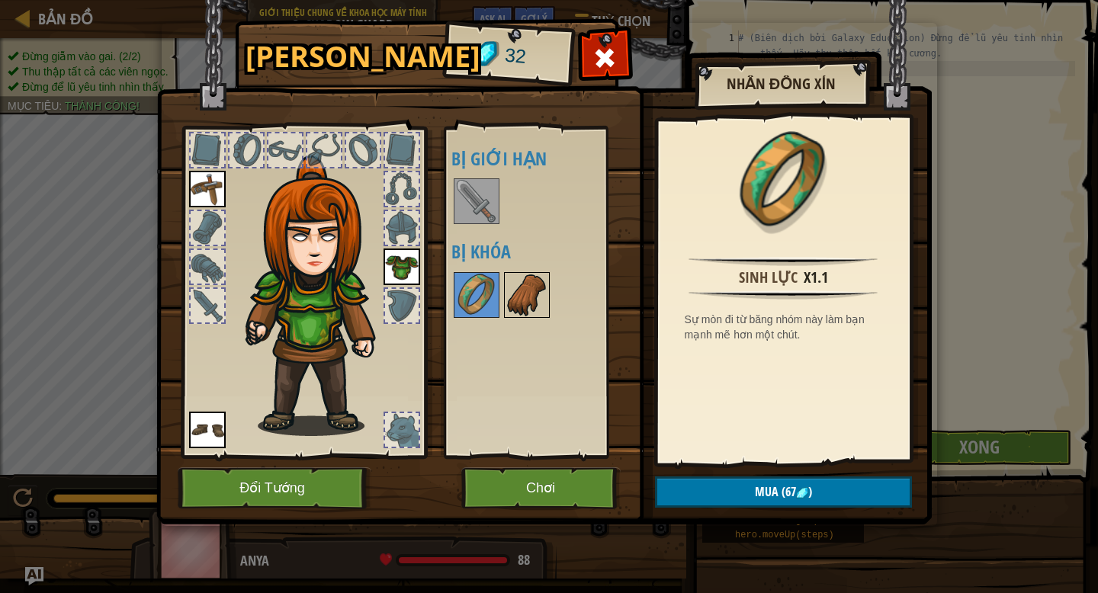
click at [533, 304] on img at bounding box center [527, 295] width 43 height 43
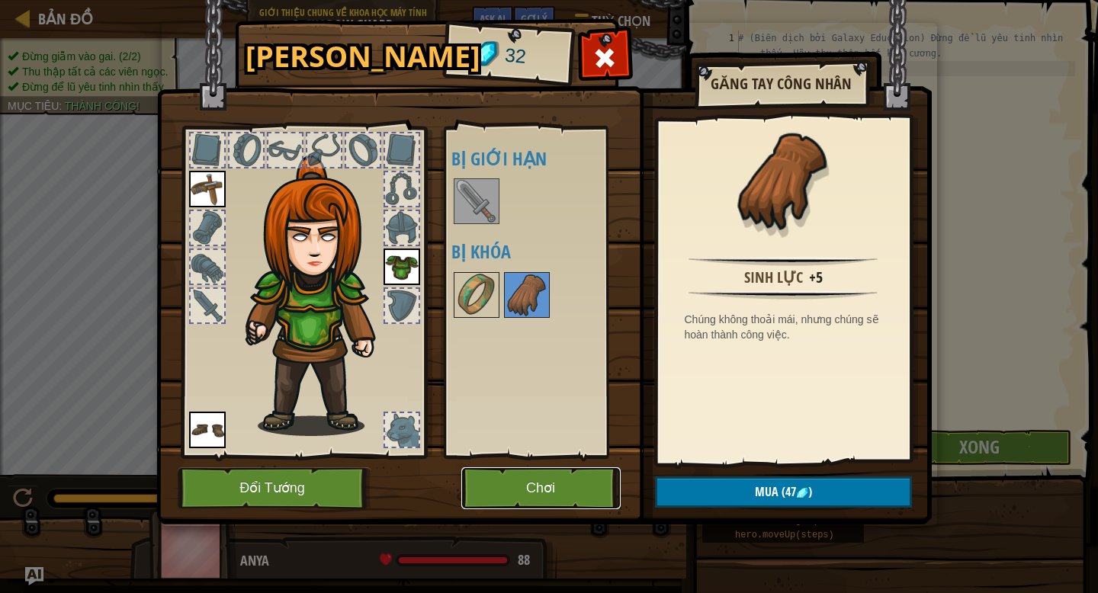
click at [563, 494] on button "Chơi" at bounding box center [540, 489] width 159 height 42
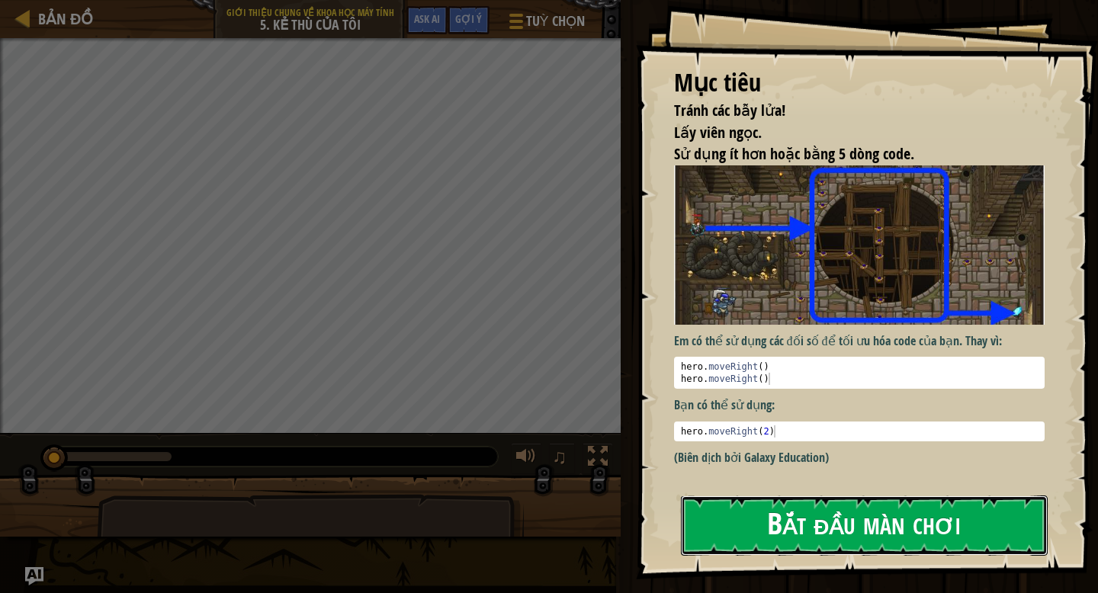
click at [873, 532] on button "Bắt đầu màn chơi" at bounding box center [864, 526] width 367 height 60
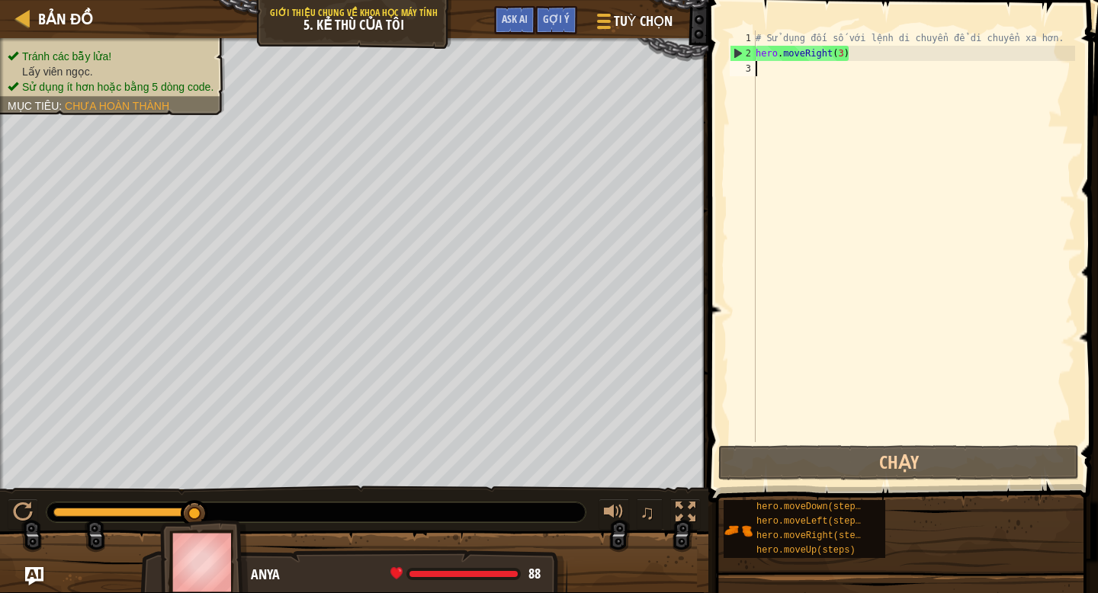
click at [808, 82] on div "# Sử dụng đối số với lệnh di chuyển để di chuyển xa hơn. hero . moveRight ( 3 )" at bounding box center [914, 252] width 323 height 442
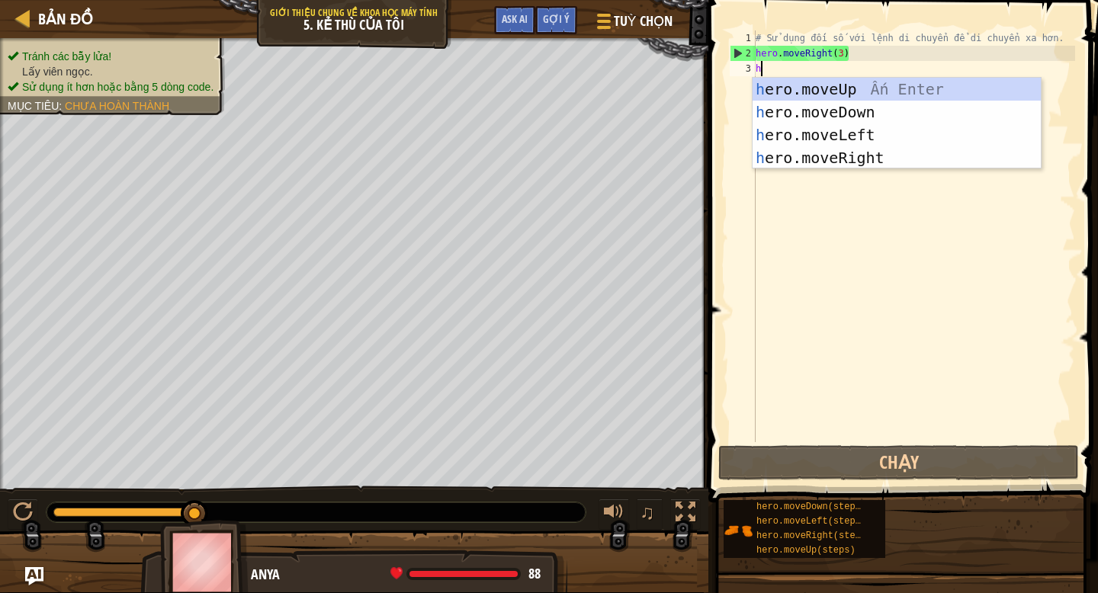
scroll to position [7, 0]
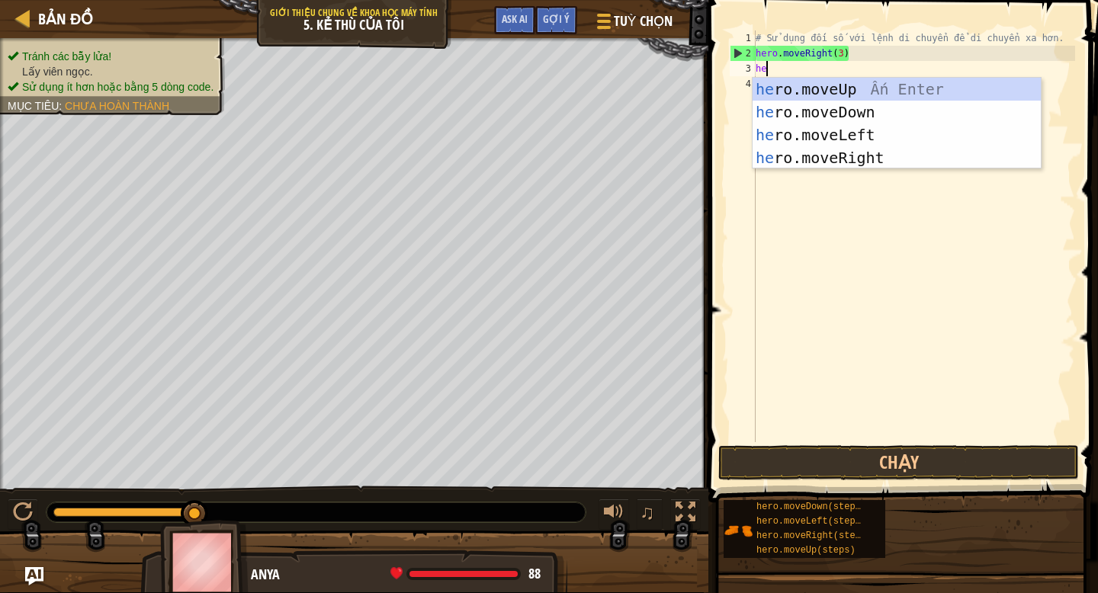
type textarea "hero"
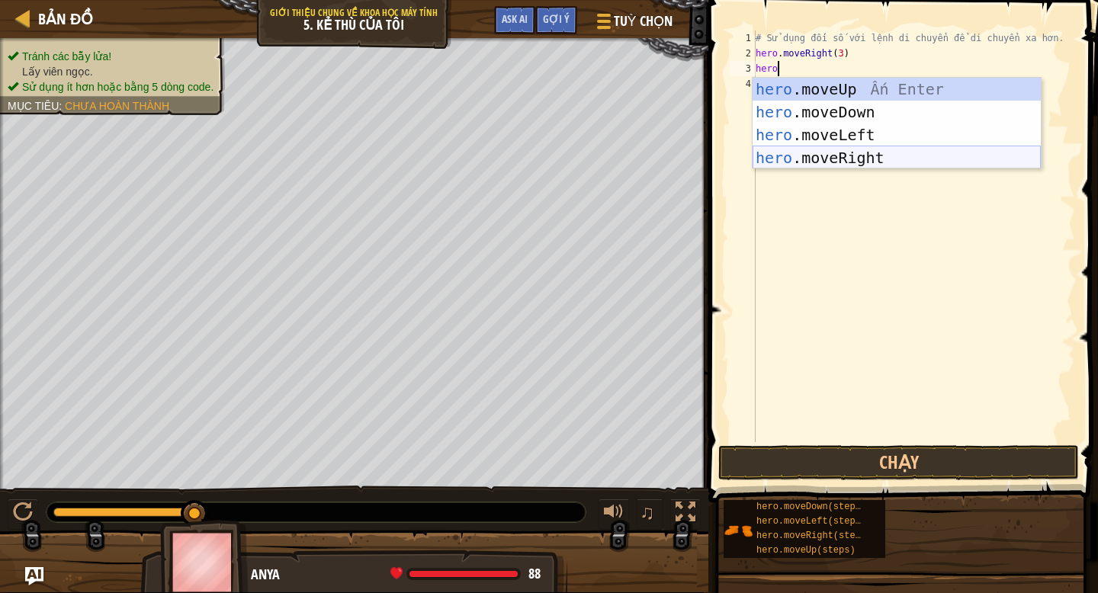
click at [859, 161] on div "hero .moveUp Ấn Enter hero .moveDown Ấn Enter hero .moveLeft Ấn Enter hero .mov…" at bounding box center [897, 146] width 288 height 137
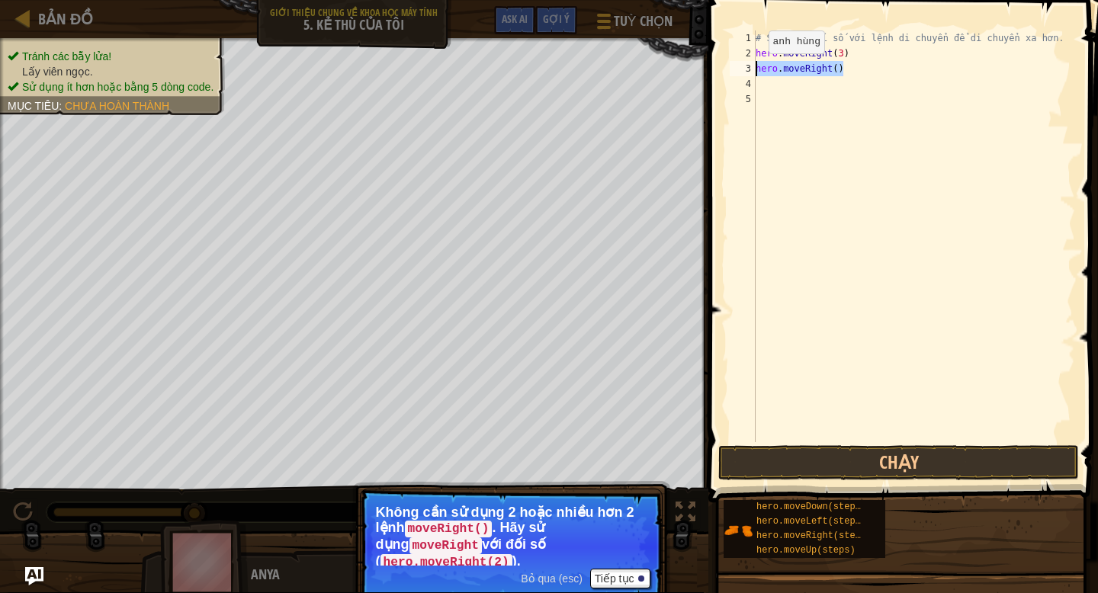
drag, startPoint x: 855, startPoint y: 73, endPoint x: 756, endPoint y: 69, distance: 99.3
click at [756, 69] on div "# Sử dụng đối số với lệnh di chuyển để di chuyển xa hơn. hero . moveRight ( 3 )…" at bounding box center [914, 252] width 323 height 442
type textarea "hero.moveRight()"
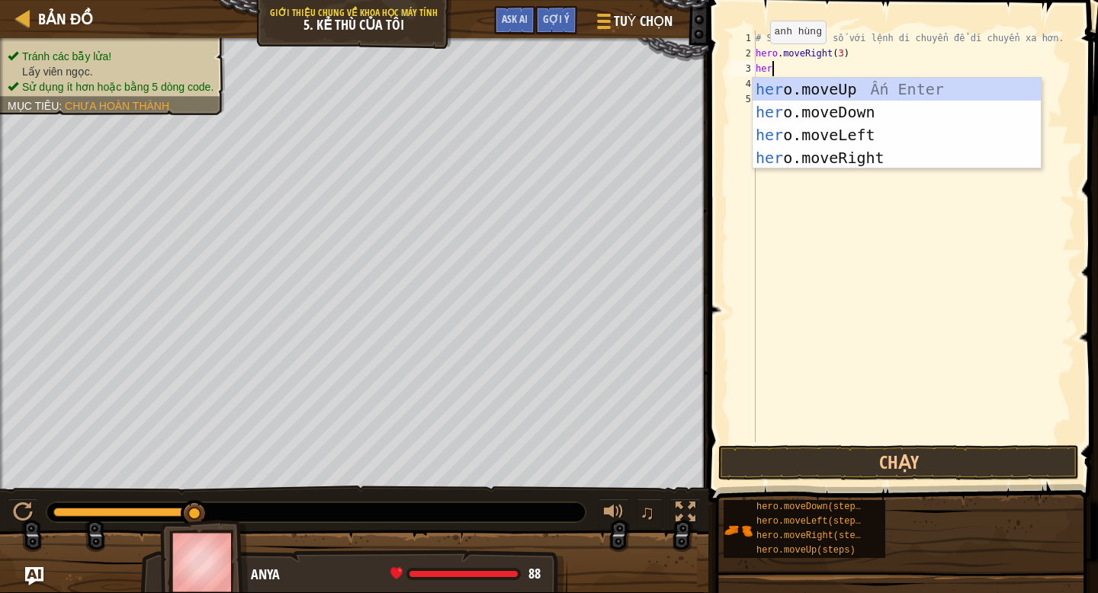
scroll to position [7, 1]
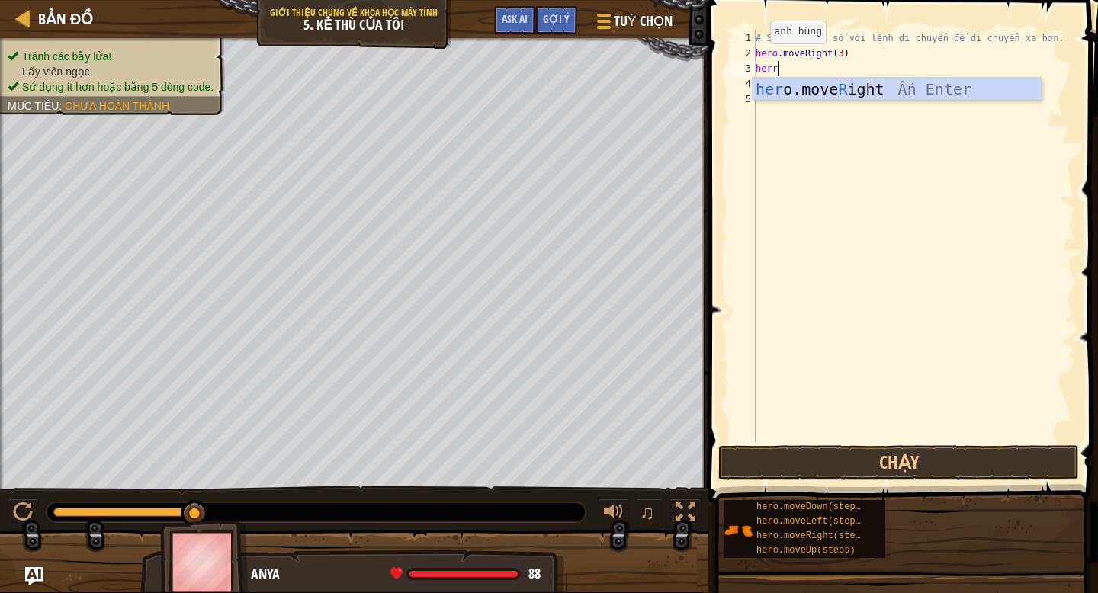
type textarea "her"
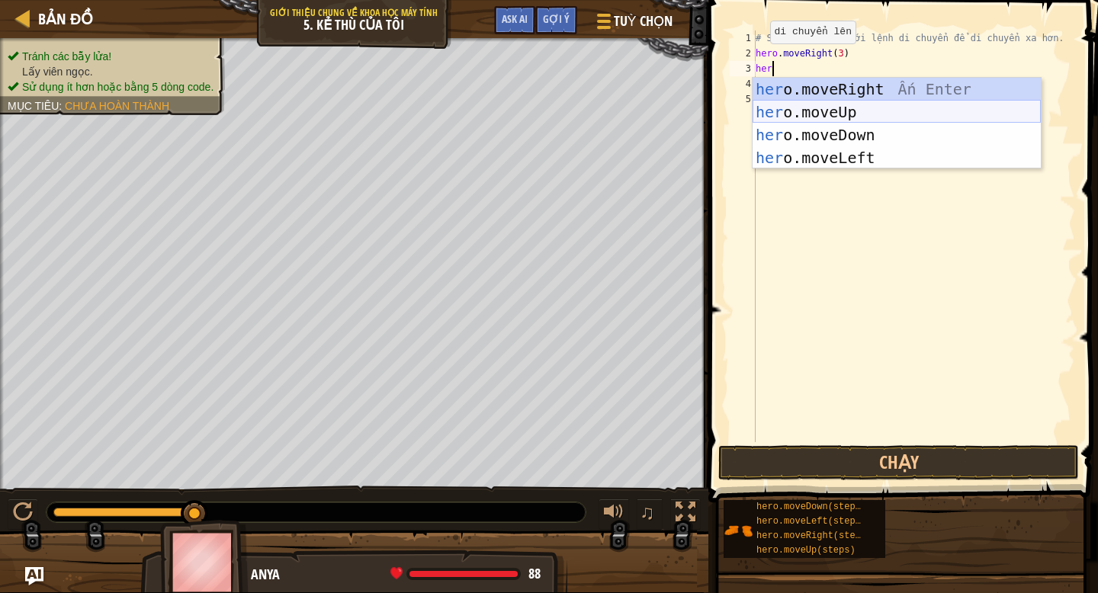
click at [854, 120] on div "her o.moveRight Ấn Enter her o.moveUp Ấn Enter her o.moveDown Ấn Enter her o.mo…" at bounding box center [897, 146] width 288 height 137
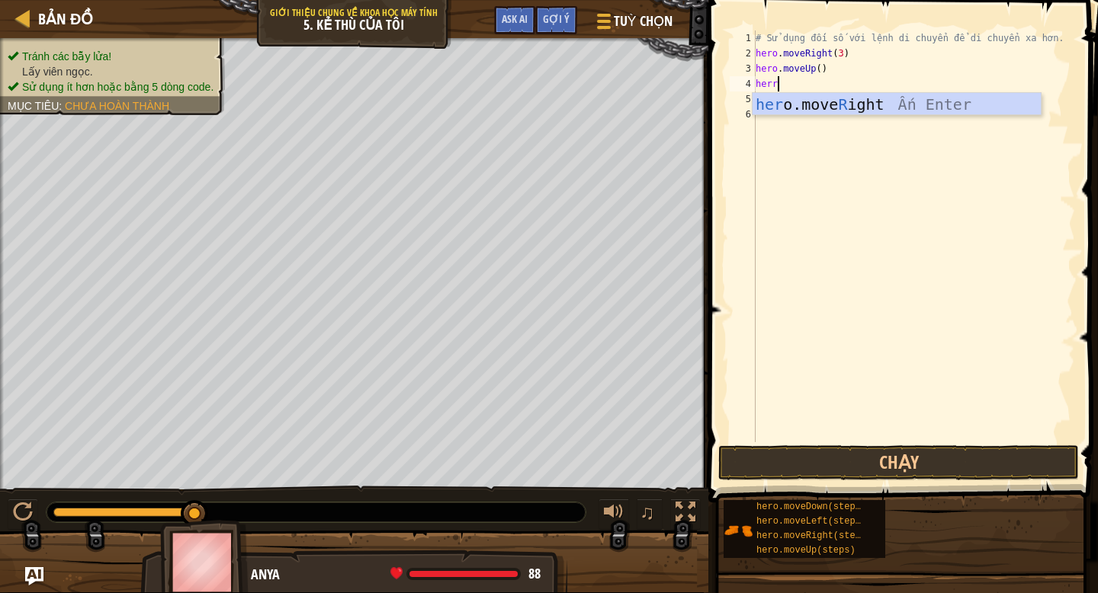
type textarea "her"
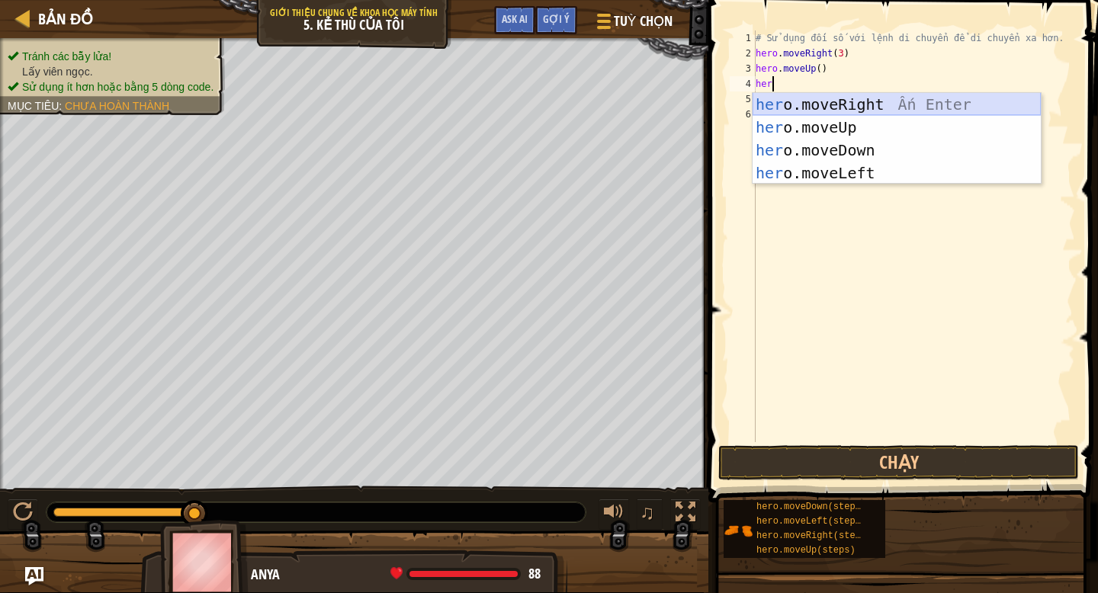
click at [912, 108] on div "her o.moveRight Ấn Enter her o.moveUp Ấn Enter her o.moveDown Ấn Enter her o.mo…" at bounding box center [897, 161] width 288 height 137
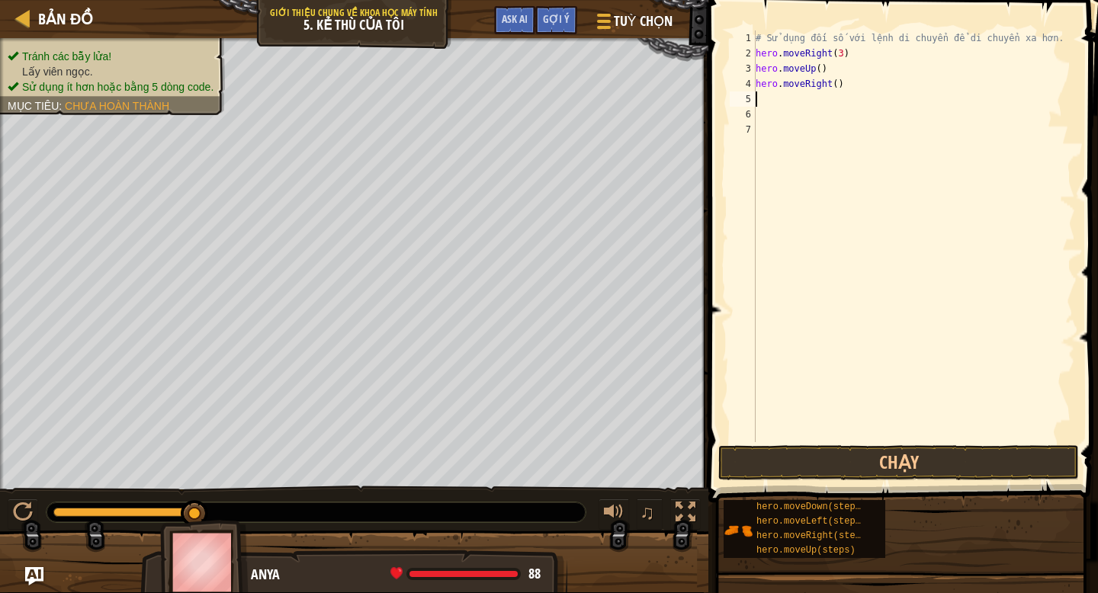
scroll to position [7, 0]
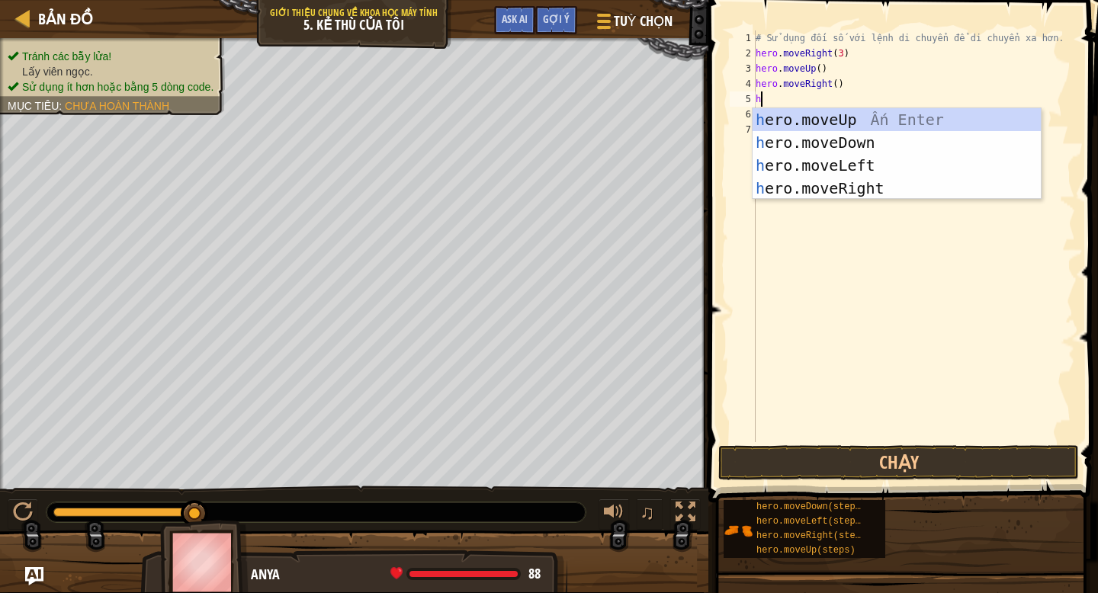
type textarea "he"
click at [812, 142] on div "he ro.moveUp Ấn Enter he ro.moveDown Ấn Enter he ro.moveLeft Ấn Enter he ro.mov…" at bounding box center [897, 176] width 288 height 137
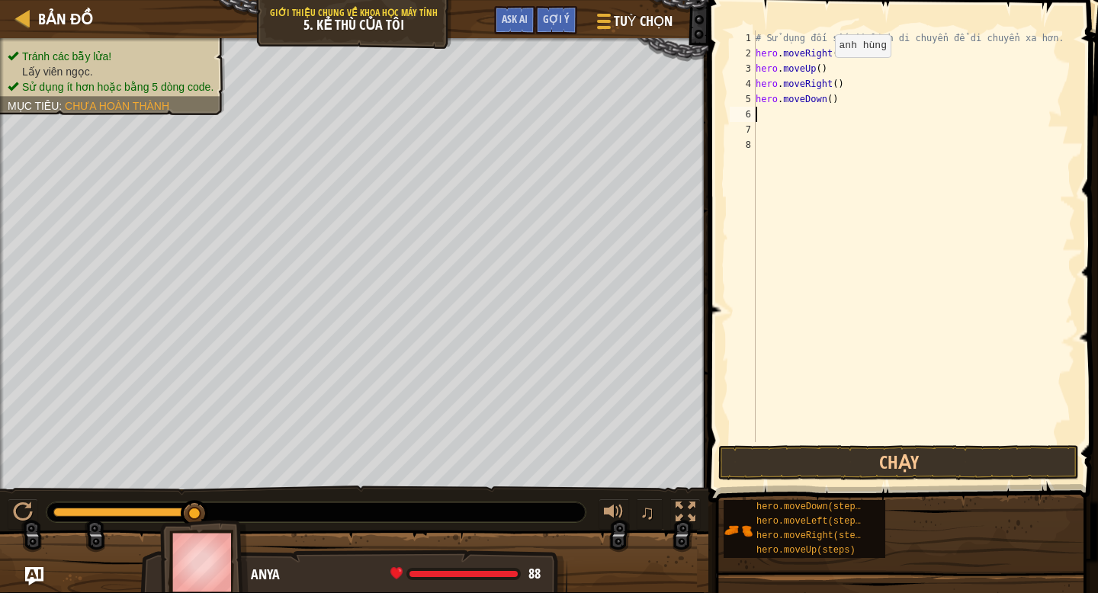
click at [821, 71] on div "# Sử dụng đối số với lệnh di chuyển để di chuyển xa hơn. hero . moveRight ( 3 )…" at bounding box center [914, 252] width 323 height 442
click at [835, 100] on div "# Sử dụng đối số với lệnh di chuyển để di chuyển xa hơn. hero . moveRight ( 3 )…" at bounding box center [914, 252] width 323 height 442
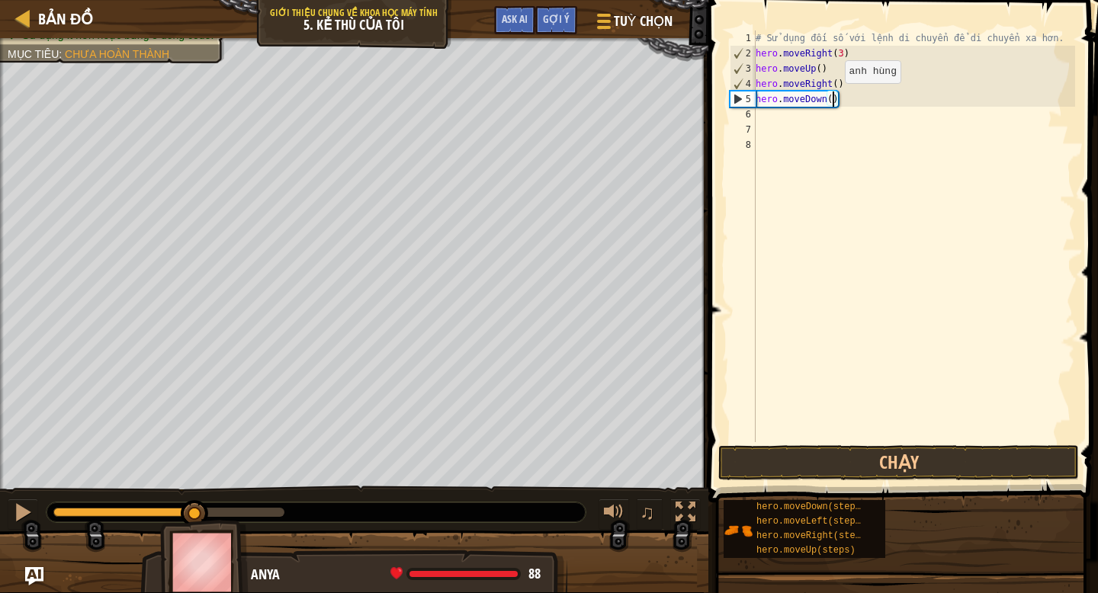
click at [832, 98] on div "# Sử dụng đối số với lệnh di chuyển để di chuyển xa hơn. hero . moveRight ( 3 )…" at bounding box center [914, 252] width 323 height 442
type textarea "hero.moveDown(3)"
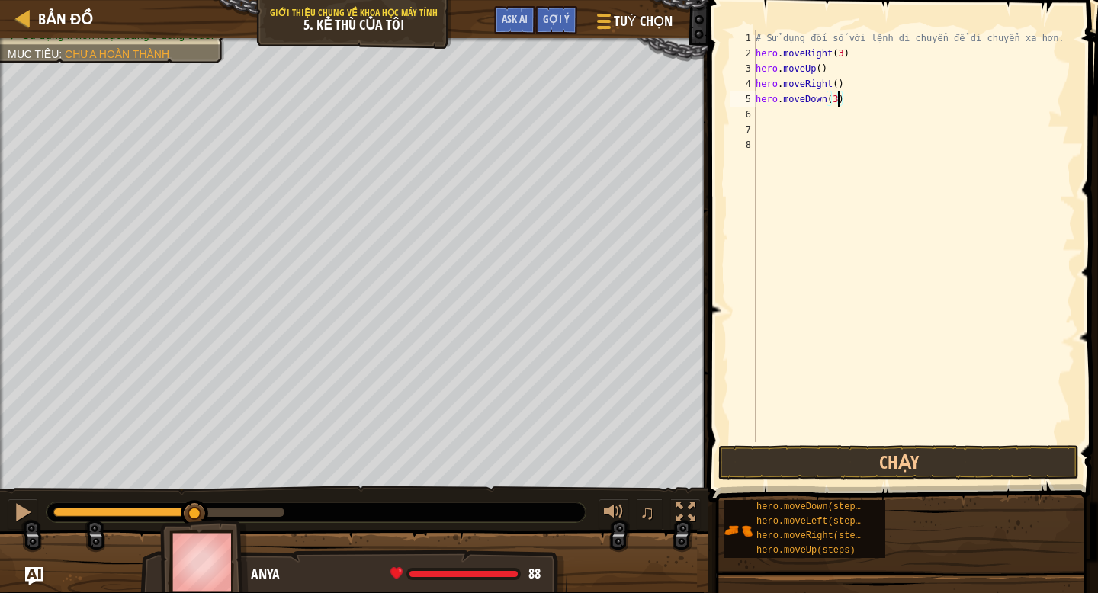
click at [857, 107] on div "# Sử dụng đối số với lệnh di chuyển để di chuyển xa hơn. hero . moveRight ( 3 )…" at bounding box center [914, 252] width 323 height 442
click at [778, 135] on div "# Sử dụng đối số với lệnh di chuyển để di chuyển xa hơn. hero . moveRight ( 3 )…" at bounding box center [914, 252] width 323 height 442
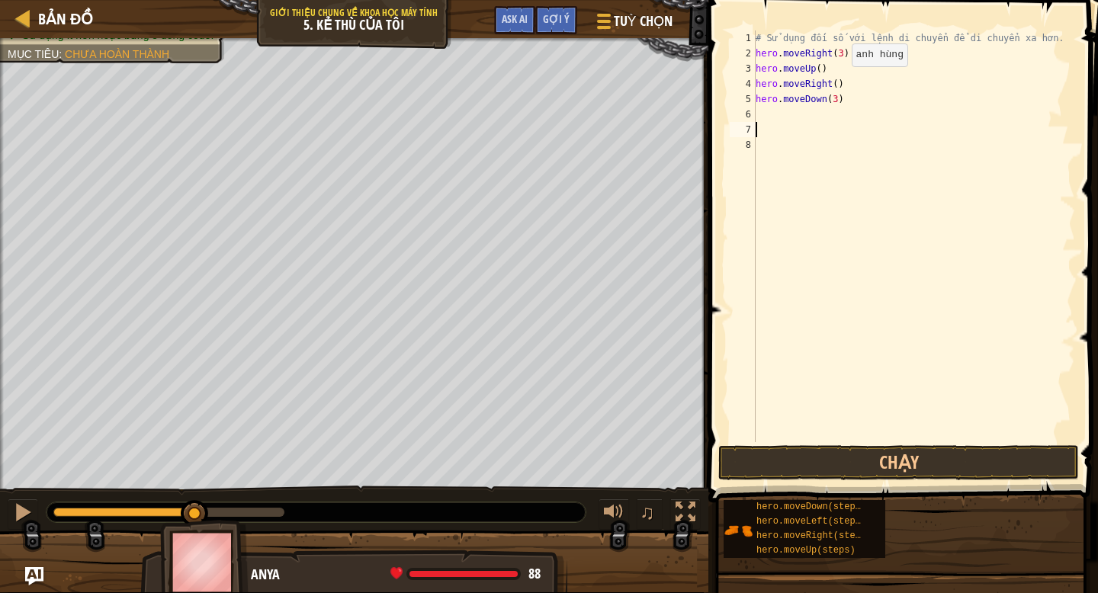
click at [839, 82] on div "# Sử dụng đối số với lệnh di chuyển để di chuyển xa hơn. hero . moveRight ( 3 )…" at bounding box center [914, 252] width 323 height 442
type textarea "hero.moveRight()"
click at [818, 82] on div "# Sử dụng đối số với lệnh di chuyển để di chuyển xa hơn. hero . moveRight ( 3 )…" at bounding box center [914, 252] width 323 height 442
click at [840, 82] on div "# Sử dụng đối số với lệnh di chuyển để di chuyển xa hơn. hero . moveRight ( 3 )…" at bounding box center [914, 252] width 323 height 442
click at [818, 115] on div "# Sử dụng đối số với lệnh di chuyển để di chuyển xa hơn. hero . moveRight ( 3 )…" at bounding box center [914, 252] width 323 height 442
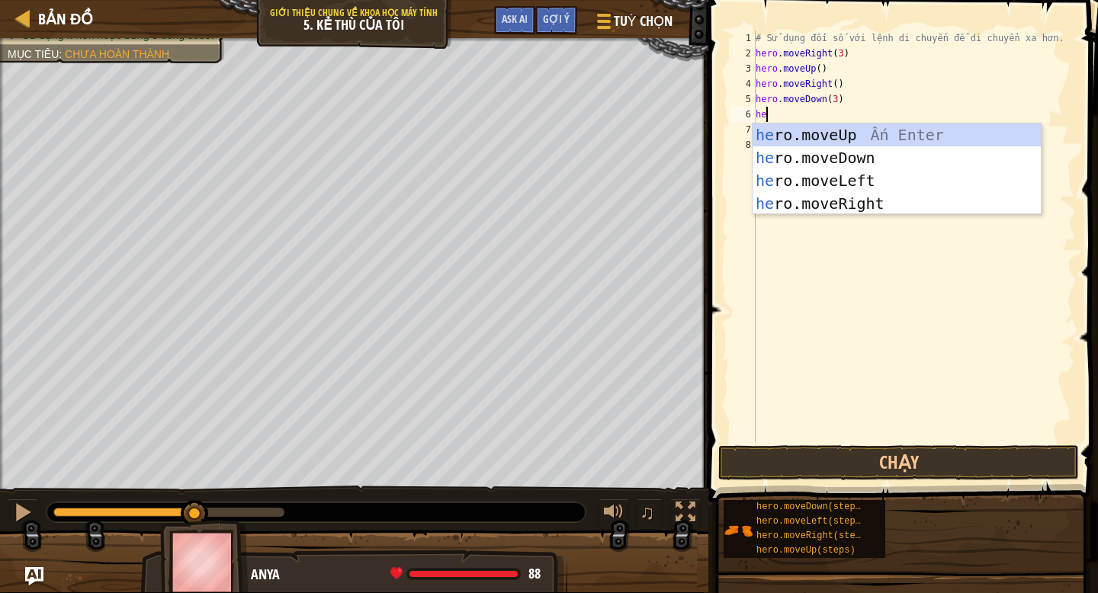
type textarea "her"
click at [876, 202] on div "her o.moveUp Ấn Enter her o.moveDown Ấn Enter her o.moveLeft Ấn Enter her o.mov…" at bounding box center [897, 192] width 288 height 137
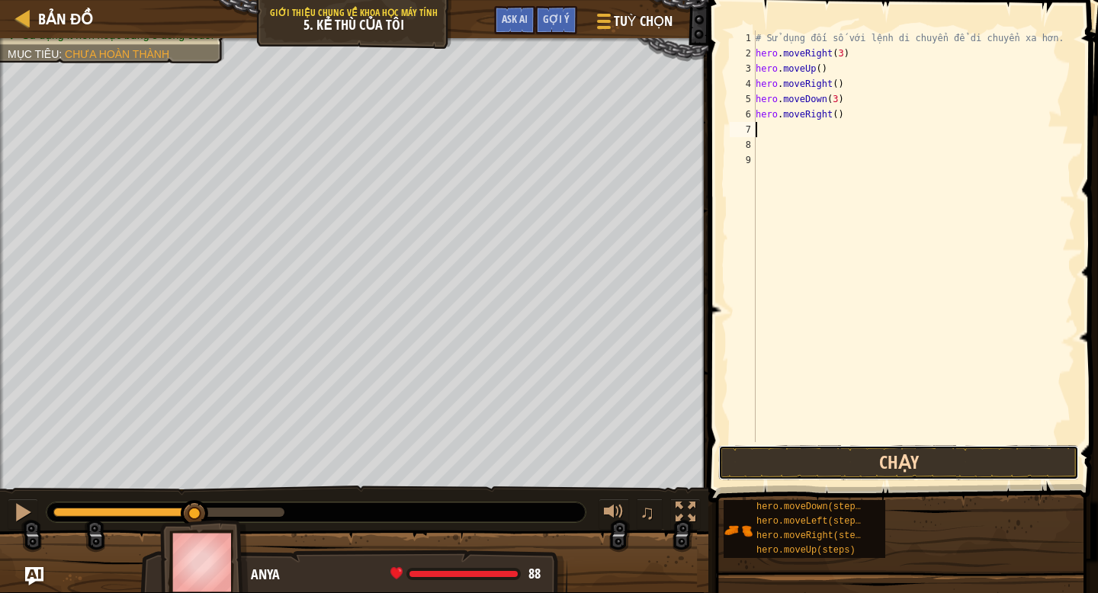
click at [806, 463] on button "Chạy" at bounding box center [899, 462] width 361 height 35
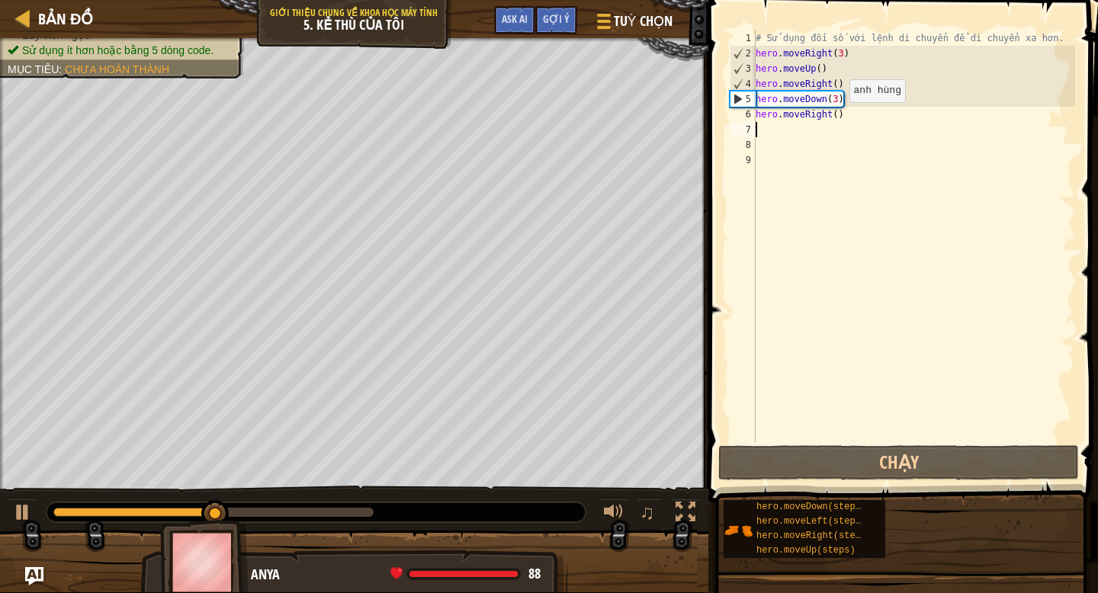
click at [837, 117] on div "# Sử dụng đối số với lệnh di chuyển để di chuyển xa hơn. hero . moveRight ( 3 )…" at bounding box center [914, 252] width 323 height 442
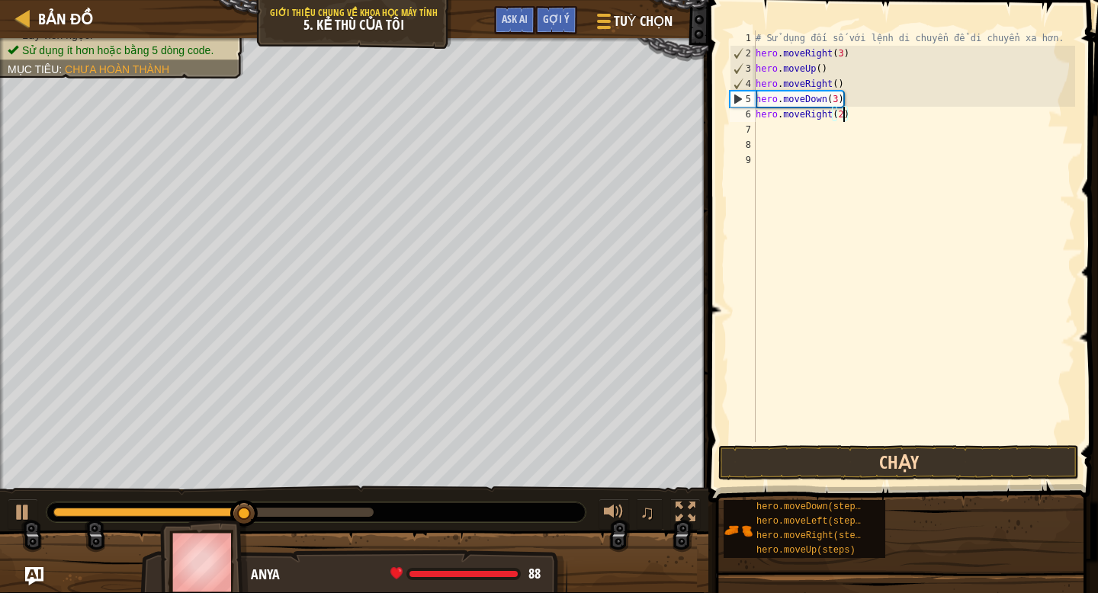
type textarea "hero.moveRight(2)"
click at [890, 455] on button "Chạy" at bounding box center [899, 462] width 361 height 35
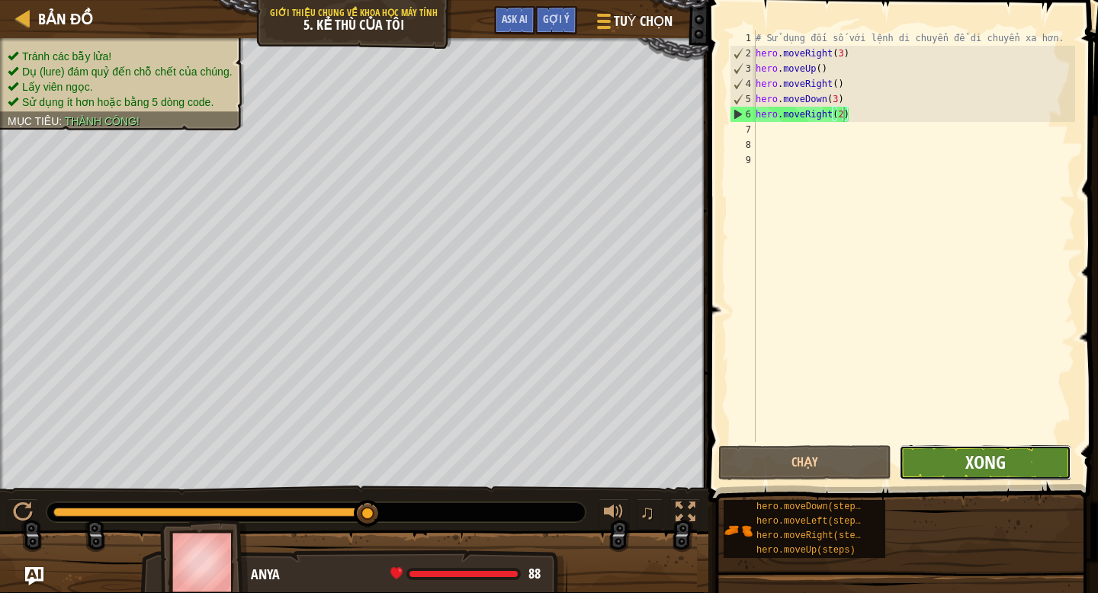
click at [994, 471] on span "Xong" at bounding box center [986, 462] width 40 height 24
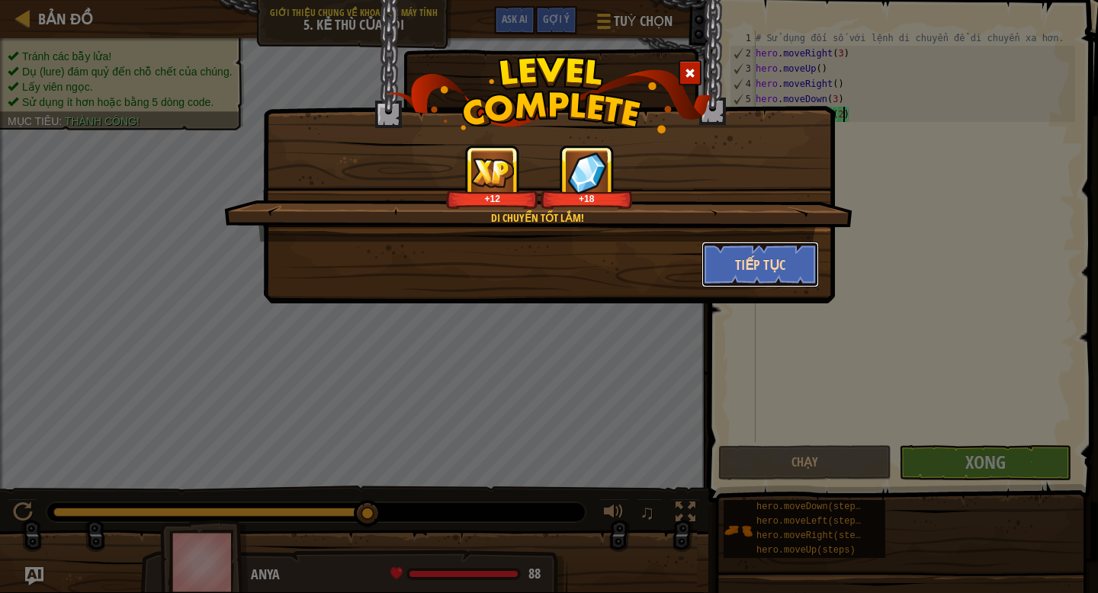
click at [764, 264] on button "Tiếp tục" at bounding box center [761, 265] width 118 height 46
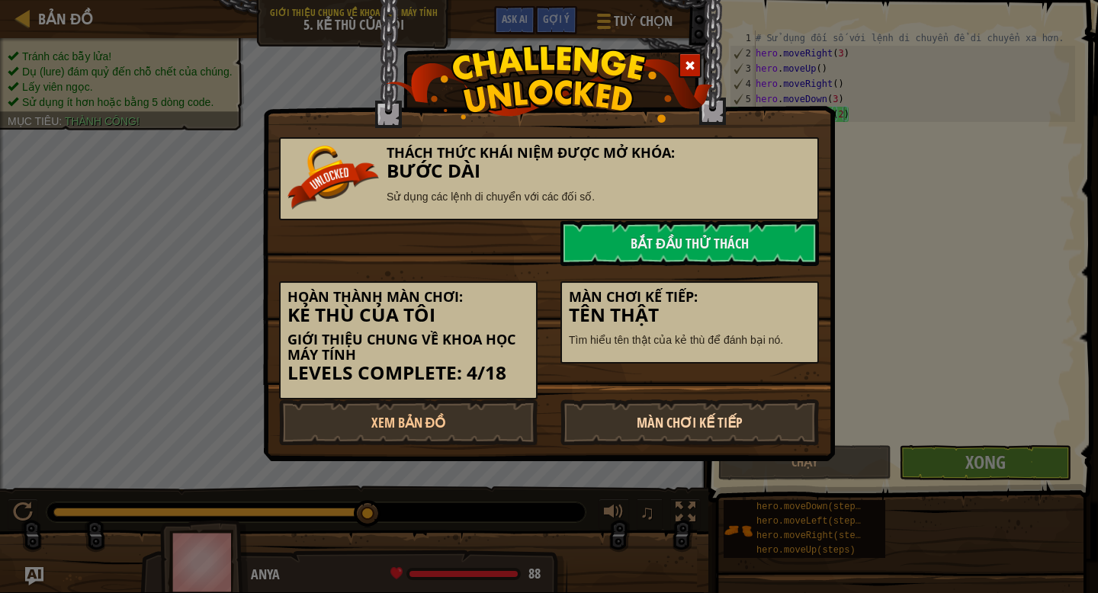
click at [695, 424] on link "Màn chơi kế tiếp" at bounding box center [690, 423] width 259 height 46
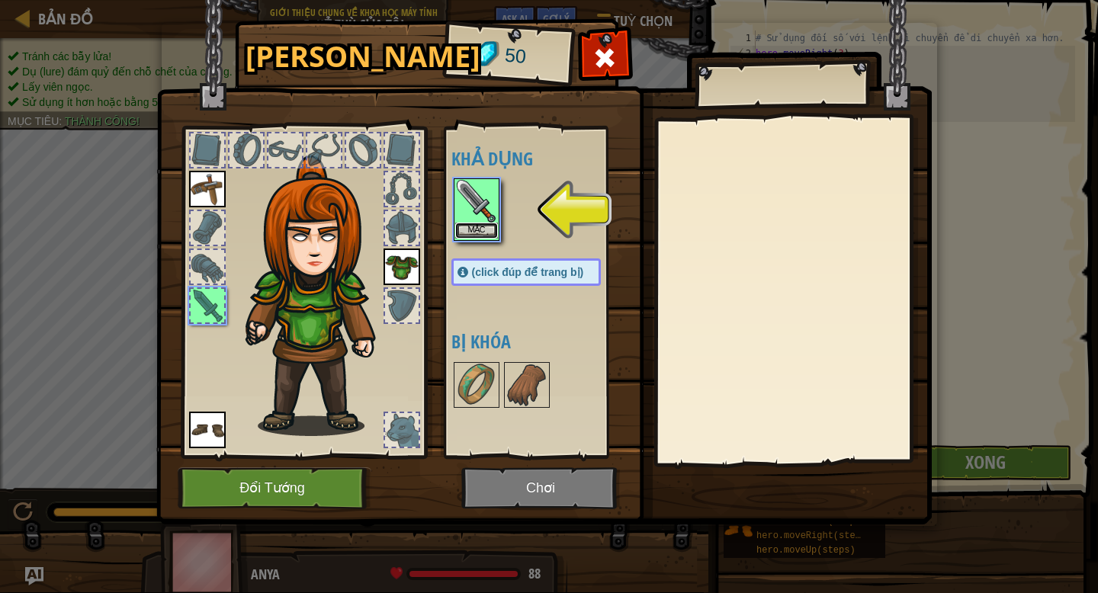
click at [474, 228] on button "Mặc" at bounding box center [476, 231] width 43 height 16
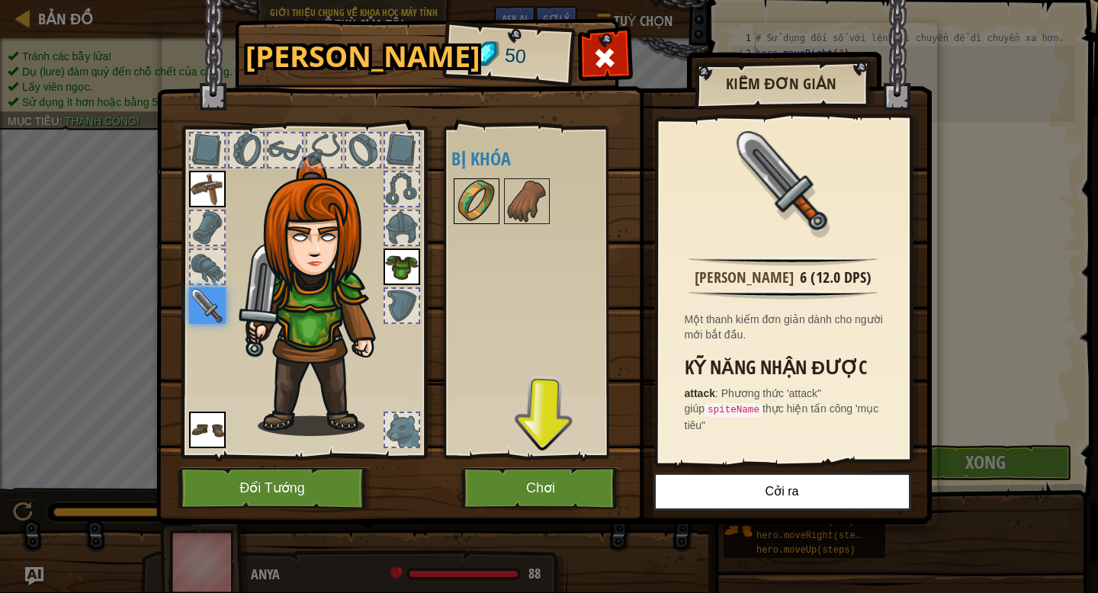
click at [496, 207] on img at bounding box center [476, 201] width 43 height 43
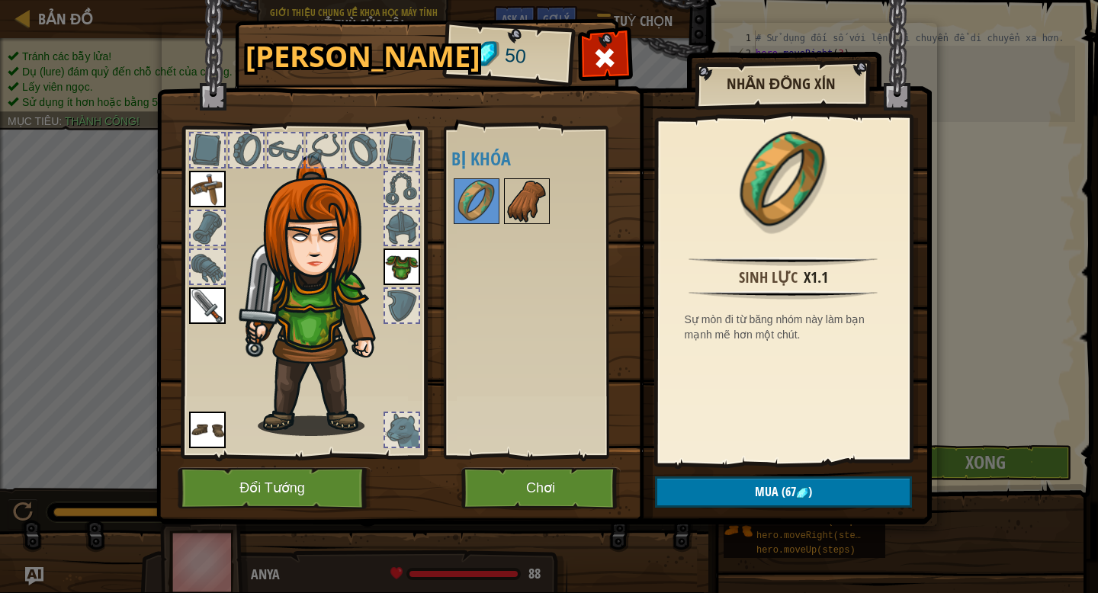
click at [538, 196] on img at bounding box center [527, 201] width 43 height 43
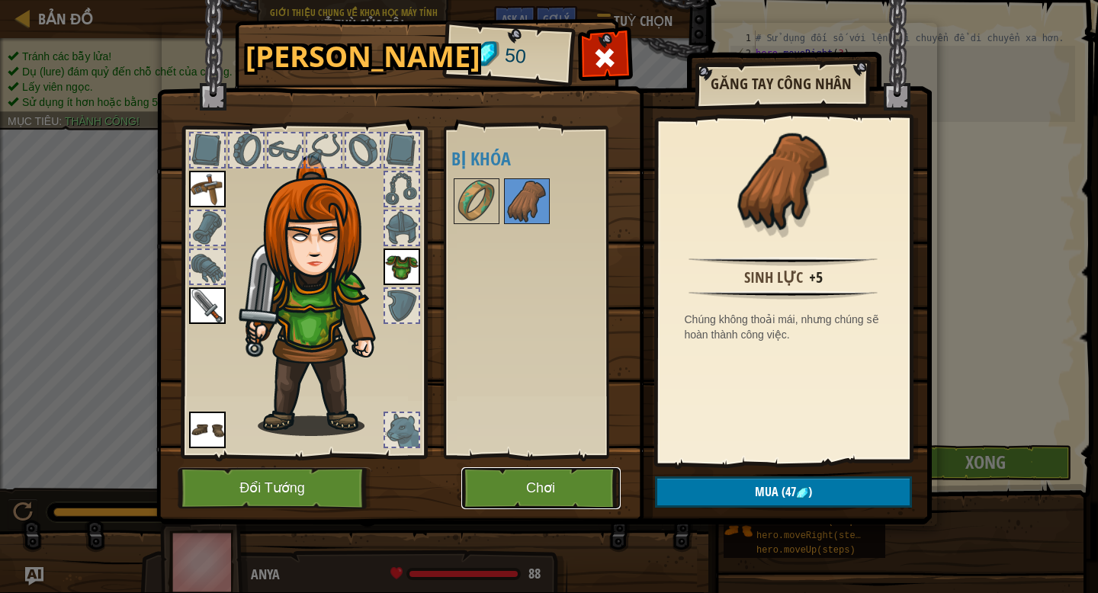
click at [576, 483] on button "Chơi" at bounding box center [540, 489] width 159 height 42
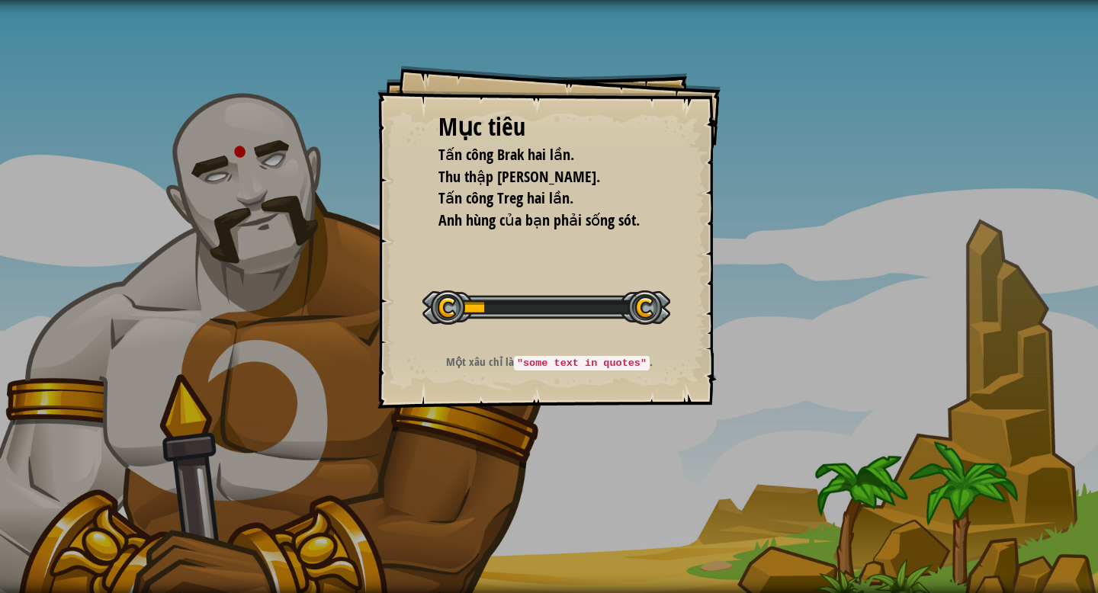
click at [548, 222] on span "Anh hùng của bạn phải sống sót." at bounding box center [539, 220] width 201 height 21
click at [548, 231] on div "Mục [PERSON_NAME] công Brak hai lần. Thu thập viên ngọc. Tấn công Treg hai lần.…" at bounding box center [549, 237] width 343 height 343
click at [548, 231] on li "Anh hùng của bạn phải sống sót." at bounding box center [538, 221] width 236 height 22
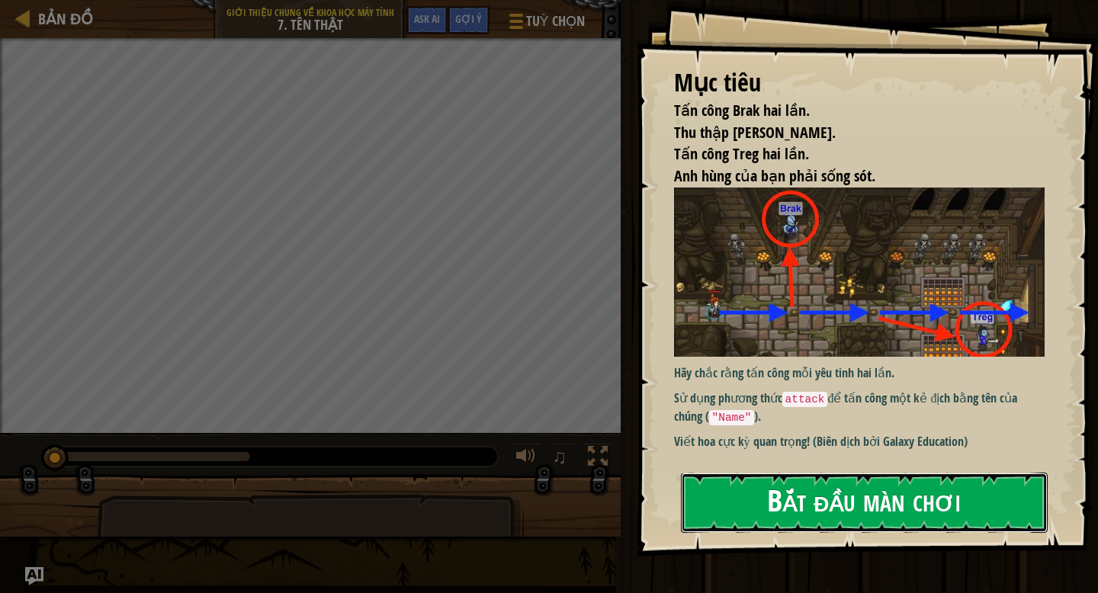
click at [863, 507] on button "Bắt đầu màn chơi" at bounding box center [864, 503] width 367 height 60
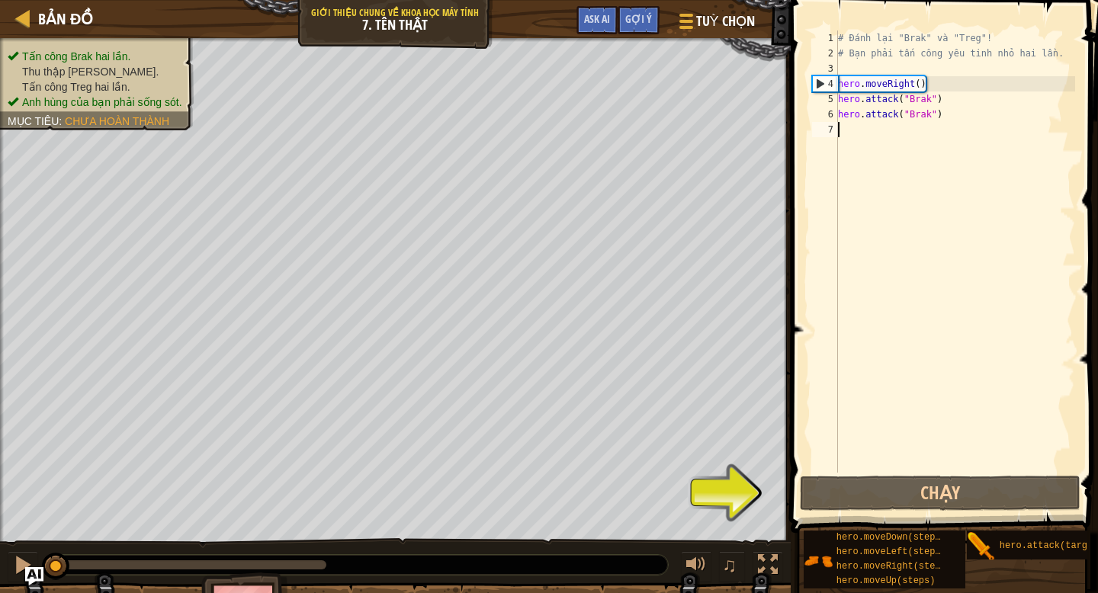
click at [937, 82] on div "# Đánh lại "Brak" và "Treg"! # Bạn phải tấn công yêu tinh nhỏ hai lần. hero . m…" at bounding box center [955, 267] width 240 height 473
type textarea "hero.moveRight()"
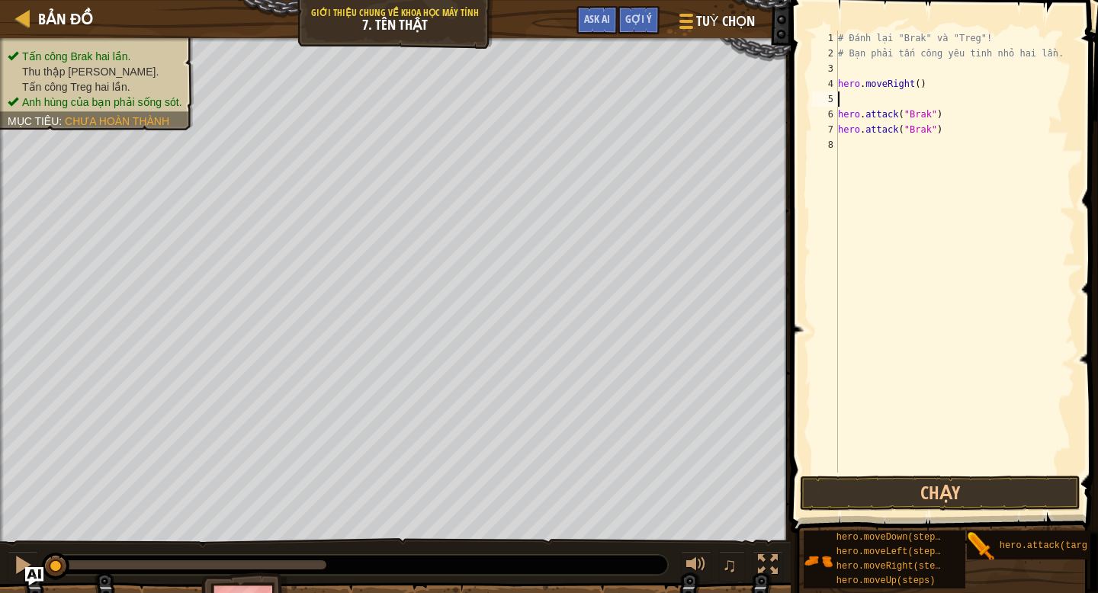
scroll to position [7, 0]
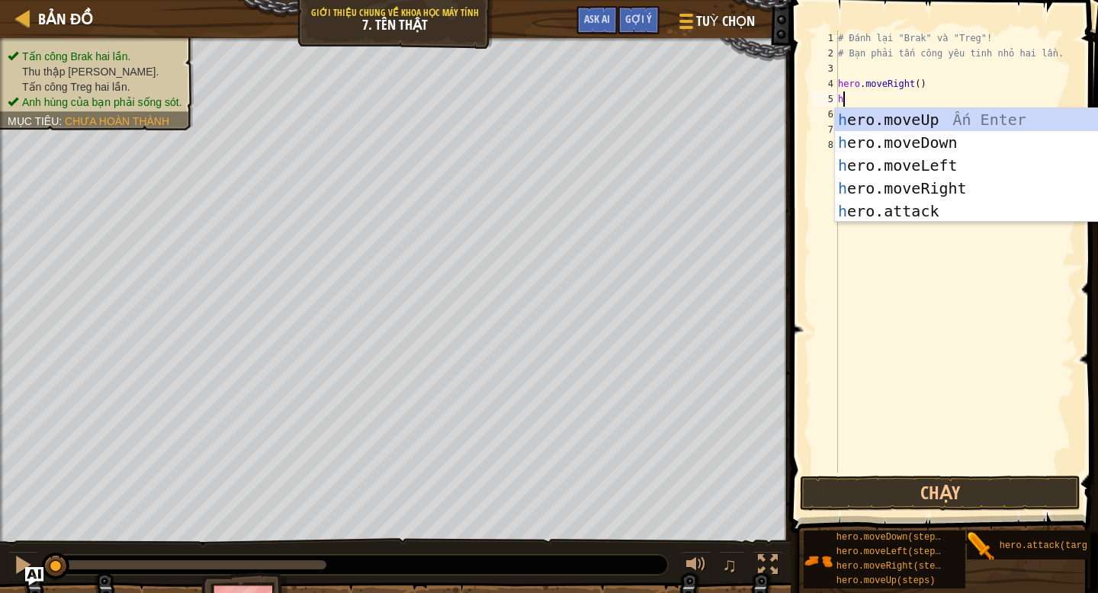
type textarea "he"
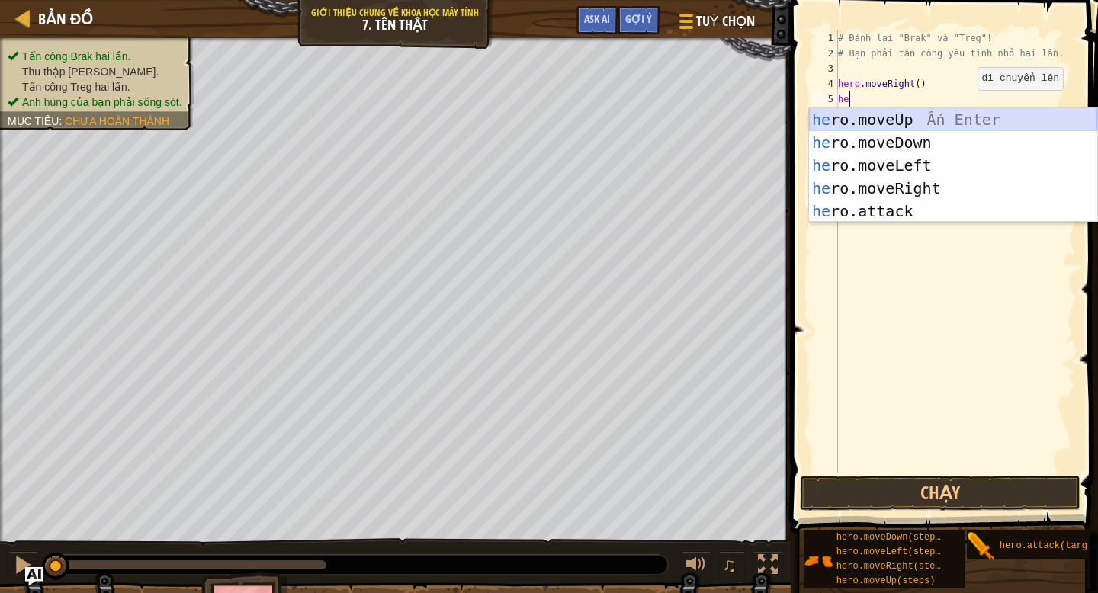
click at [971, 116] on div "he ro.moveUp Ấn Enter he ro.moveDown Ấn Enter he ro.moveLeft Ấn Enter he ro.mov…" at bounding box center [953, 188] width 288 height 160
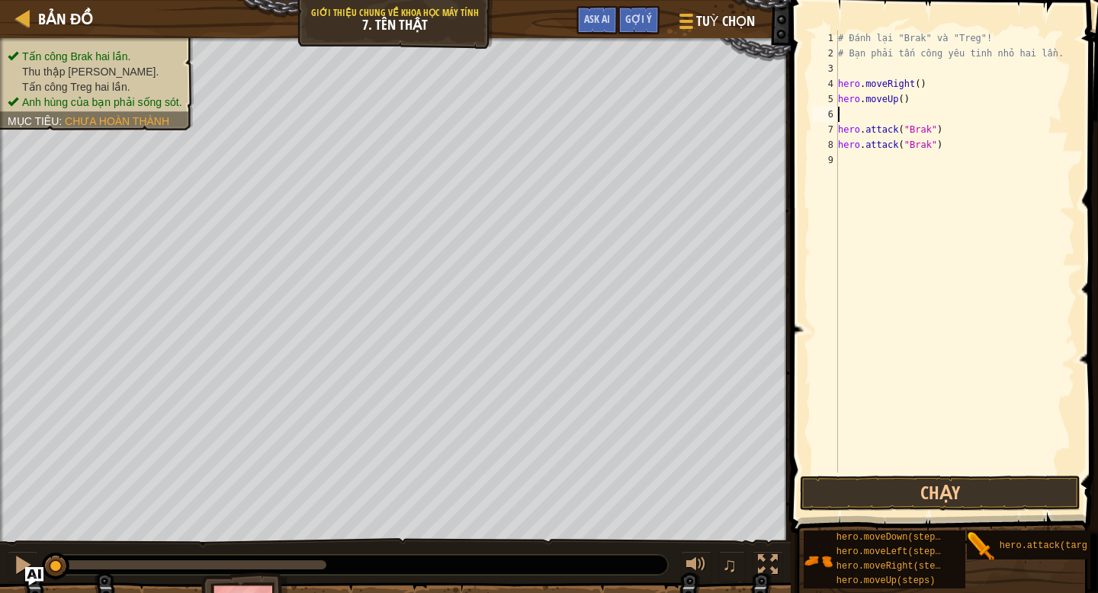
click at [940, 162] on div "# Đánh lại "Brak" và "Treg"! # Bạn phải tấn công yêu tinh nhỏ hai lần. hero . m…" at bounding box center [955, 267] width 240 height 473
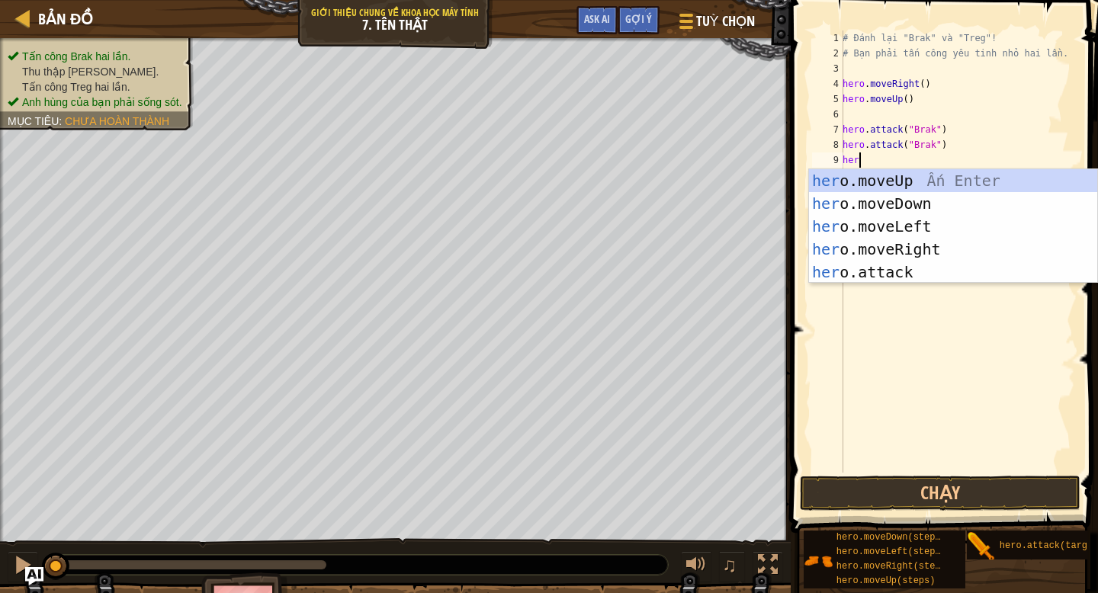
type textarea "hero"
click at [984, 202] on div "hero .moveUp Ấn Enter hero .moveDown Ấn Enter hero .moveLeft Ấn Enter hero .mov…" at bounding box center [953, 249] width 288 height 160
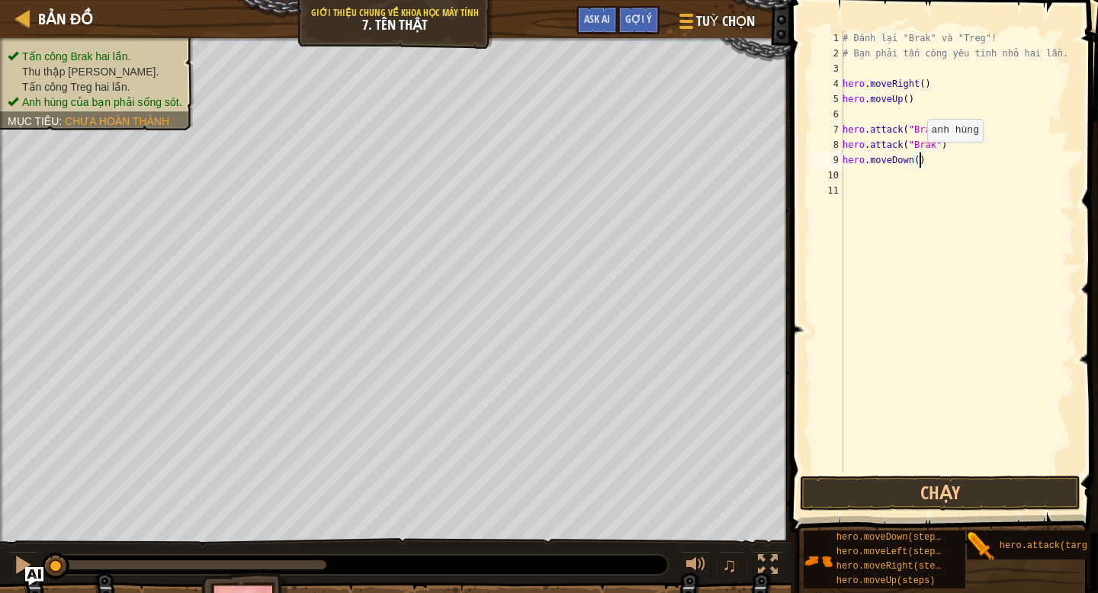
click at [919, 156] on div "# Đánh lại "Brak" và "Treg"! # Bạn phải tấn công yêu tinh nhỏ hai lần. hero . m…" at bounding box center [958, 267] width 236 height 473
type textarea "hero.moveDown()"
click at [938, 153] on div "# Đánh lại "Brak" và "Treg"! # Bạn phải tấn công yêu tinh nhỏ hai lần. hero . m…" at bounding box center [958, 267] width 236 height 473
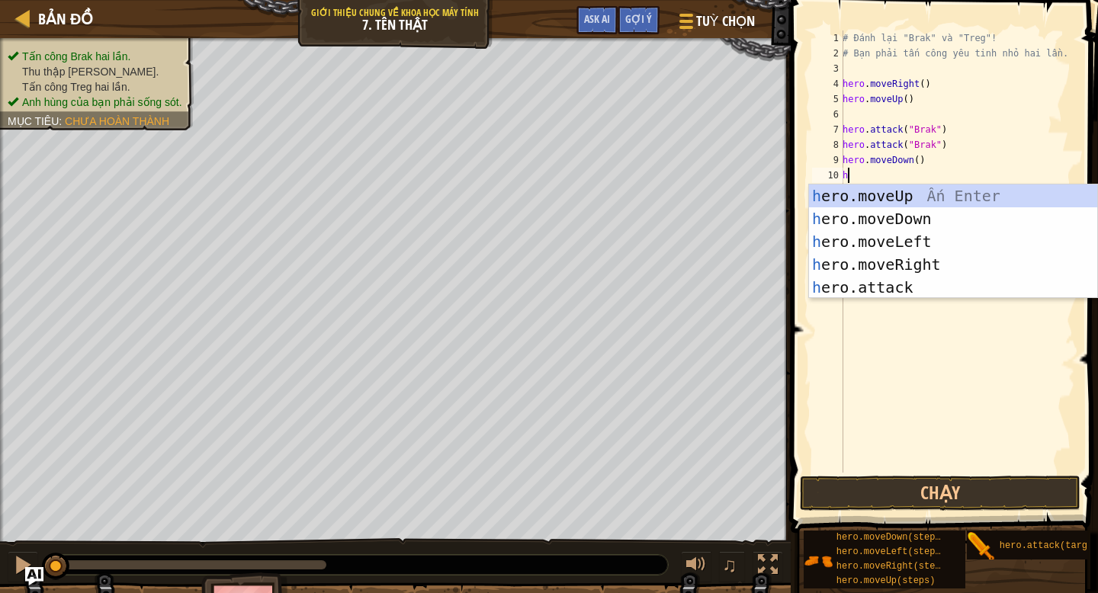
type textarea "he"
click at [967, 262] on div "he ro.moveUp Ấn Enter he ro.moveDown Ấn Enter he ro.moveLeft Ấn Enter he ro.mov…" at bounding box center [953, 265] width 288 height 160
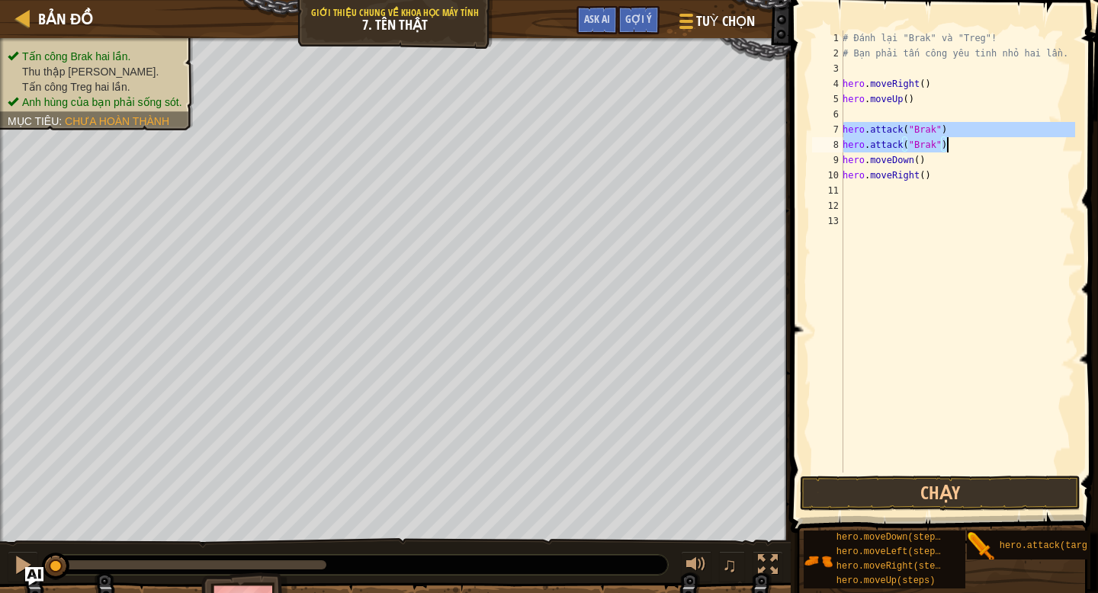
drag, startPoint x: 844, startPoint y: 127, endPoint x: 966, endPoint y: 144, distance: 123.2
click at [966, 144] on div "# Đánh lại "Brak" và "Treg"! # Bạn phải tấn công yêu tinh nhỏ hai lần. hero . m…" at bounding box center [958, 267] width 236 height 473
type textarea "hero.attack("Brak") hero.attack("Brak")"
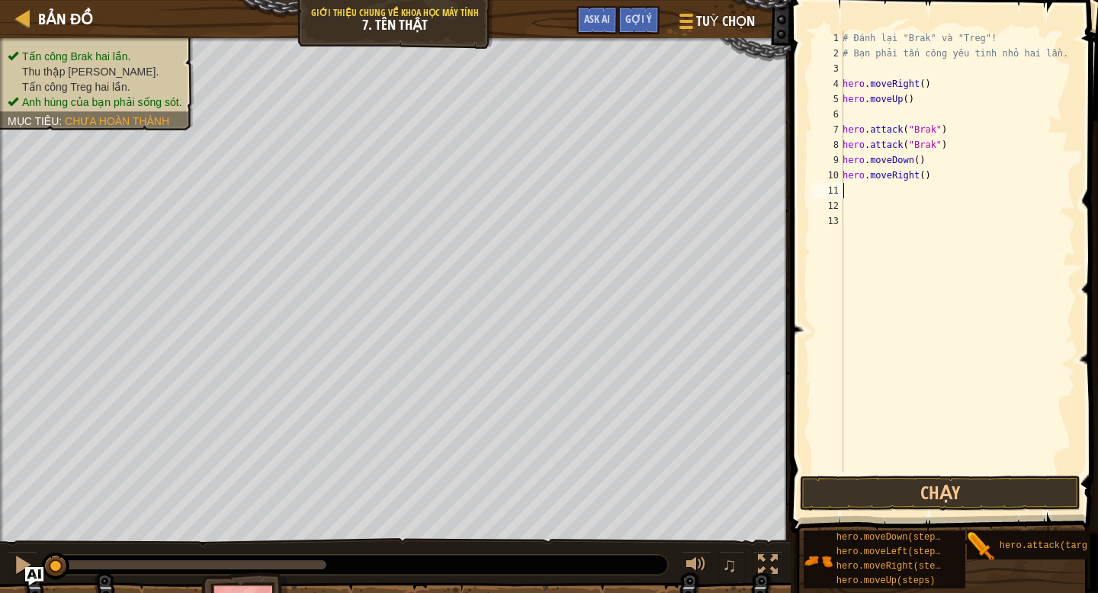
click at [888, 195] on div "# Đánh lại "Brak" và "Treg"! # Bạn phải tấn công yêu tinh nhỏ hai lần. hero . m…" at bounding box center [958, 267] width 236 height 473
click at [936, 189] on div "# Đánh lại "Brak" và "Treg"! # Bạn phải tấn công yêu tinh nhỏ hai lần. hero . m…" at bounding box center [958, 267] width 236 height 473
click at [934, 206] on div "# Đánh lại "Brak" và "Treg"! # Bạn phải tấn công yêu tinh nhỏ hai lần. hero . m…" at bounding box center [958, 267] width 236 height 473
click at [879, 490] on button "Chạy" at bounding box center [940, 493] width 281 height 35
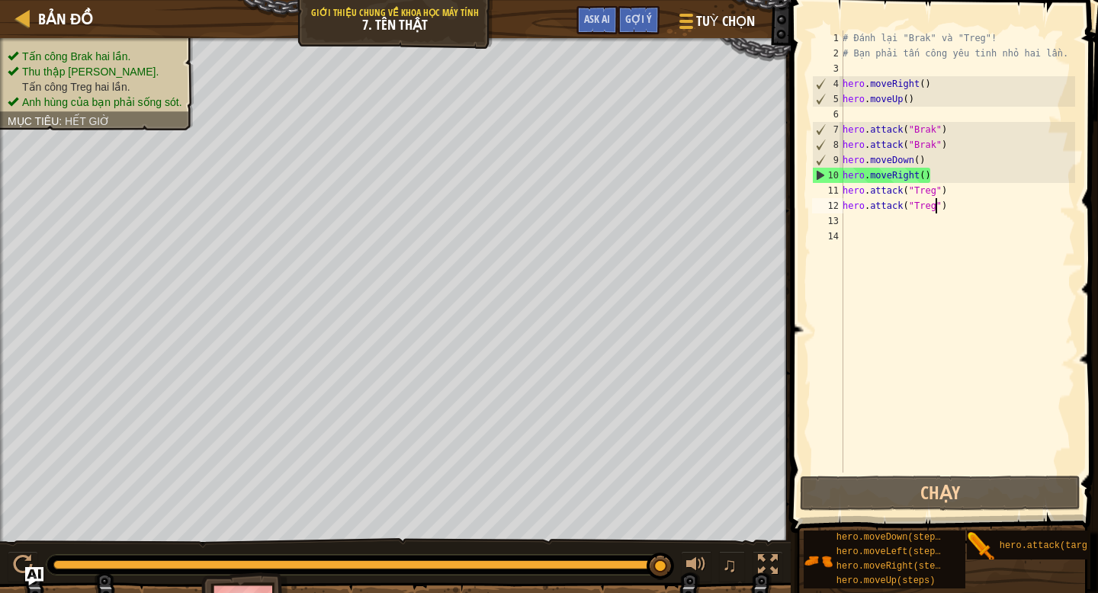
click at [950, 203] on div "# Đánh lại "Brak" và "Treg"! # Bạn phải tấn công yêu tinh nhỏ hai lần. hero . m…" at bounding box center [958, 267] width 236 height 473
click at [946, 172] on div "# Đánh lại "Brak" và "Treg"! # Bạn phải tấn công yêu tinh nhỏ hai lần. hero . m…" at bounding box center [958, 267] width 236 height 473
type textarea "hero.moveRight()"
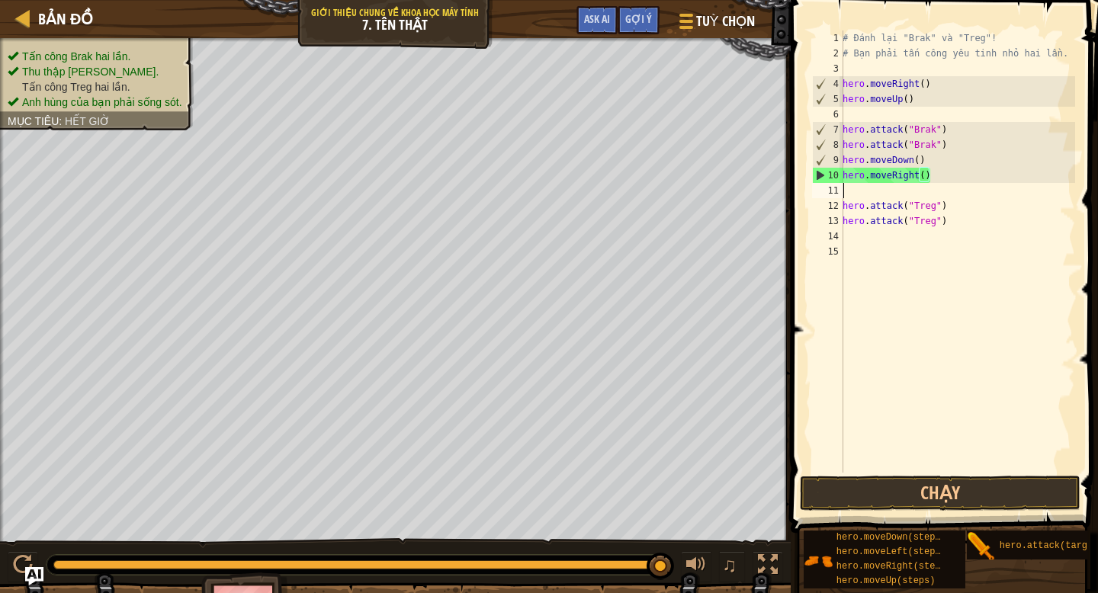
scroll to position [7, 0]
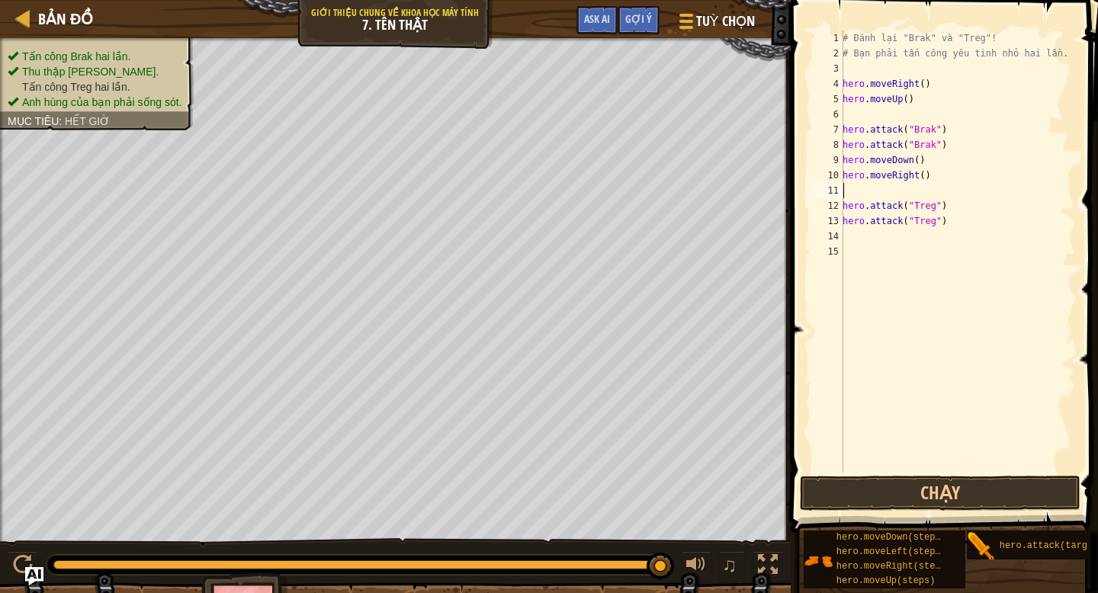
type textarea "he"
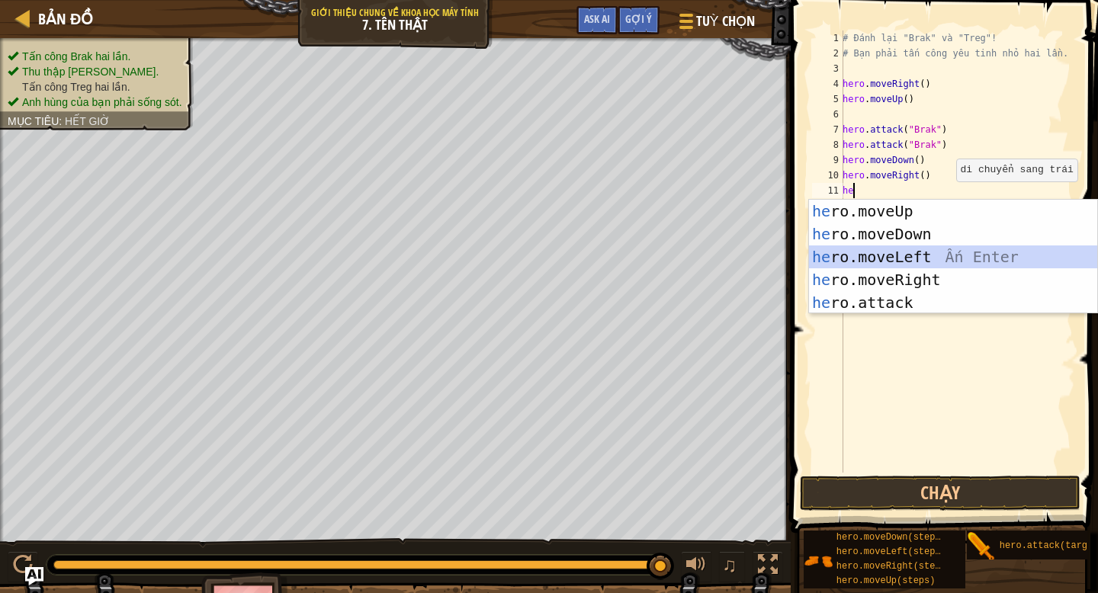
click at [931, 256] on div "he ro.moveUp Ấn Enter he ro.moveDown Ấn Enter he ro.moveLeft Ấn Enter he ro.mov…" at bounding box center [953, 280] width 288 height 160
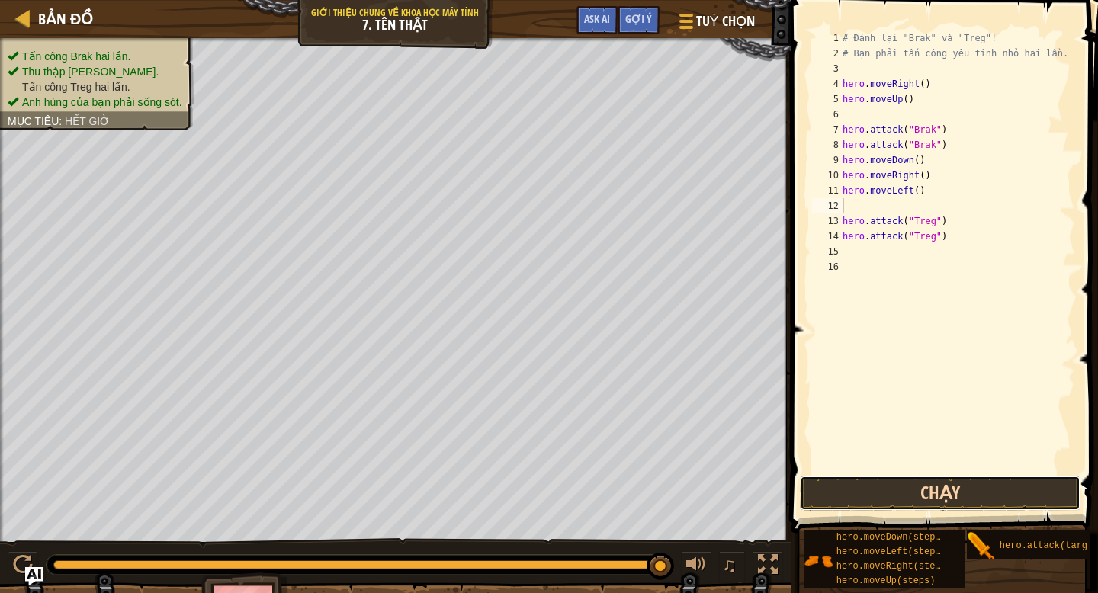
click at [934, 504] on button "Chạy" at bounding box center [940, 493] width 281 height 35
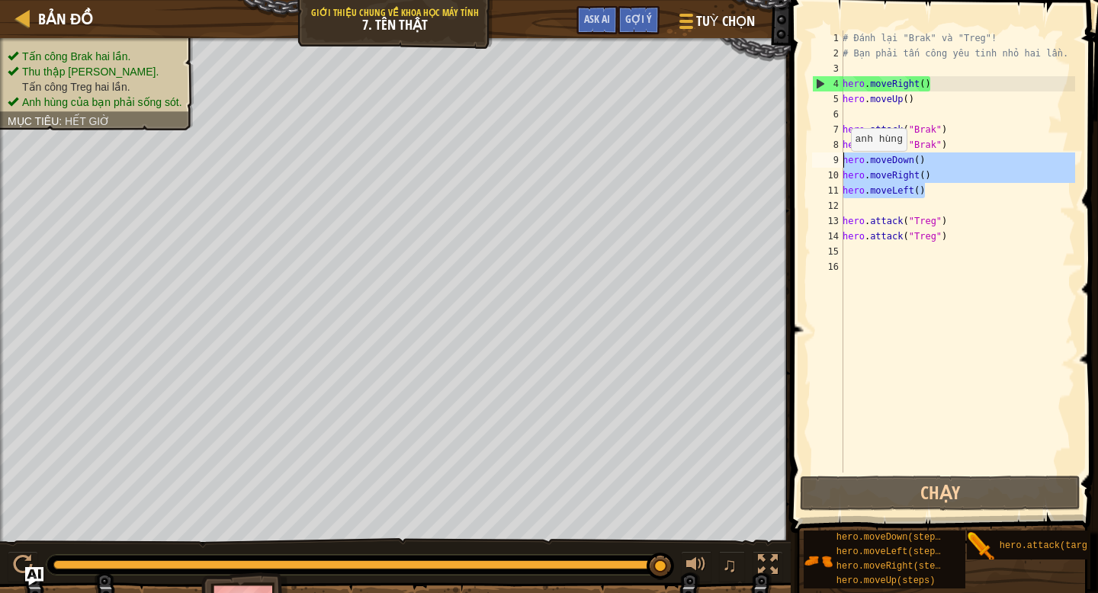
drag, startPoint x: 932, startPoint y: 195, endPoint x: 843, endPoint y: 164, distance: 94.3
click at [843, 164] on div "1 2 3 4 5 6 7 8 9 10 11 12 13 14 15 16 # Đánh lại "Brak" và "Treg"! # Bạn phải …" at bounding box center [942, 252] width 266 height 442
type textarea "hero.moveDown() hero.moveRight()"
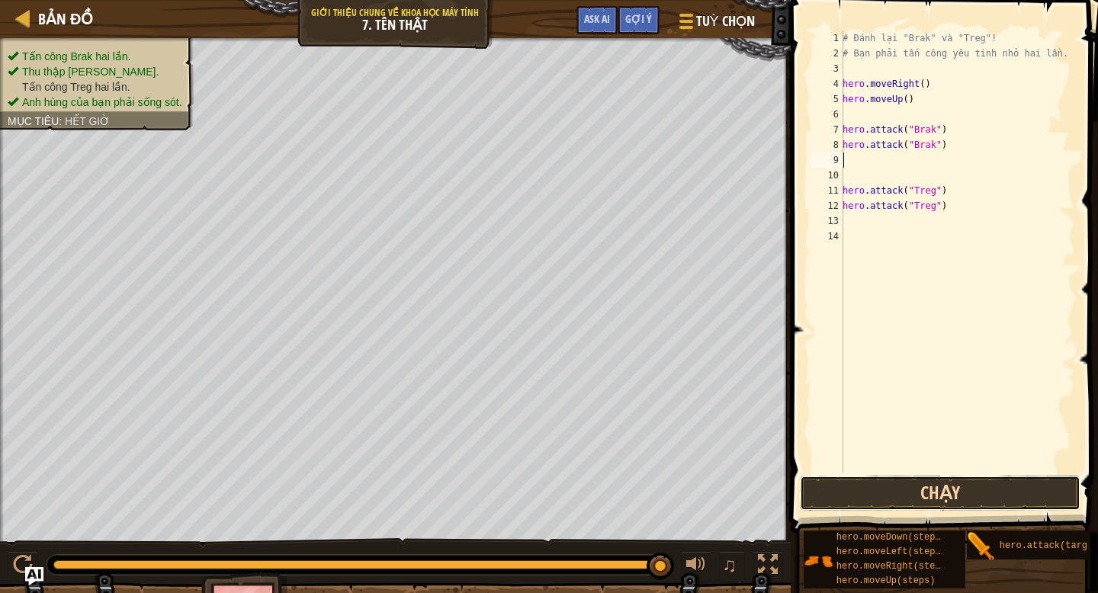
click at [944, 479] on button "Chạy" at bounding box center [940, 493] width 281 height 35
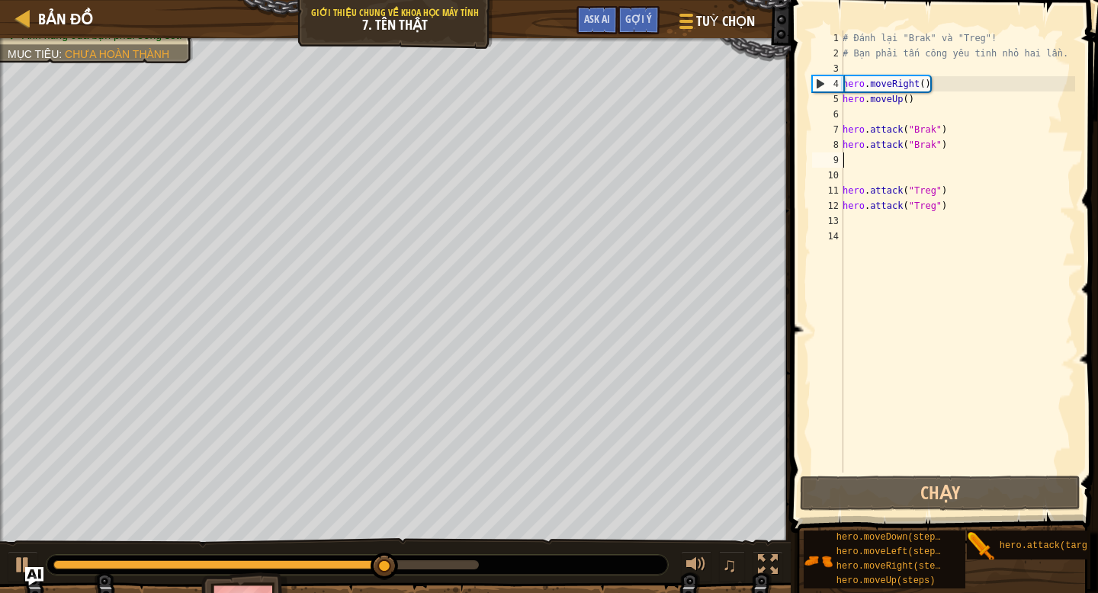
click at [975, 210] on div "# Đánh lại "Brak" và "Treg"! # Bạn phải tấn công yêu tinh nhỏ hai lần. hero . m…" at bounding box center [958, 267] width 236 height 473
type textarea "hero.attack("Treg")"
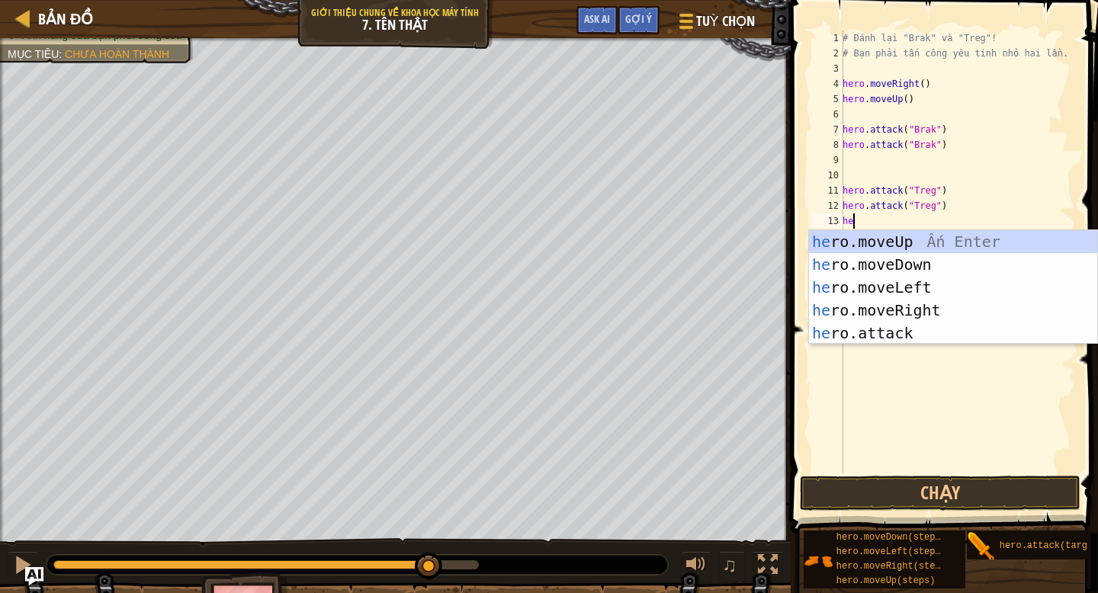
type textarea "her"
click at [989, 311] on div "her o.moveUp Ấn Enter her o.moveDown Ấn Enter her o.moveLeft Ấn Enter her o.mov…" at bounding box center [953, 310] width 288 height 160
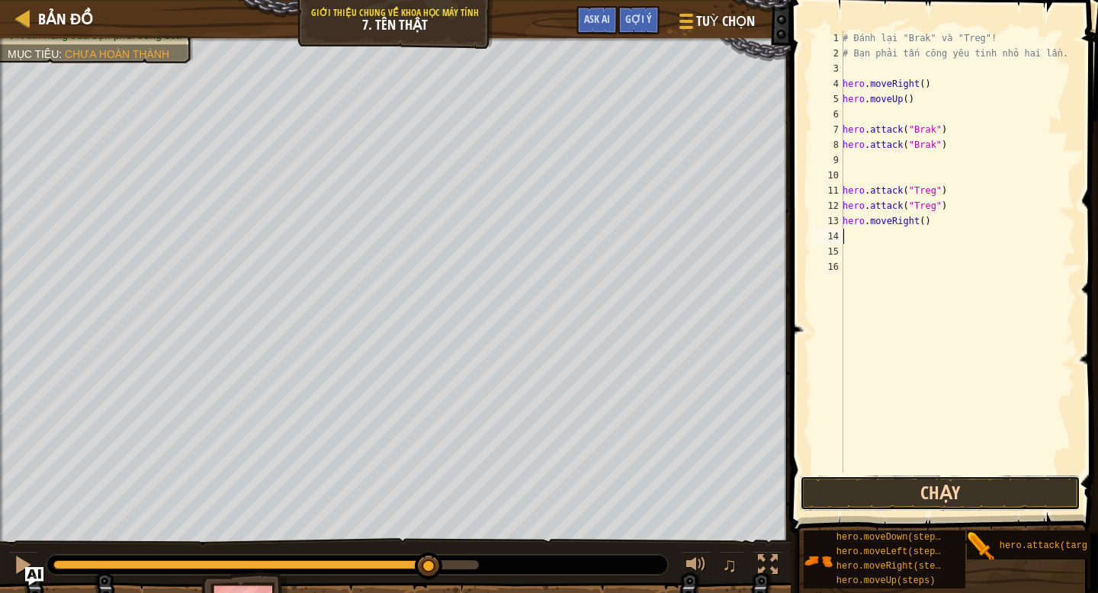
click at [955, 489] on button "Chạy" at bounding box center [940, 493] width 281 height 35
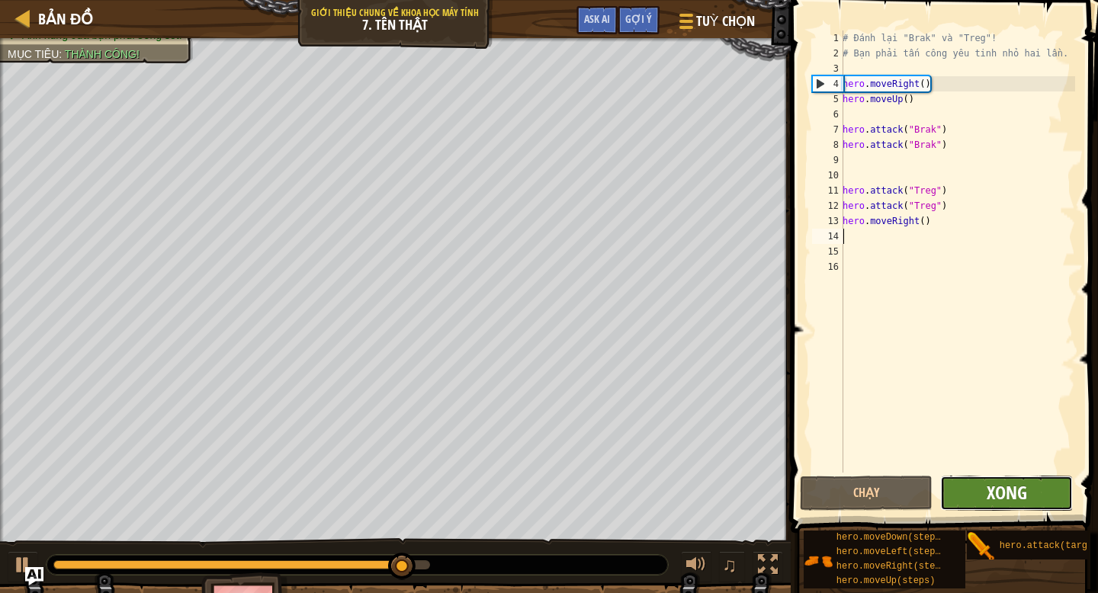
click at [1012, 494] on span "Xong" at bounding box center [1007, 493] width 40 height 24
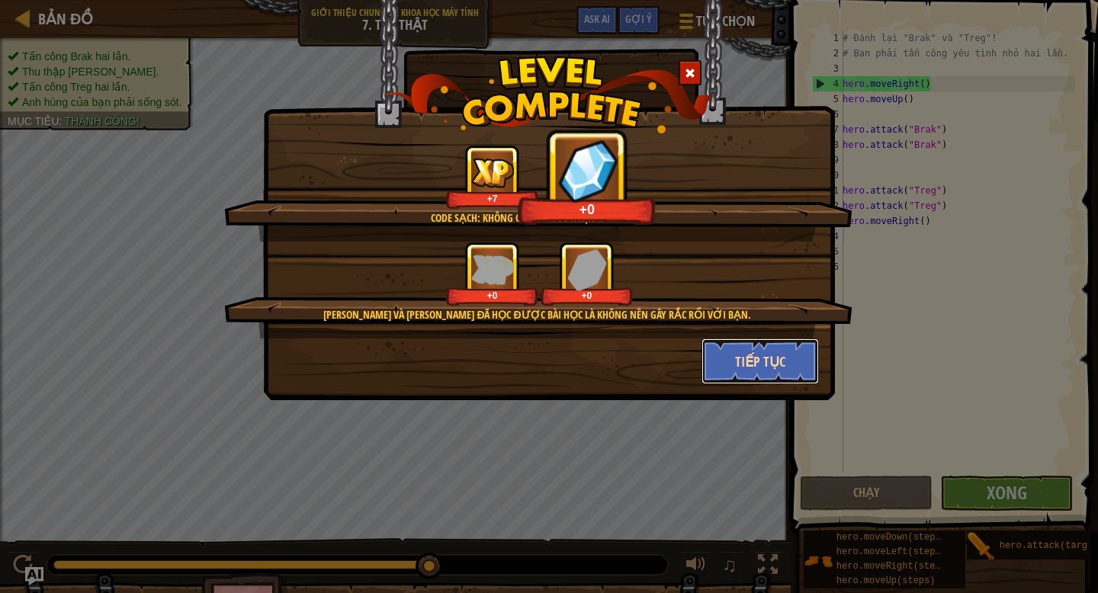
click at [767, 355] on button "Tiếp tục" at bounding box center [761, 362] width 118 height 46
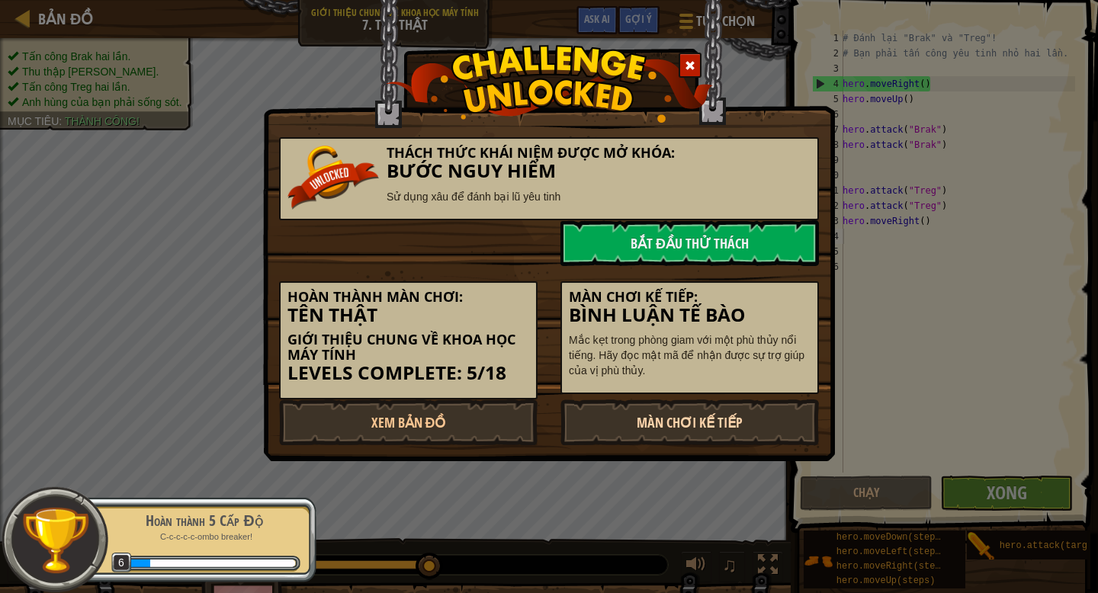
click at [691, 433] on link "Màn chơi kế tiếp" at bounding box center [690, 423] width 259 height 46
